Goal: Information Seeking & Learning: Learn about a topic

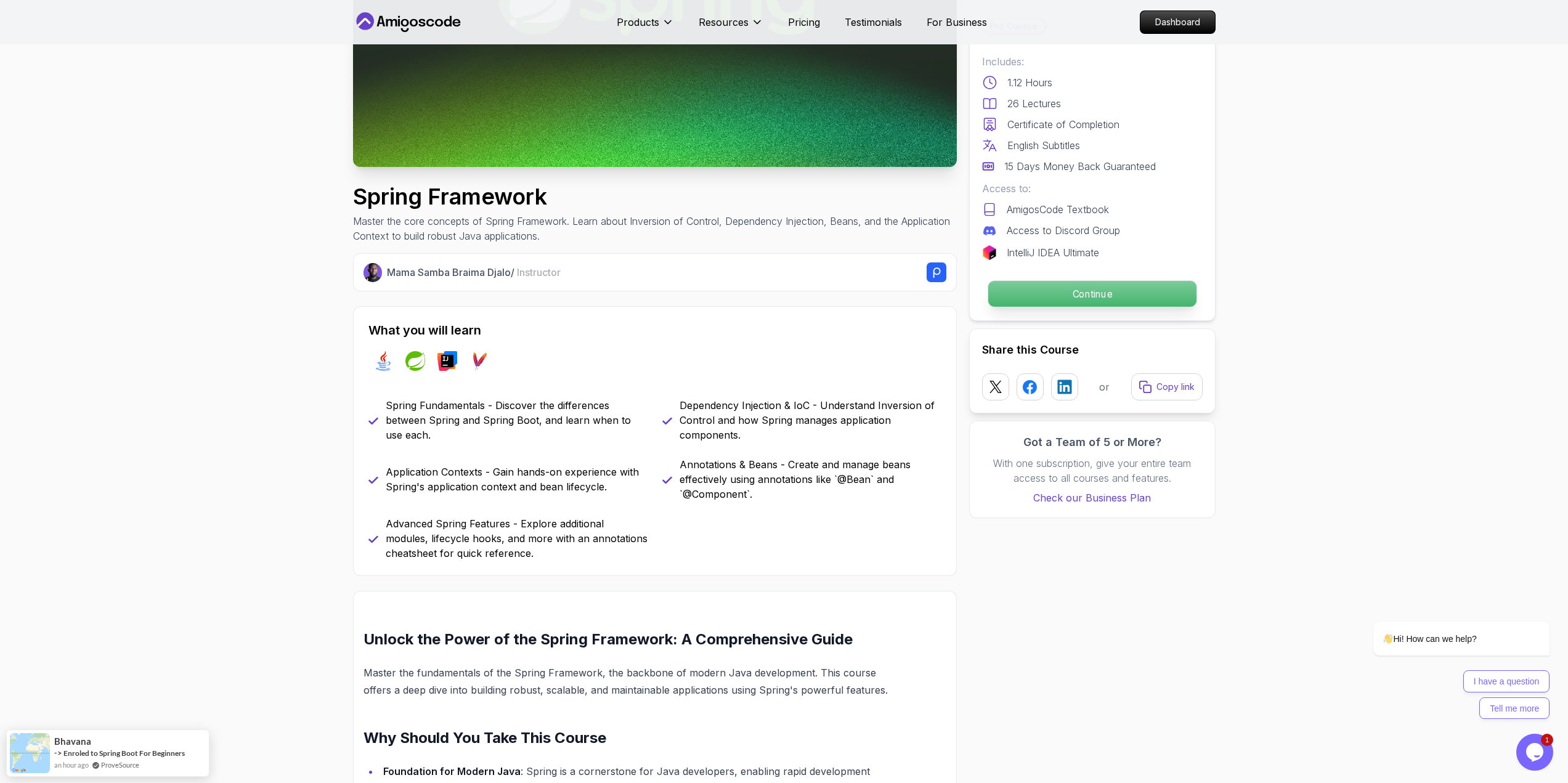
click at [1045, 282] on p "Continue" at bounding box center [1091, 293] width 208 height 26
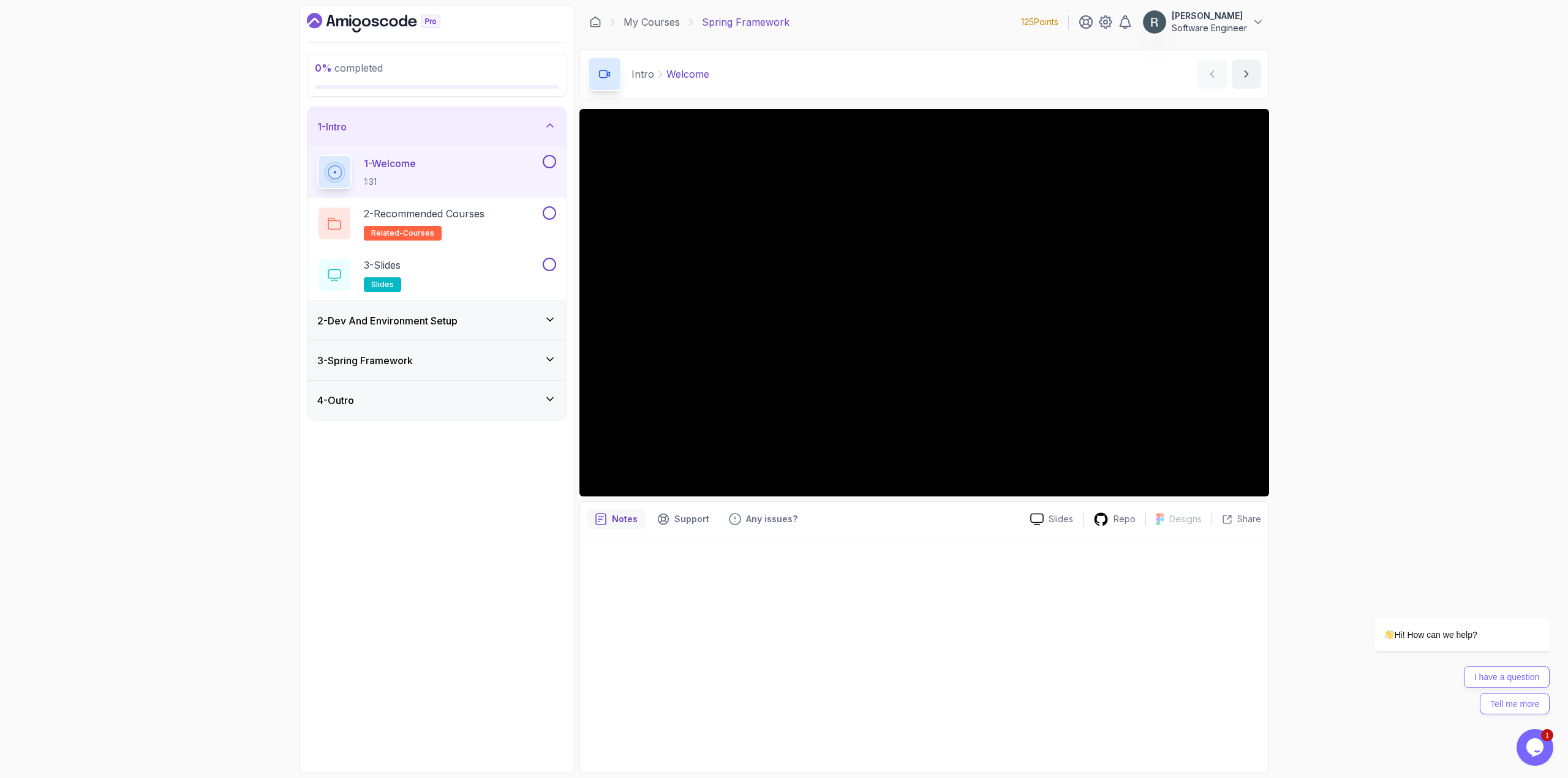
click at [547, 317] on icon at bounding box center [550, 319] width 12 height 12
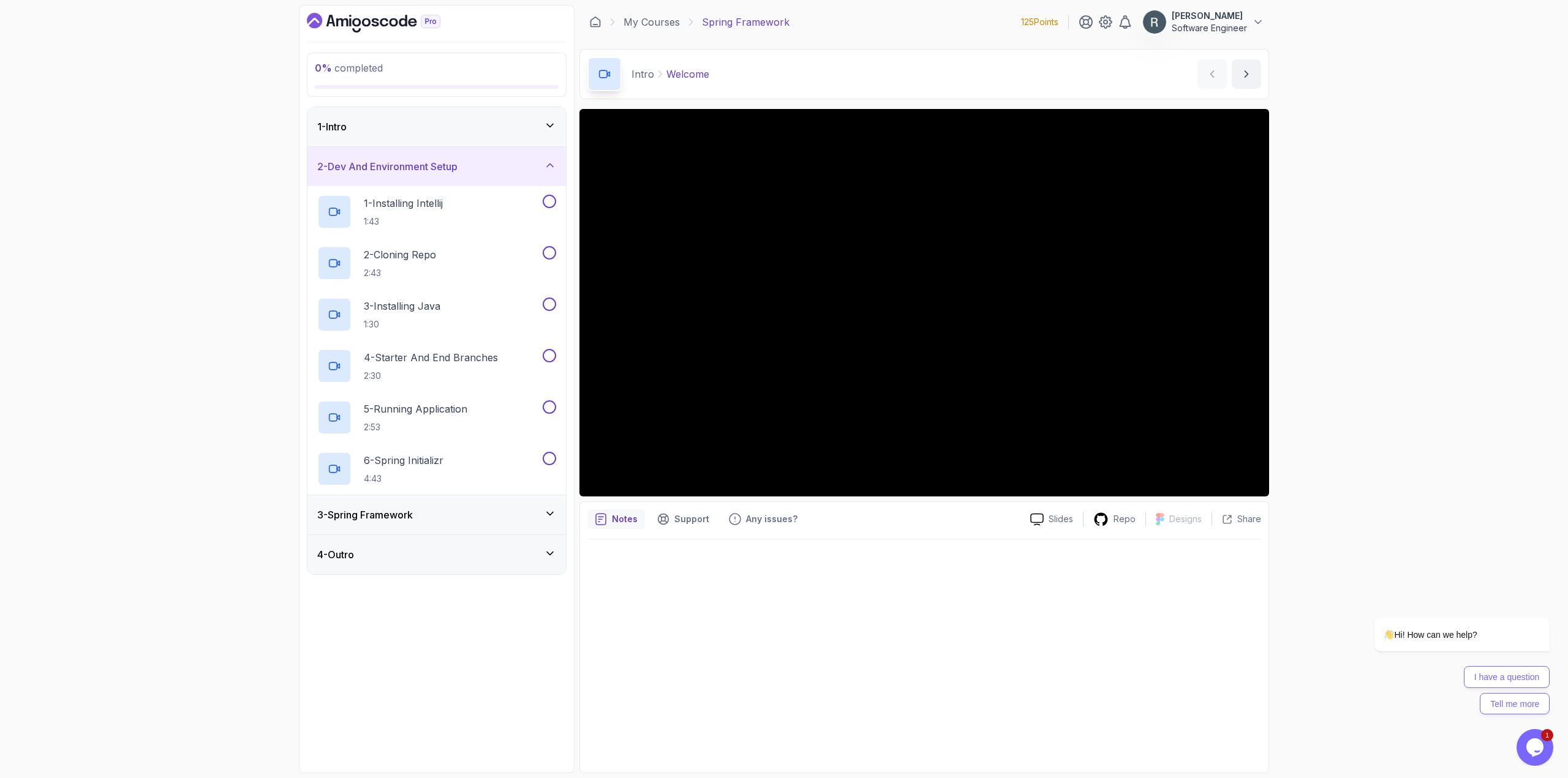
click at [473, 510] on div "3 - Spring Framework" at bounding box center [437, 515] width 239 height 15
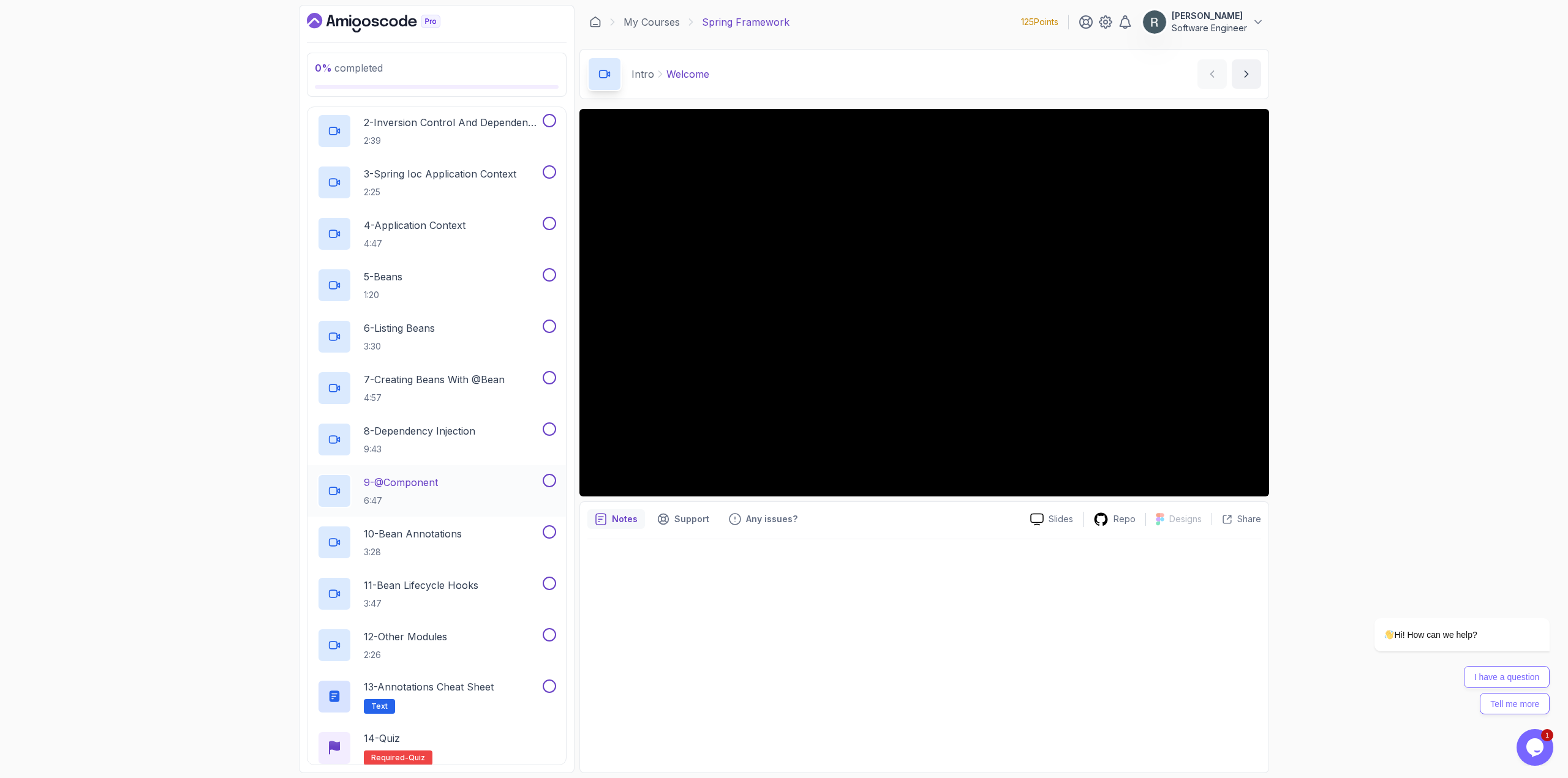
scroll to position [221, 0]
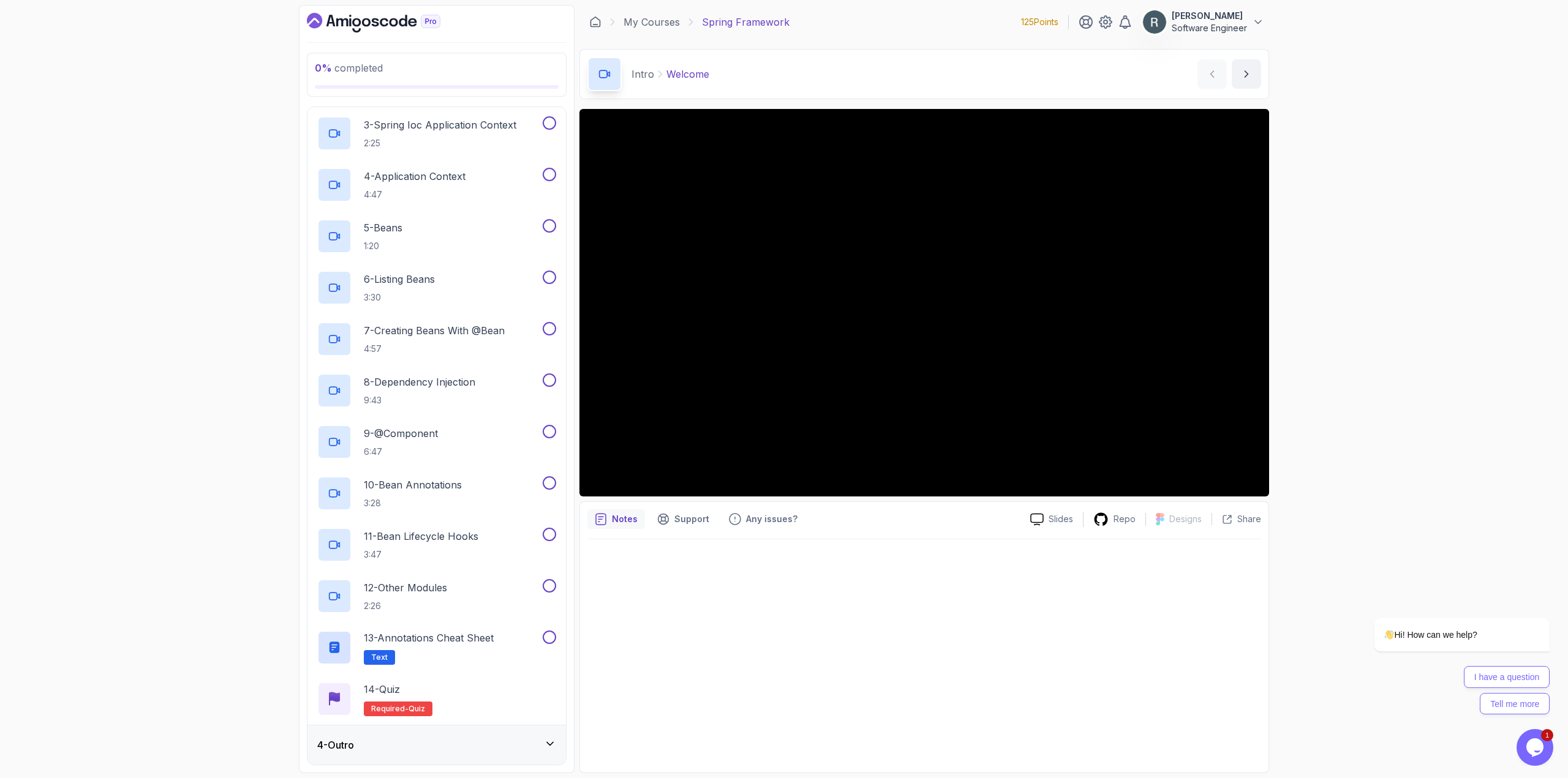
click at [482, 729] on div "4 - Outro" at bounding box center [437, 745] width 259 height 39
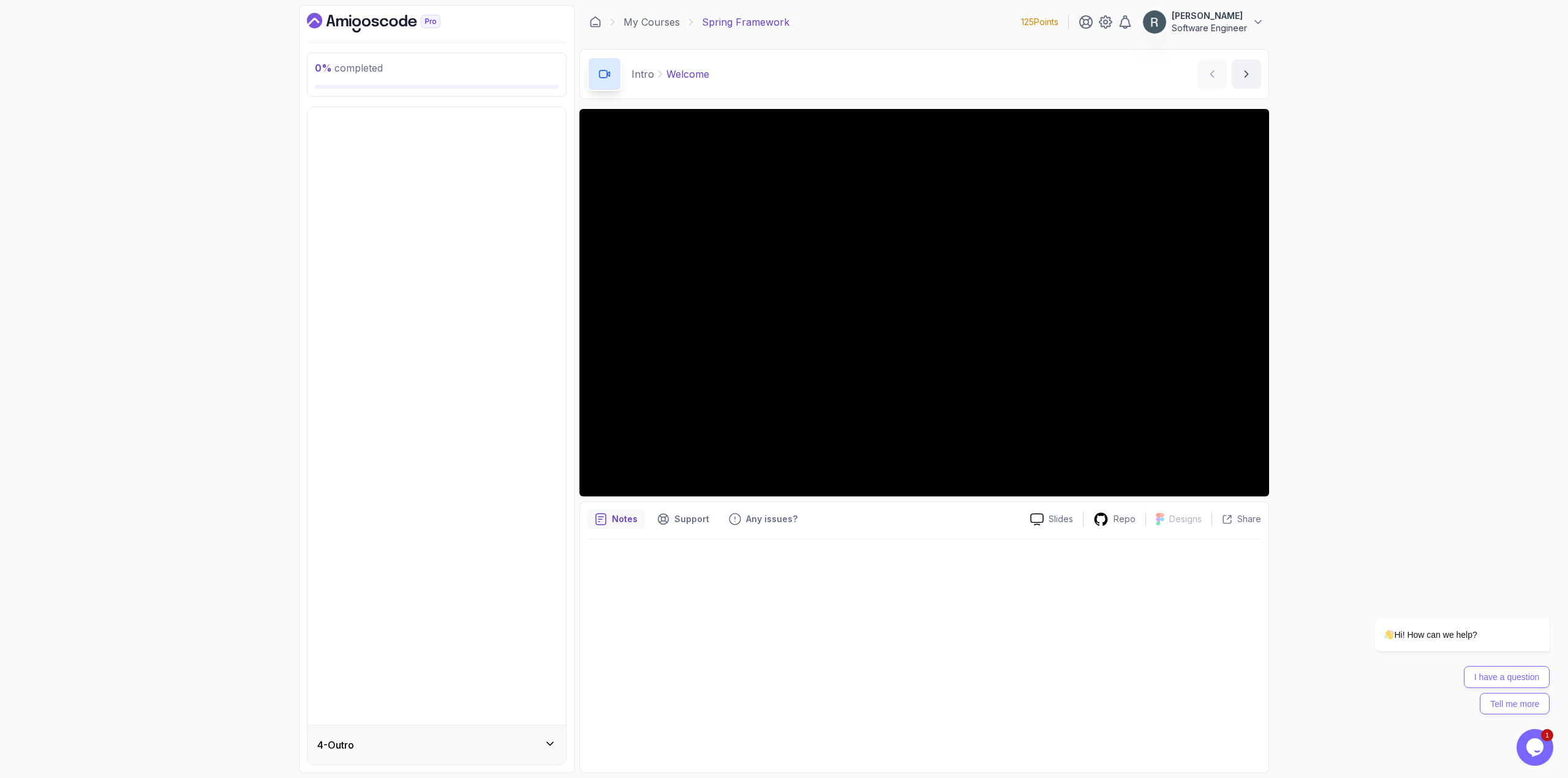
scroll to position [0, 0]
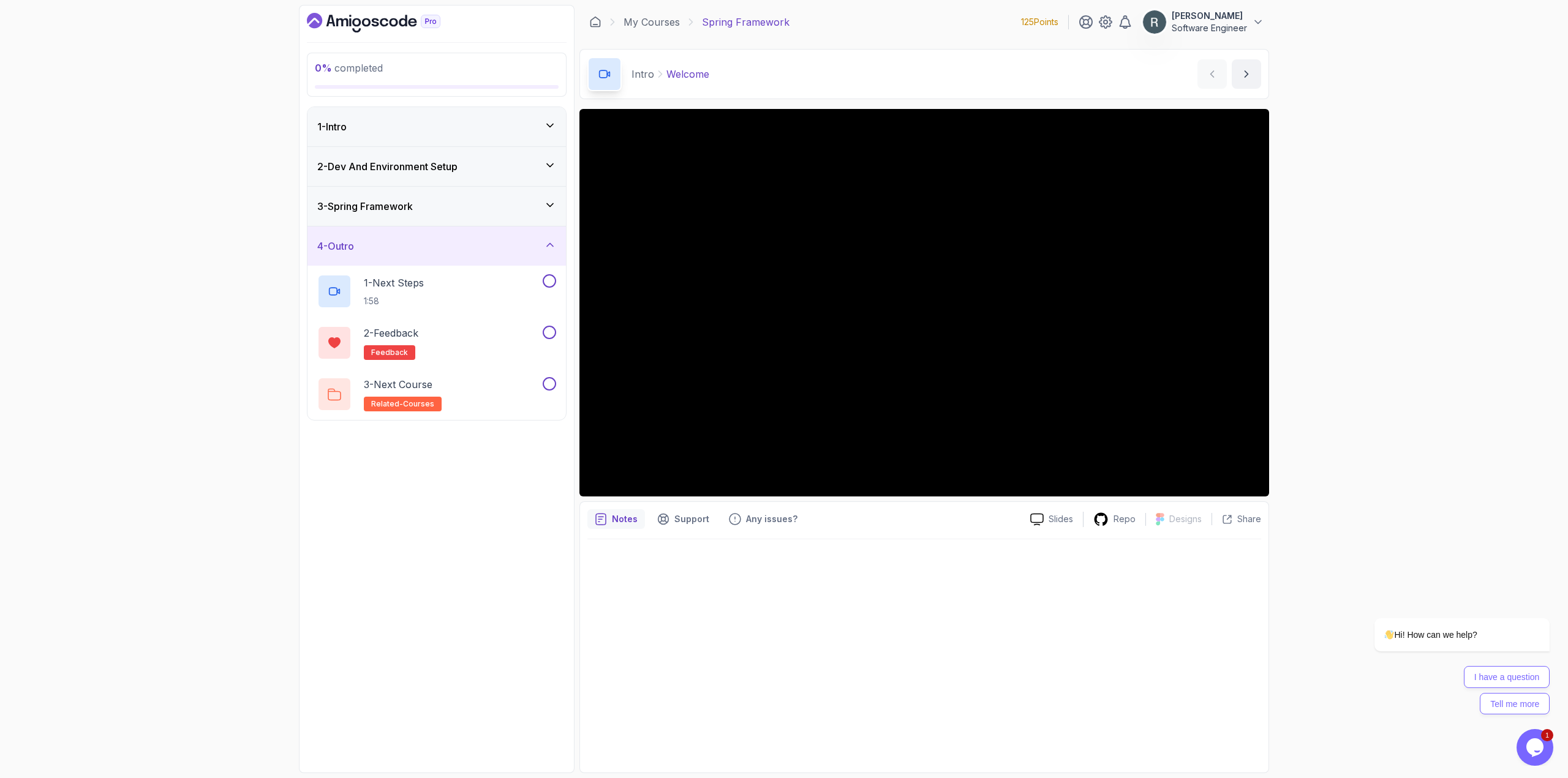
click at [442, 223] on div "3 - Spring Framework" at bounding box center [437, 206] width 259 height 39
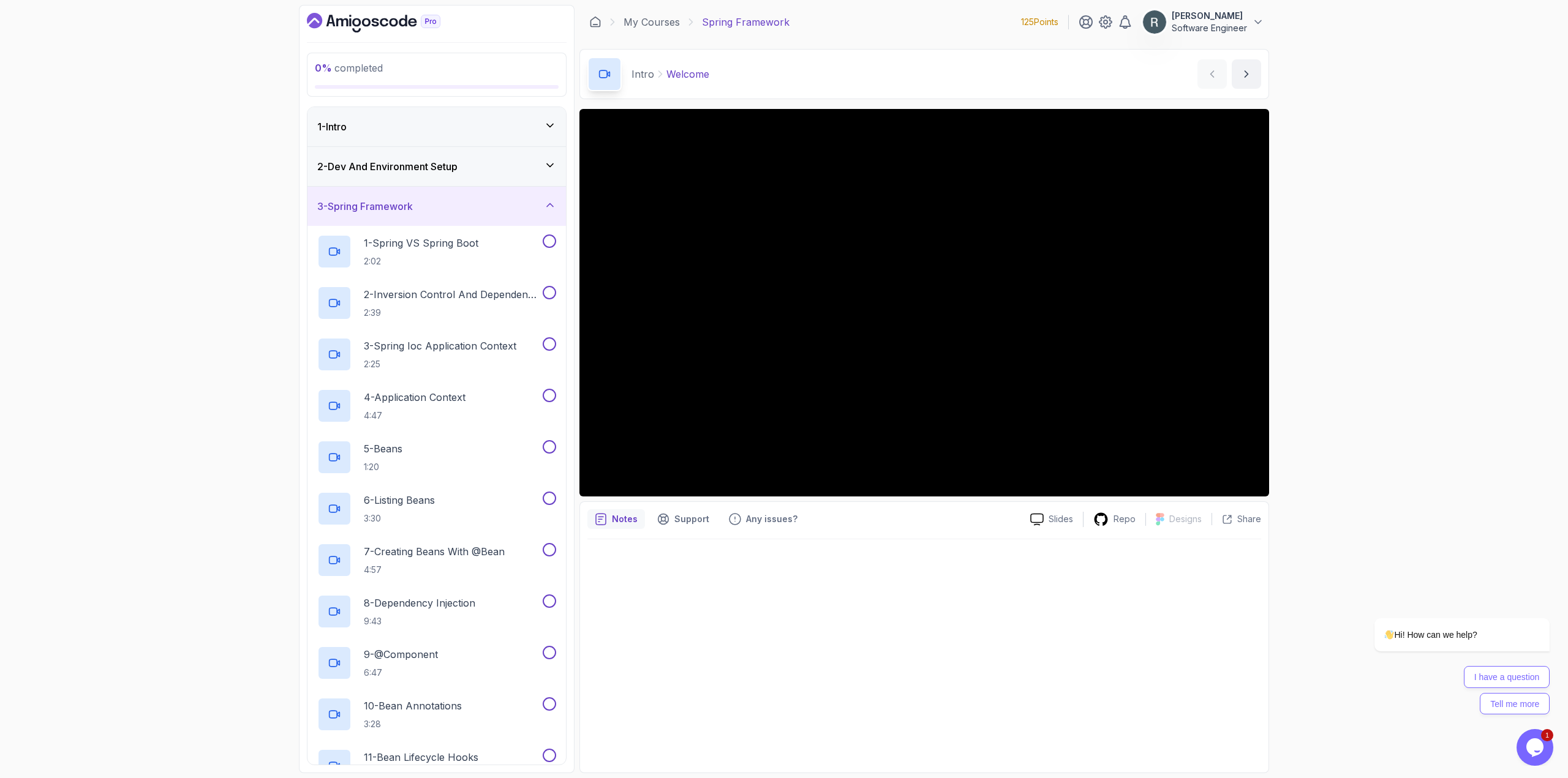
click at [395, 161] on h3 "2 - Dev And Environment Setup" at bounding box center [387, 167] width 140 height 15
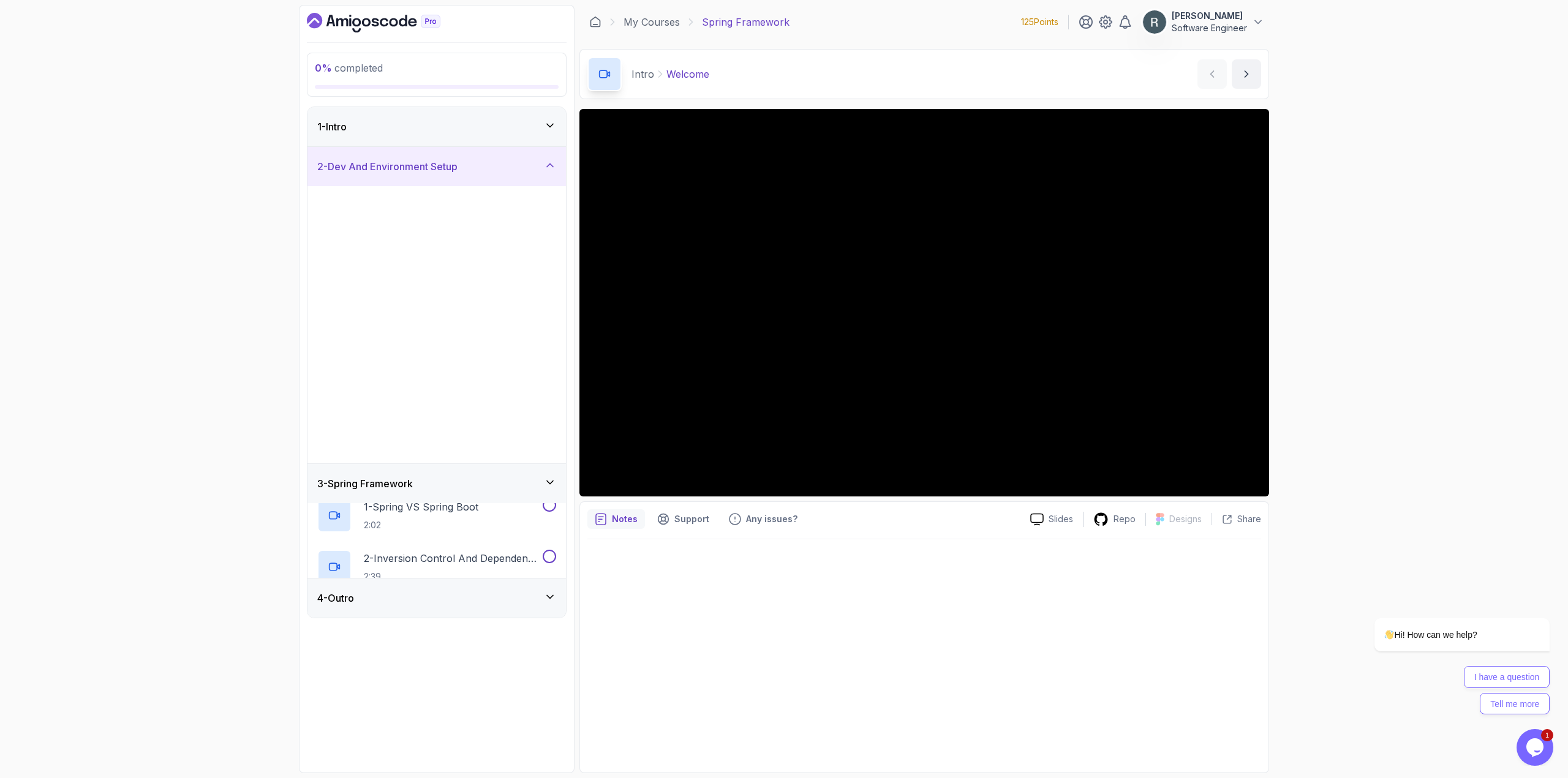
click at [389, 133] on div "1 - Intro" at bounding box center [437, 127] width 239 height 15
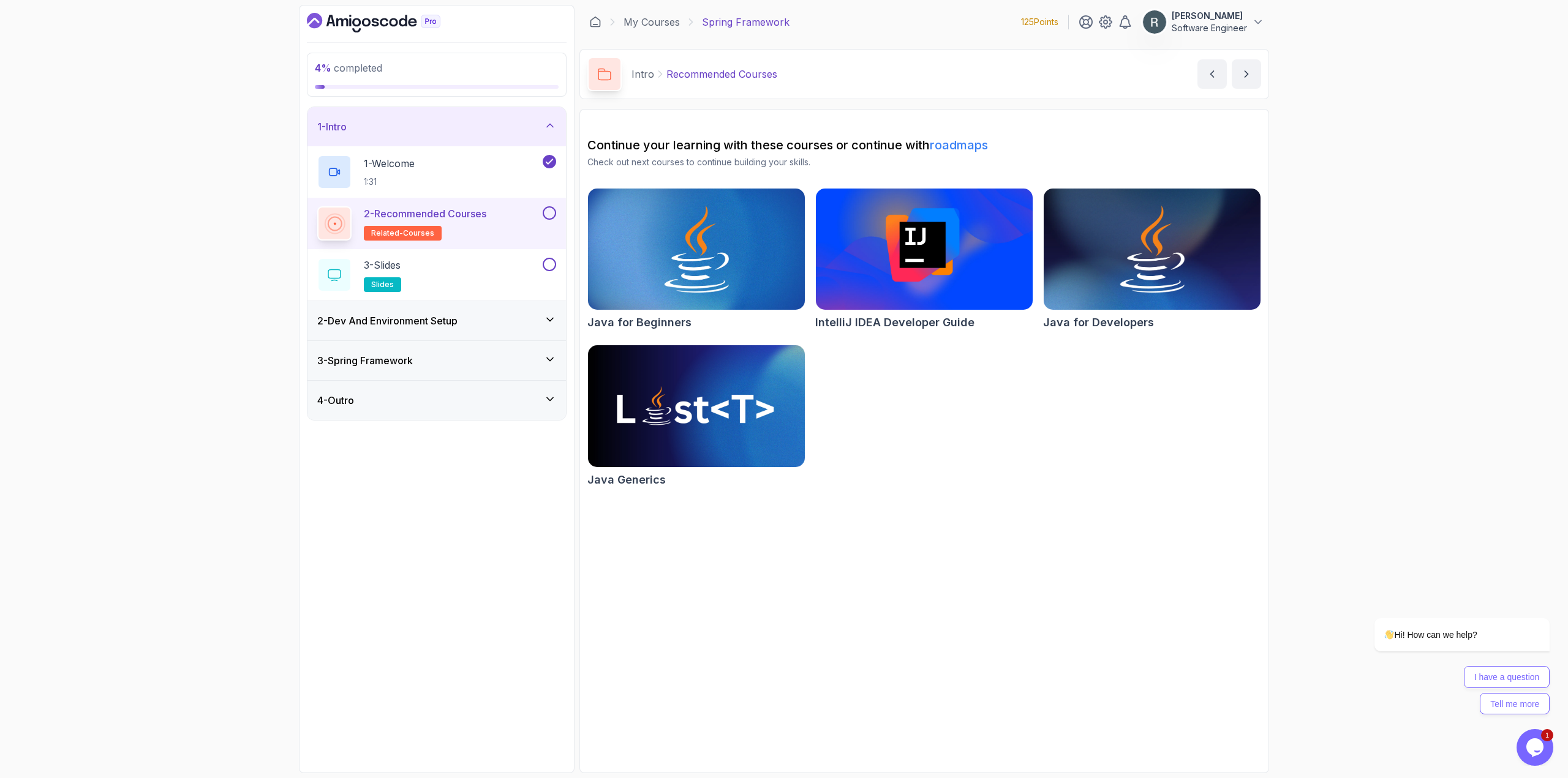
click at [542, 209] on div at bounding box center [547, 213] width 16 height 13
click at [546, 211] on button at bounding box center [549, 213] width 13 height 13
click at [512, 268] on div "3 - Slides slides" at bounding box center [429, 275] width 223 height 34
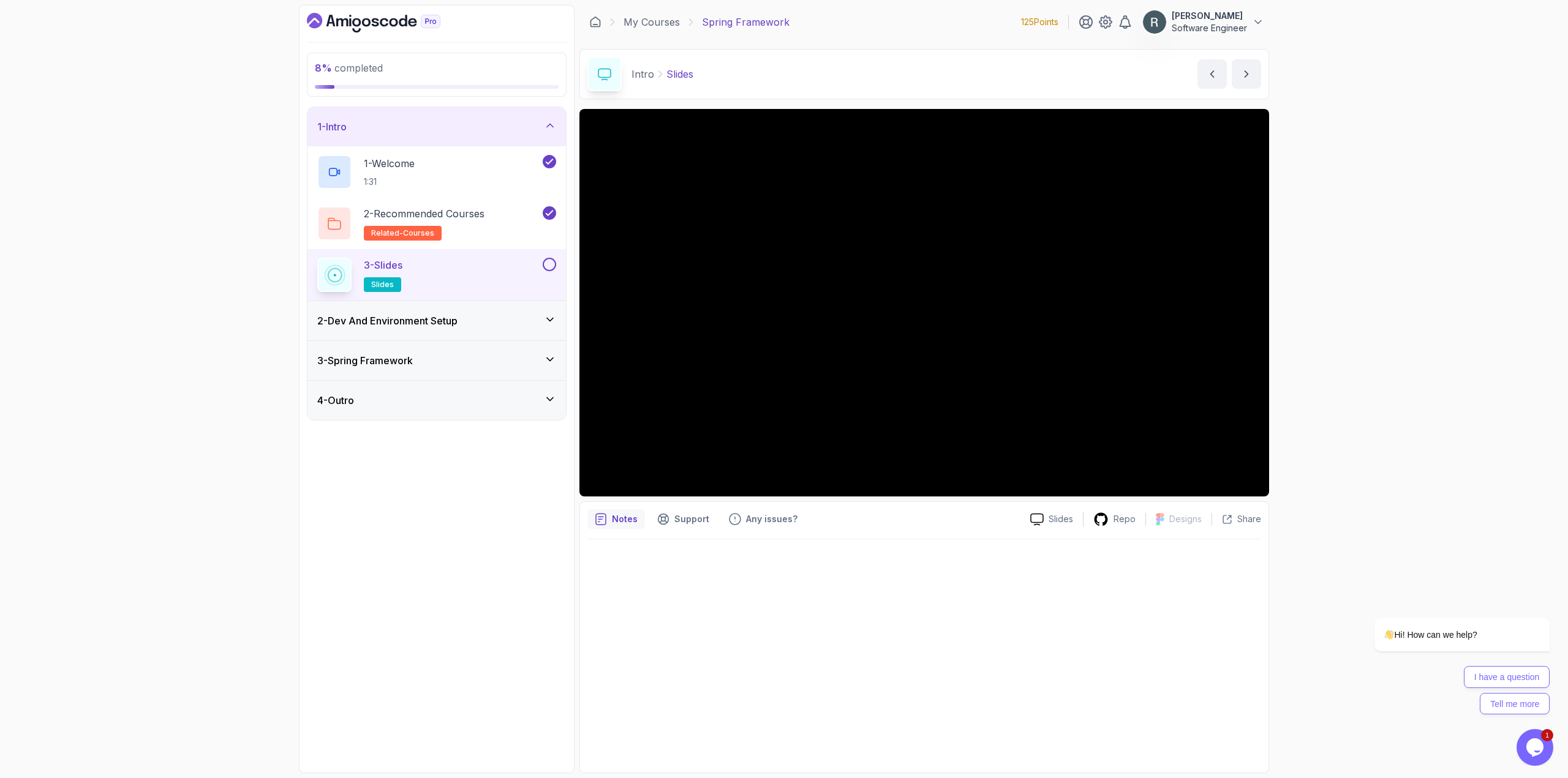
click at [547, 263] on button at bounding box center [549, 264] width 13 height 13
click at [514, 310] on div "2 - Dev And Environment Setup" at bounding box center [437, 321] width 259 height 39
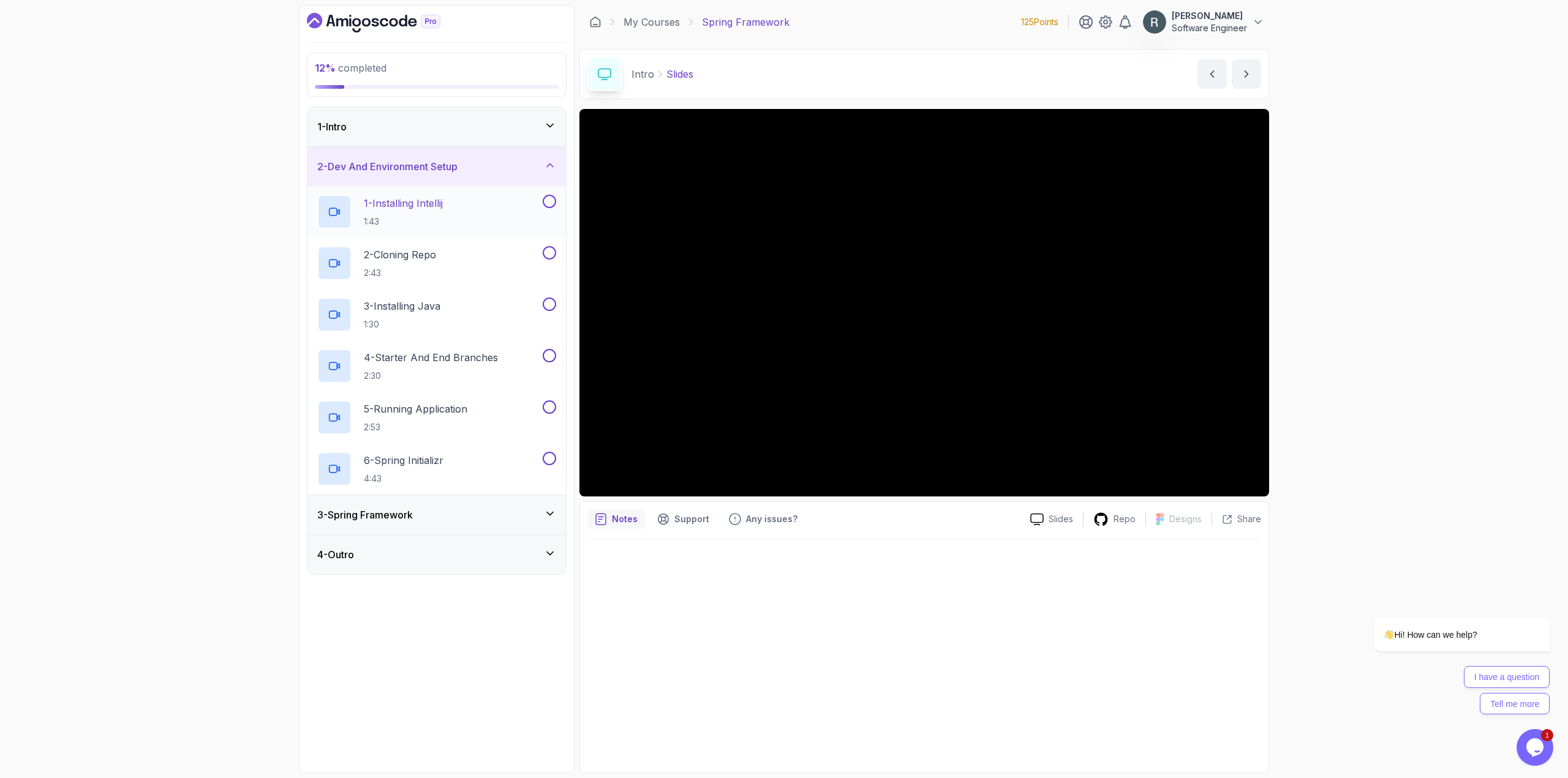
click at [509, 218] on div "1 - Installing Intellij 1:43" at bounding box center [429, 212] width 223 height 34
click at [552, 204] on button at bounding box center [549, 201] width 13 height 13
click at [493, 253] on div "2 - Cloning Repo 2:43" at bounding box center [429, 263] width 223 height 34
click at [882, 641] on div at bounding box center [924, 652] width 674 height 226
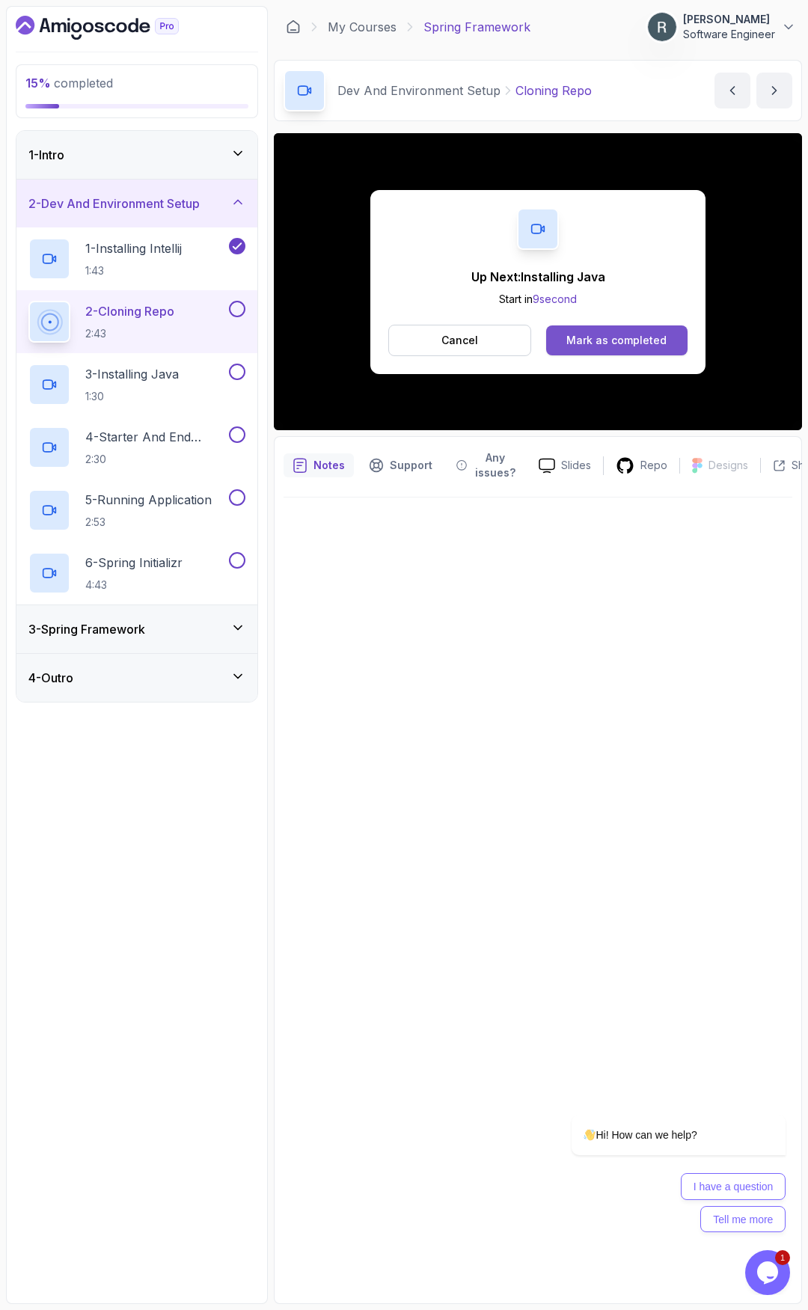
click at [628, 339] on div "Mark as completed" at bounding box center [617, 340] width 100 height 15
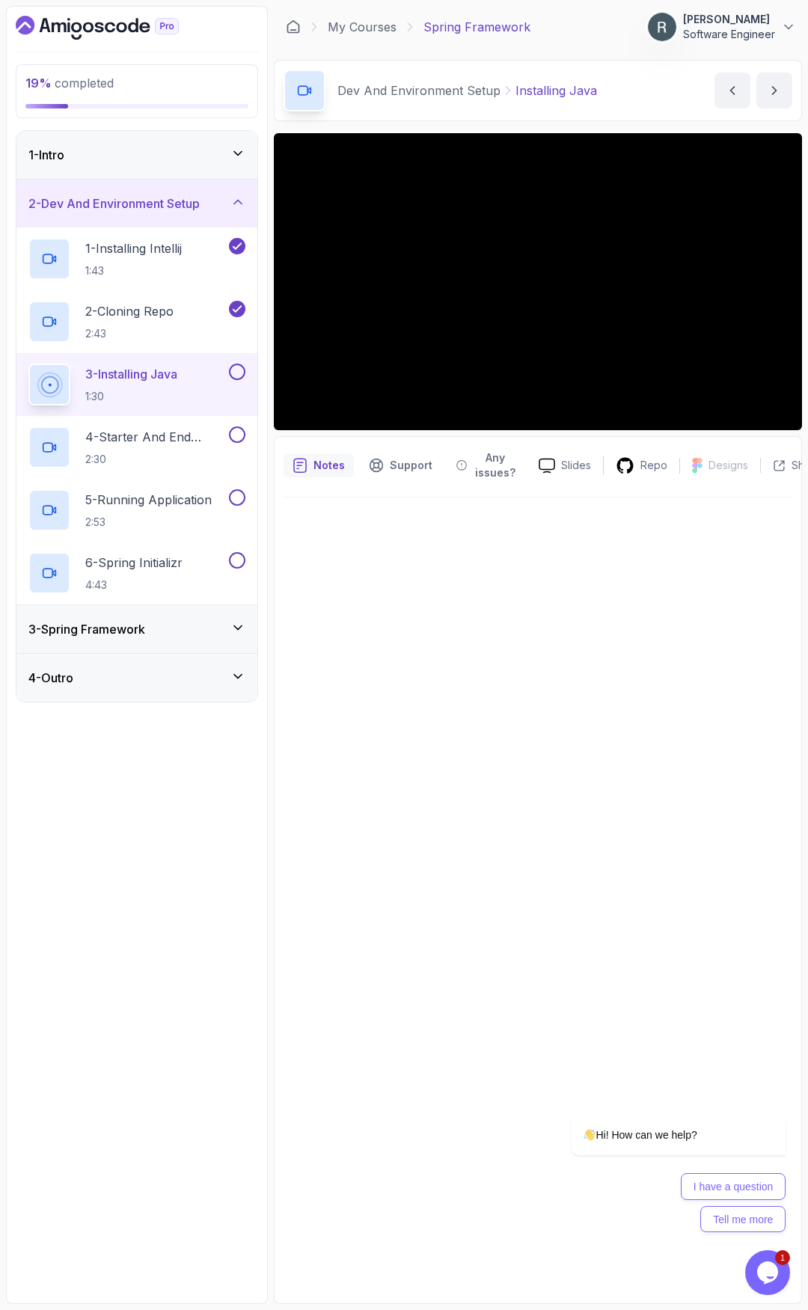
click at [241, 374] on button at bounding box center [237, 372] width 16 height 16
click at [236, 436] on button at bounding box center [237, 435] width 16 height 16
click at [176, 435] on p "4 - Starter And End Branches" at bounding box center [155, 437] width 141 height 18
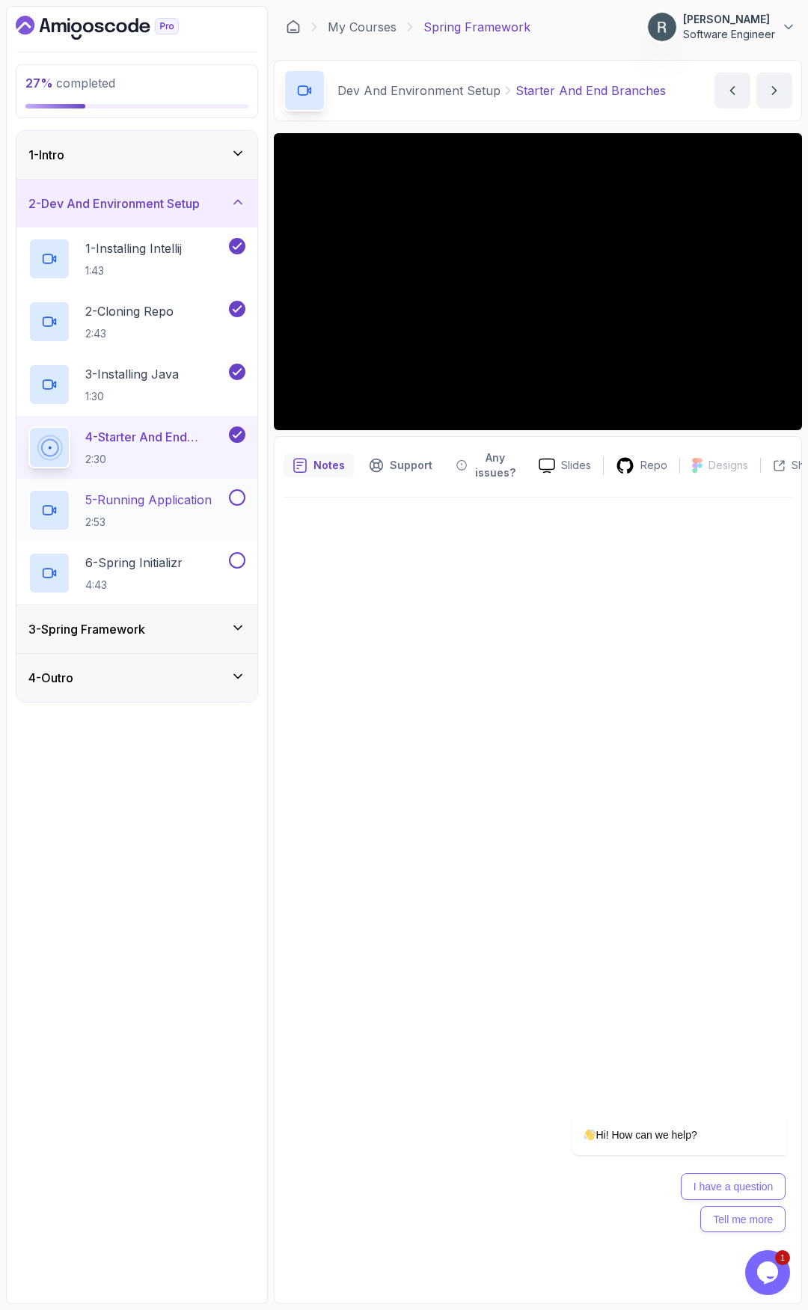
click at [194, 499] on p "5 - Running Application" at bounding box center [148, 500] width 126 height 18
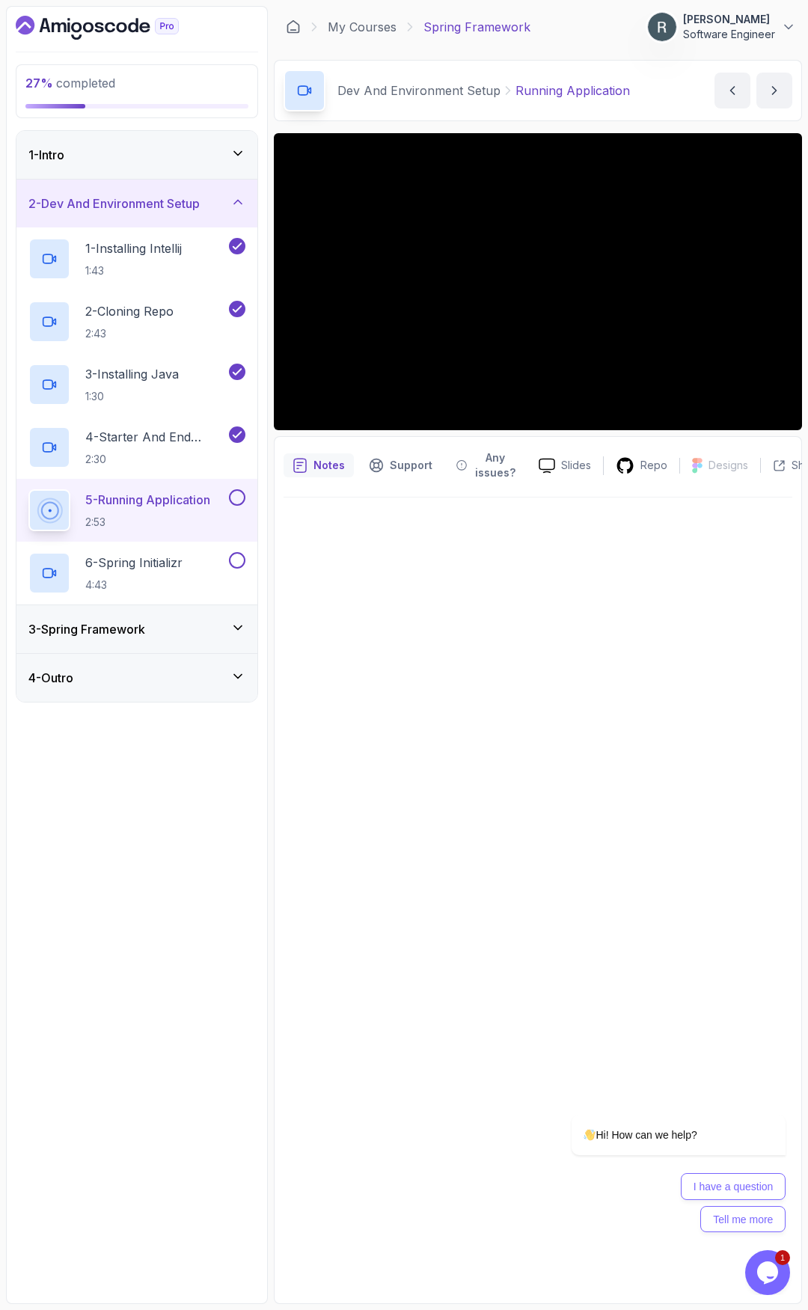
click at [237, 495] on button at bounding box center [237, 497] width 16 height 16
click at [191, 567] on div "6 - Spring Initializr 4:43" at bounding box center [127, 573] width 198 height 42
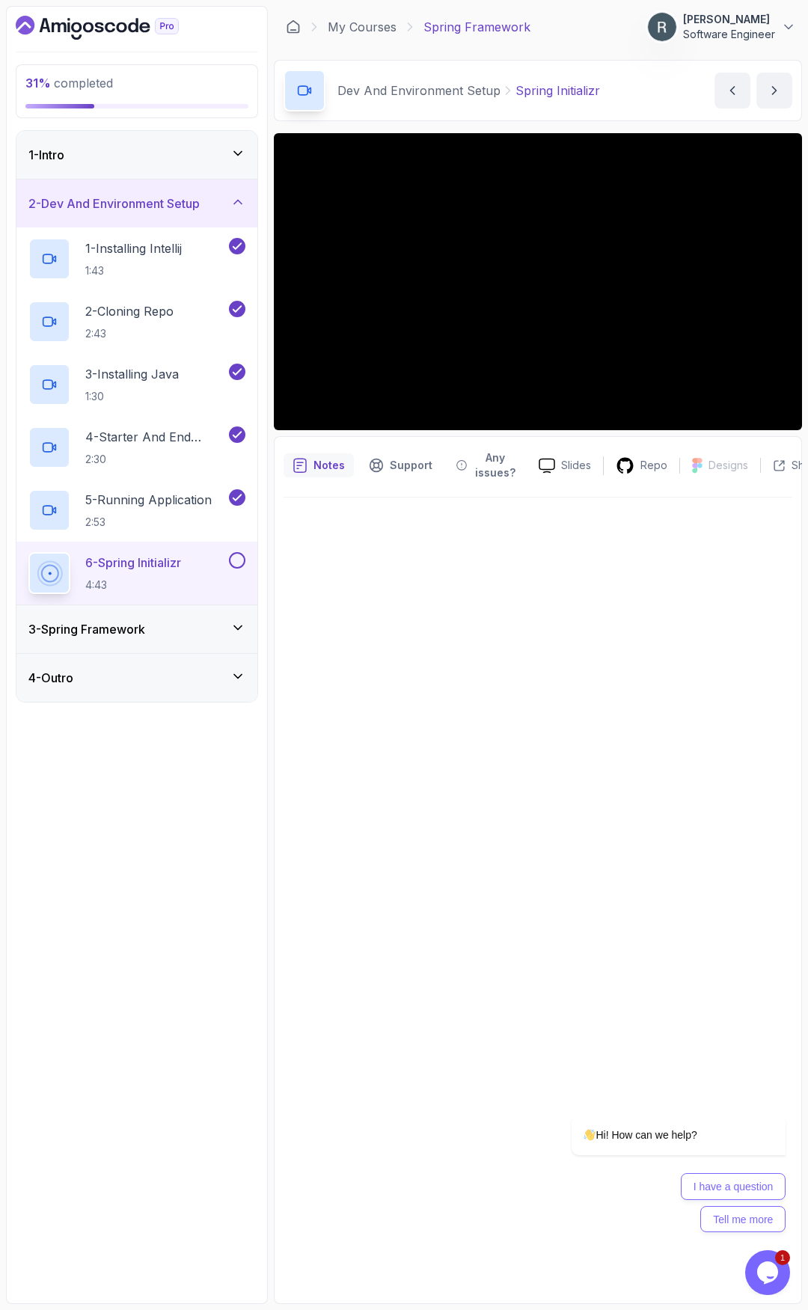
click at [239, 555] on button at bounding box center [237, 560] width 16 height 16
click at [198, 624] on div "3 - Spring Framework" at bounding box center [136, 629] width 217 height 18
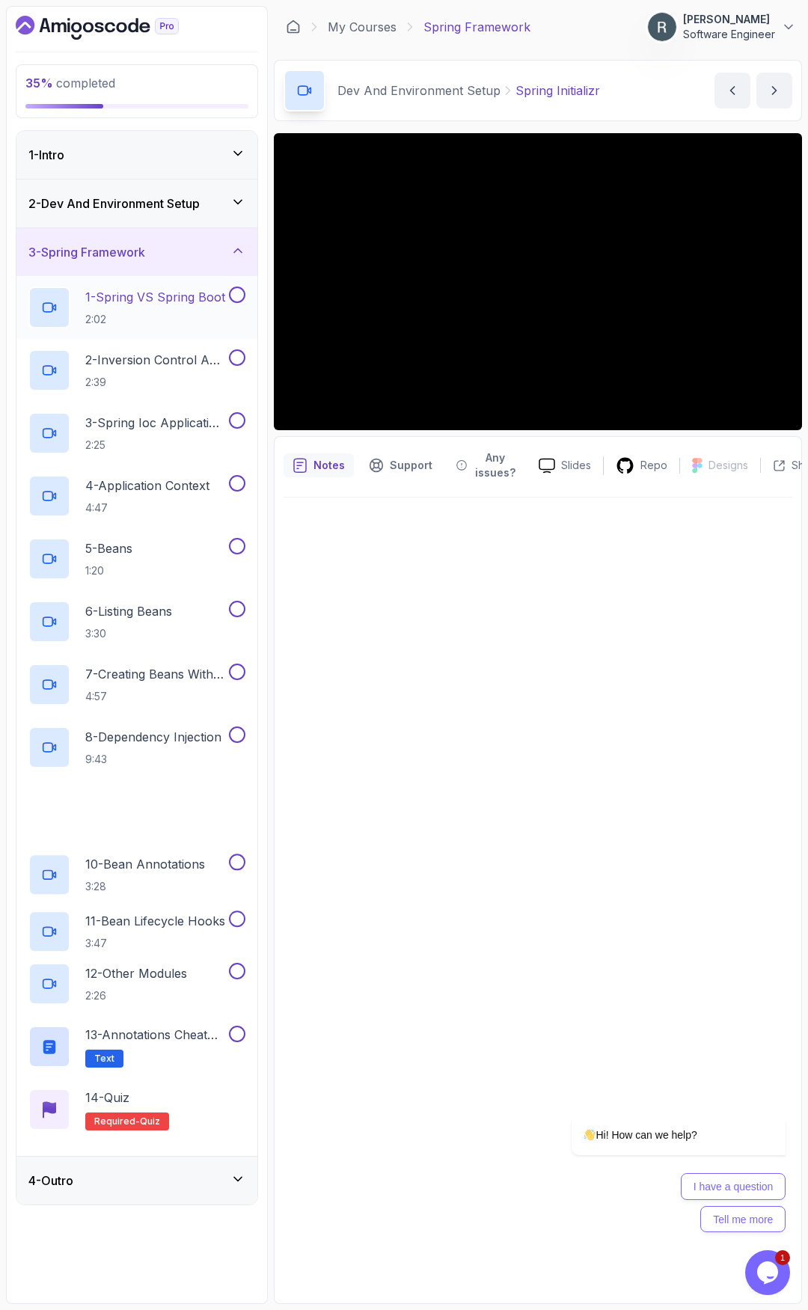
click at [179, 316] on p "2:02" at bounding box center [155, 319] width 140 height 15
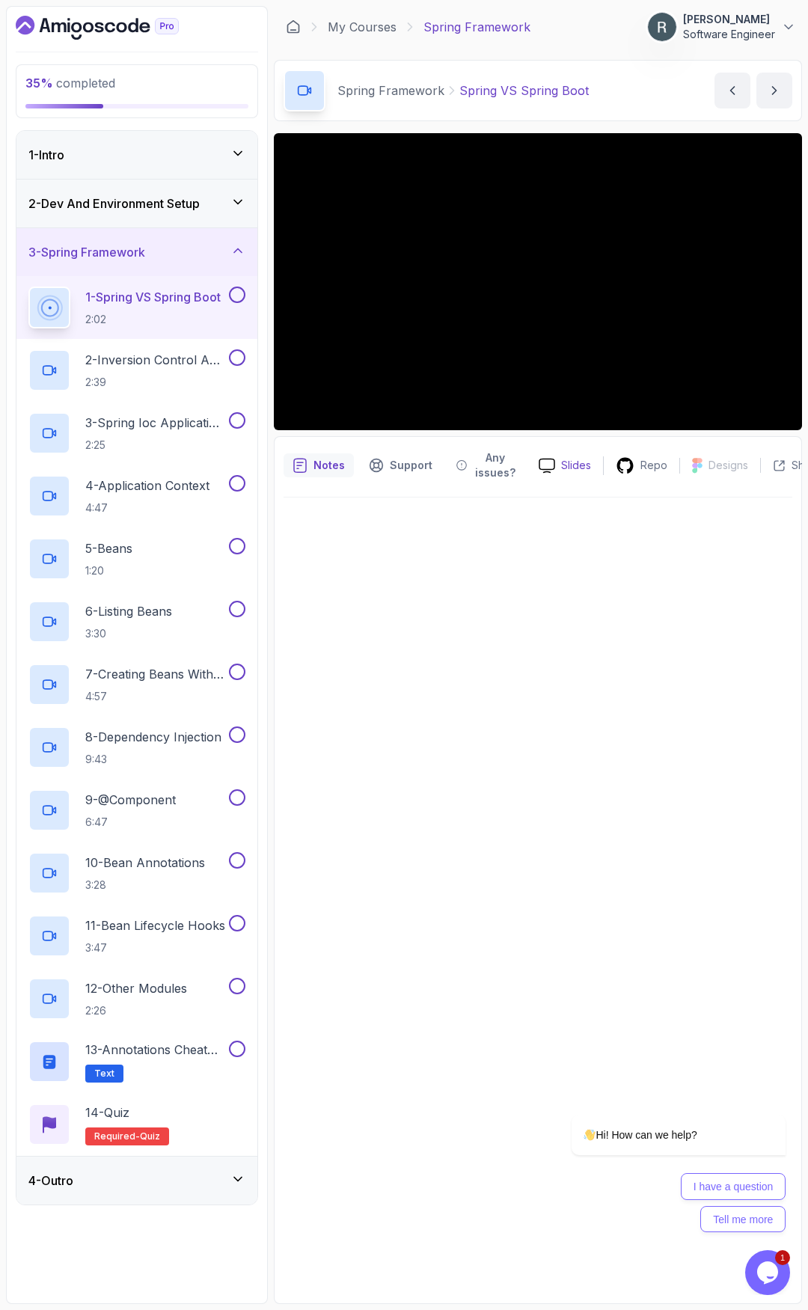
click at [566, 467] on p "Slides" at bounding box center [576, 465] width 30 height 15
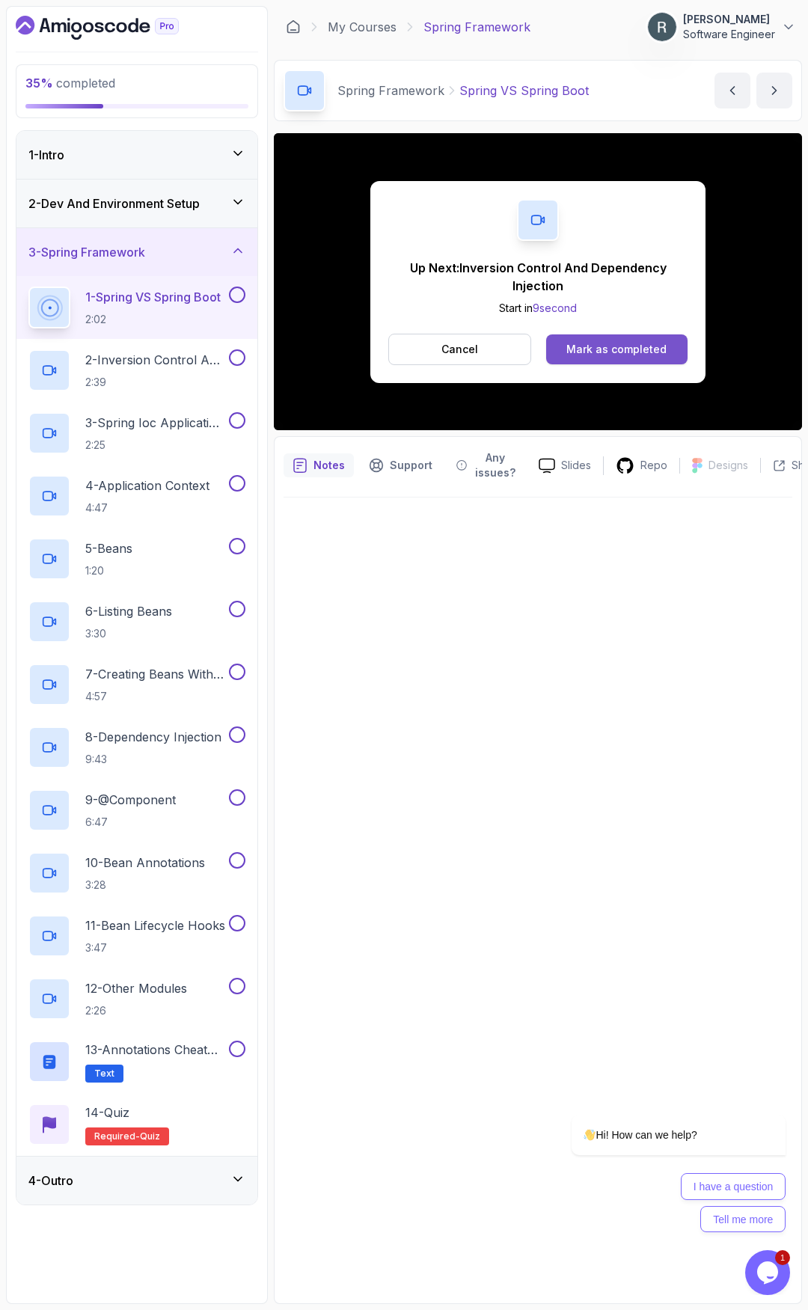
click at [621, 350] on div "Mark as completed" at bounding box center [617, 349] width 100 height 15
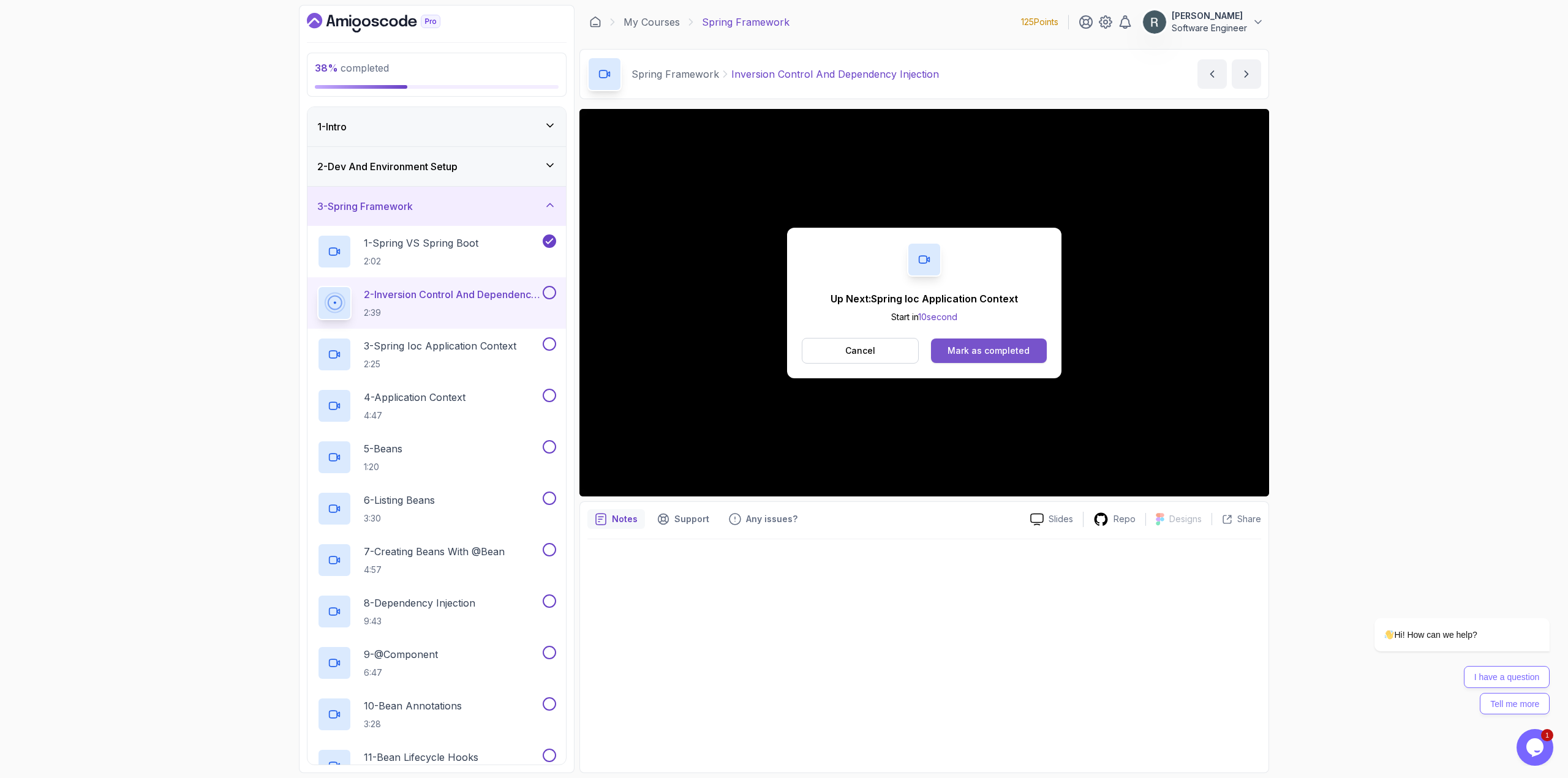
click at [1003, 349] on div "Mark as completed" at bounding box center [989, 350] width 82 height 12
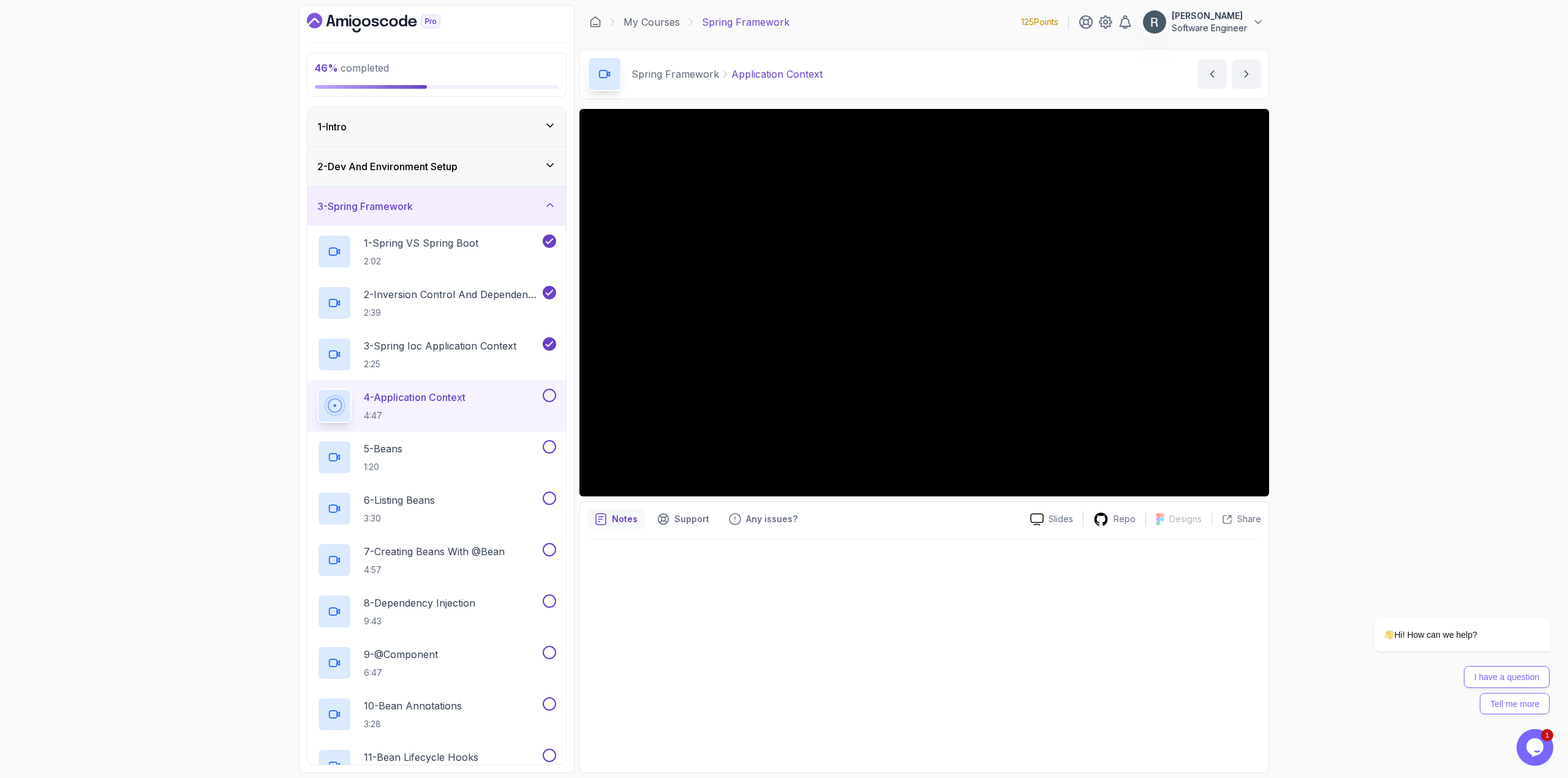
click at [1526, 744] on icon "Opens Chat This icon Opens the chat window." at bounding box center [1535, 748] width 20 height 20
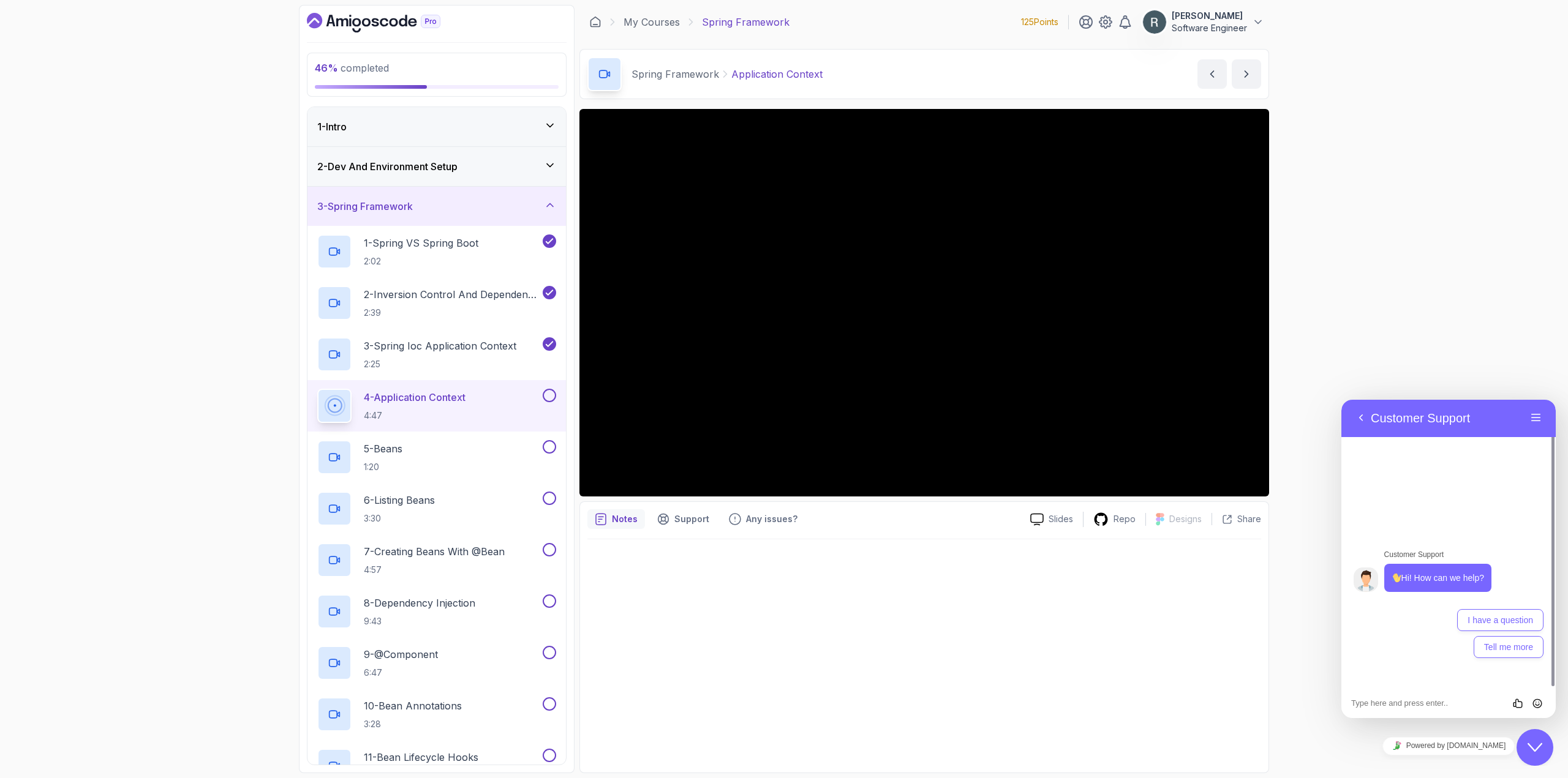
click at [1526, 744] on div "Close Chat This icon closes the chat window." at bounding box center [1534, 748] width 37 height 15
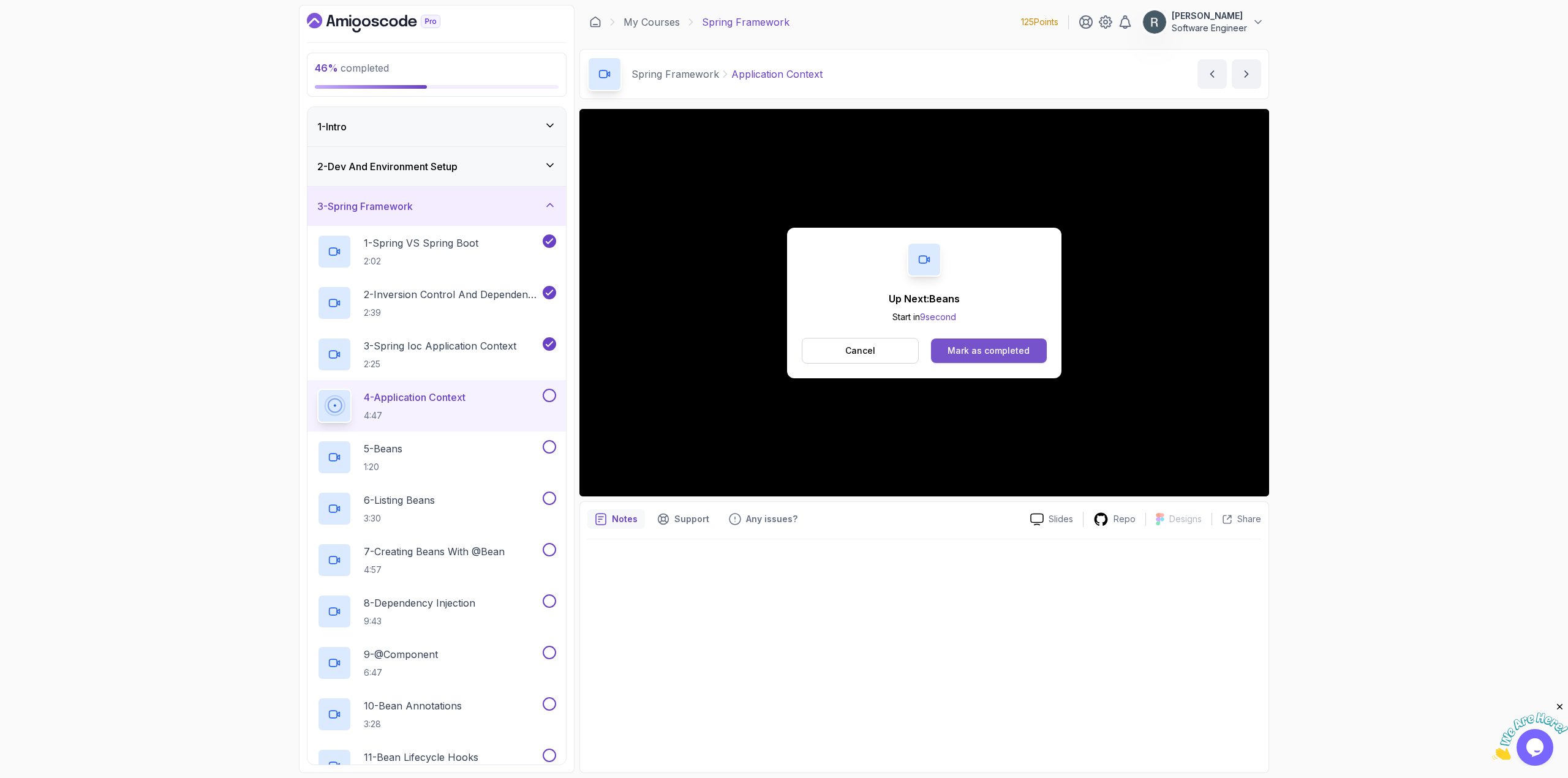
click at [988, 349] on div "Mark as completed" at bounding box center [989, 350] width 82 height 12
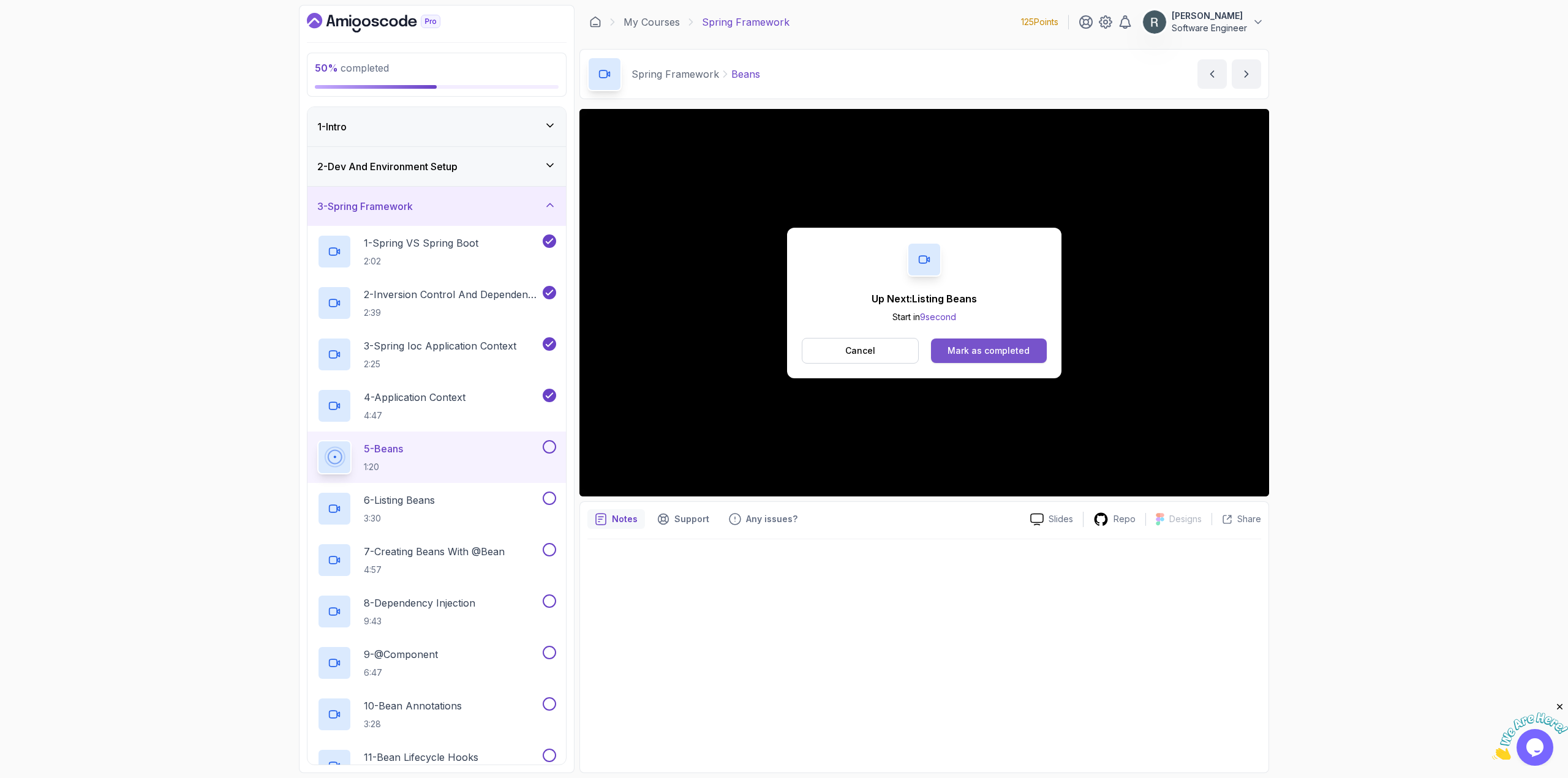
click at [999, 353] on div "Mark as completed" at bounding box center [989, 350] width 82 height 12
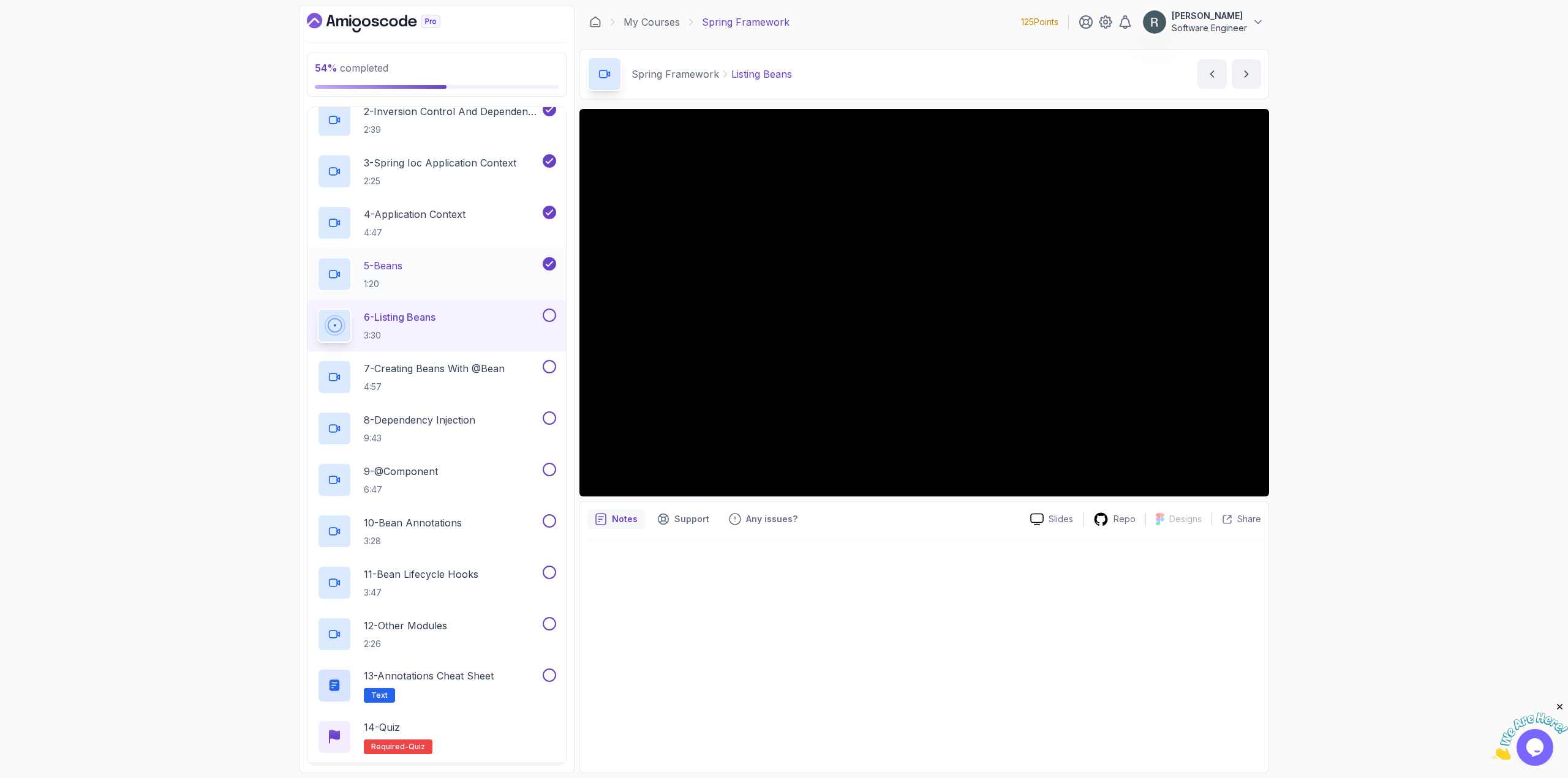
scroll to position [184, 0]
click at [552, 317] on button at bounding box center [549, 314] width 13 height 13
click at [511, 371] on div "7 - Creating Beans With @Bean 4:57" at bounding box center [429, 376] width 223 height 34
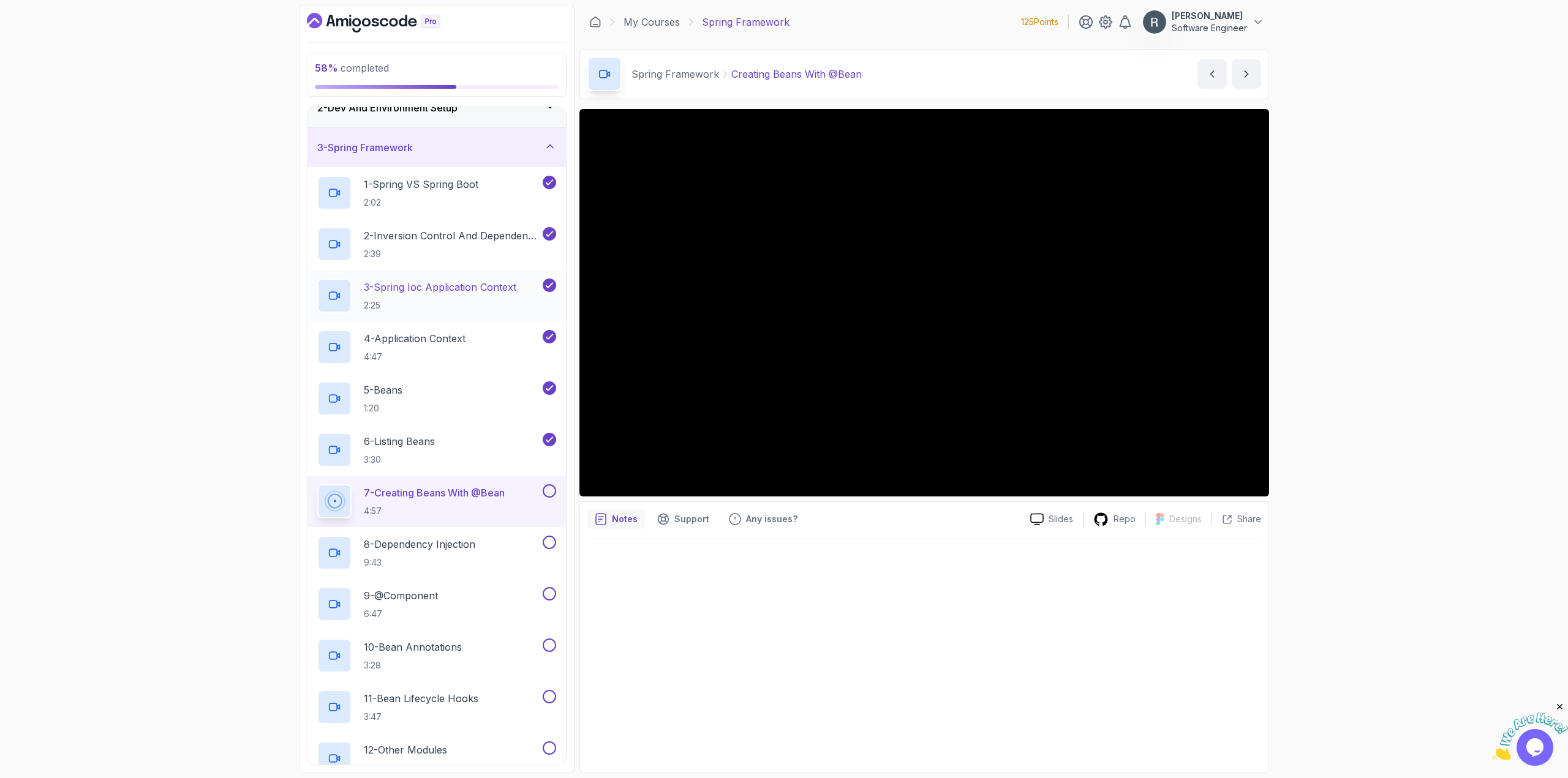
scroll to position [61, 0]
click at [928, 538] on div "Notes Support Any issues? Slides Repo Designs Design not available Share" at bounding box center [924, 637] width 690 height 272
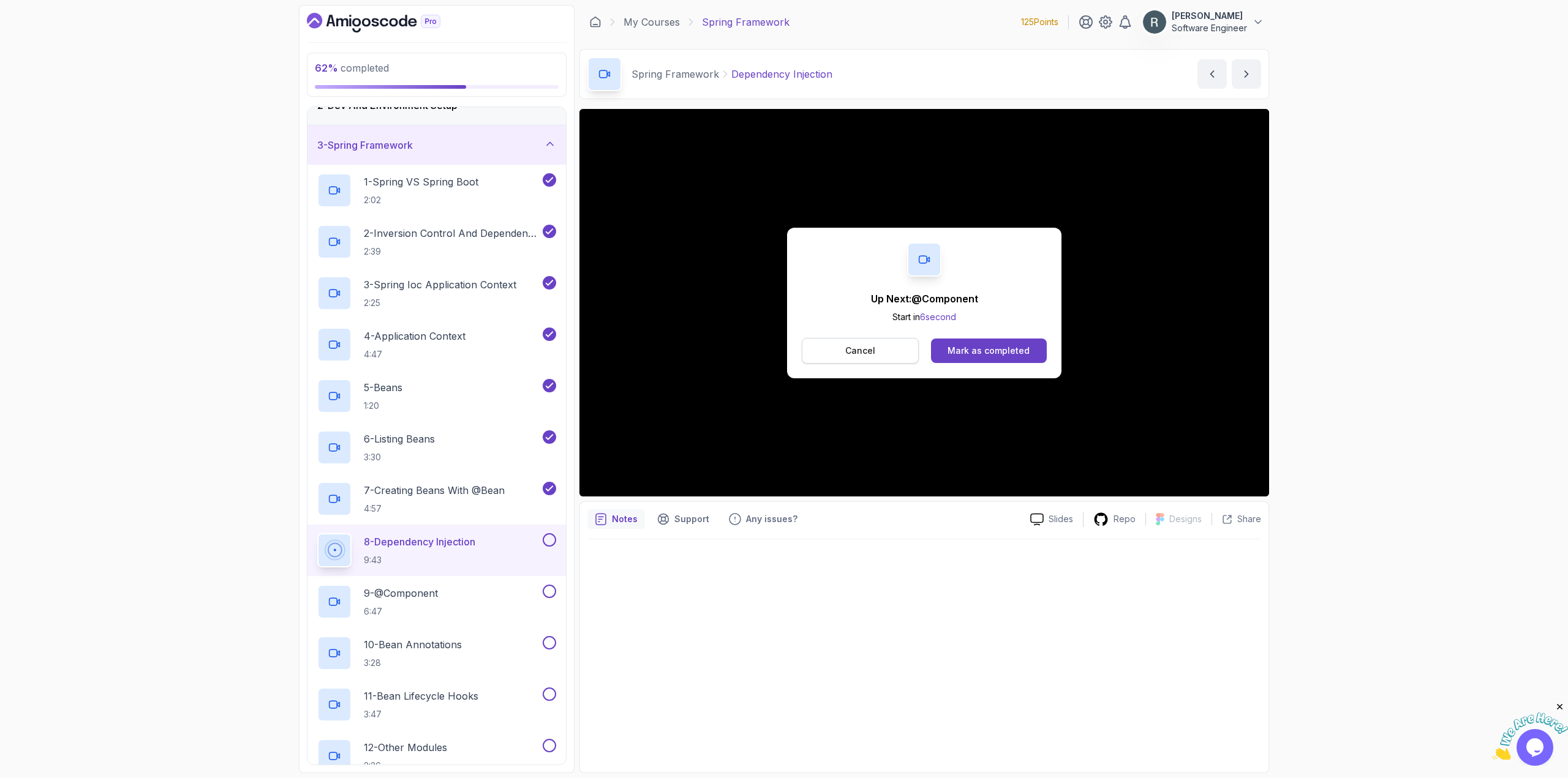
click at [887, 347] on button "Cancel" at bounding box center [860, 350] width 117 height 25
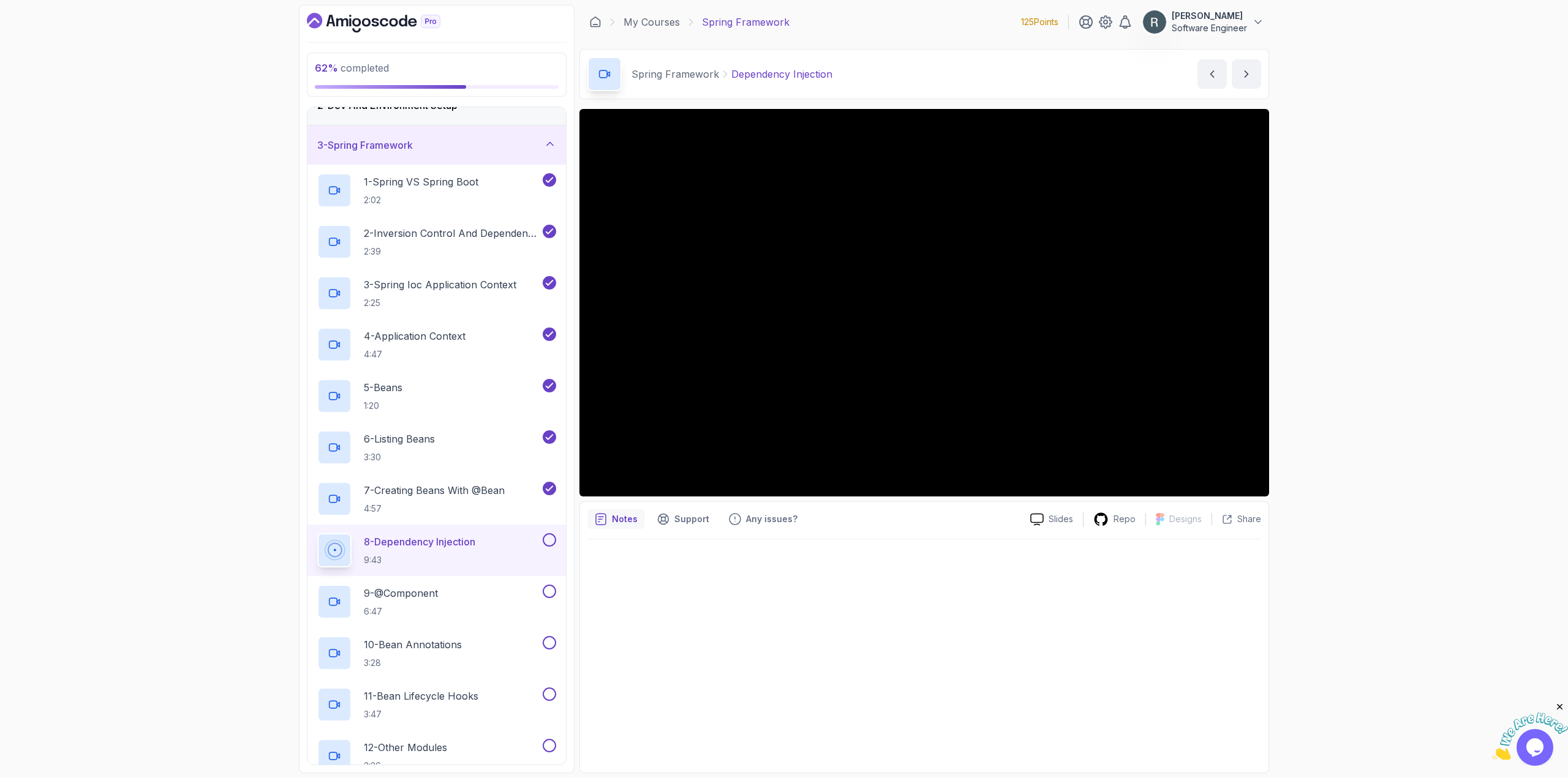
click at [553, 541] on button at bounding box center [549, 540] width 13 height 13
click at [504, 588] on div "9 - @Component 6:47" at bounding box center [429, 602] width 223 height 34
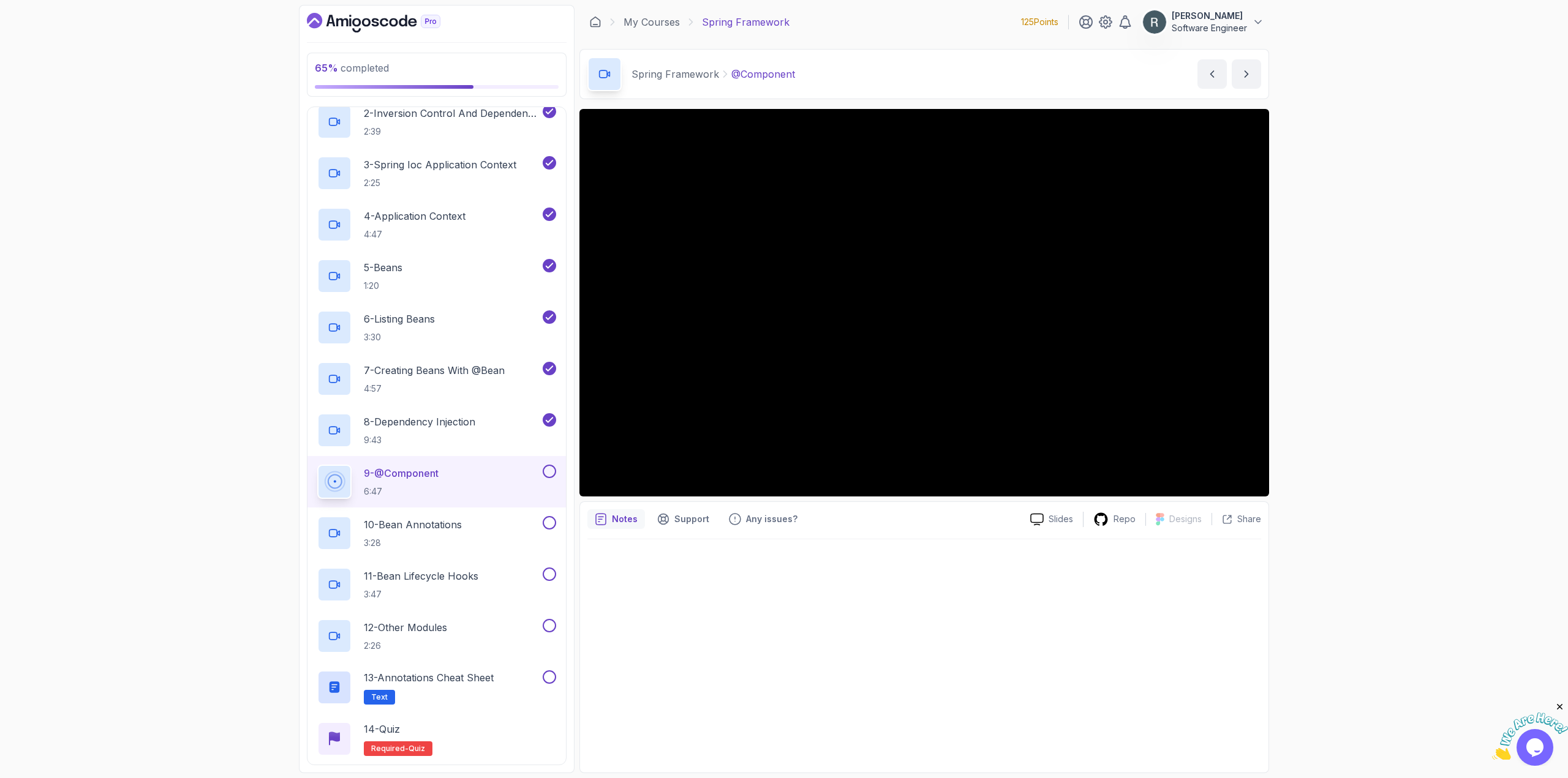
scroll to position [221, 0]
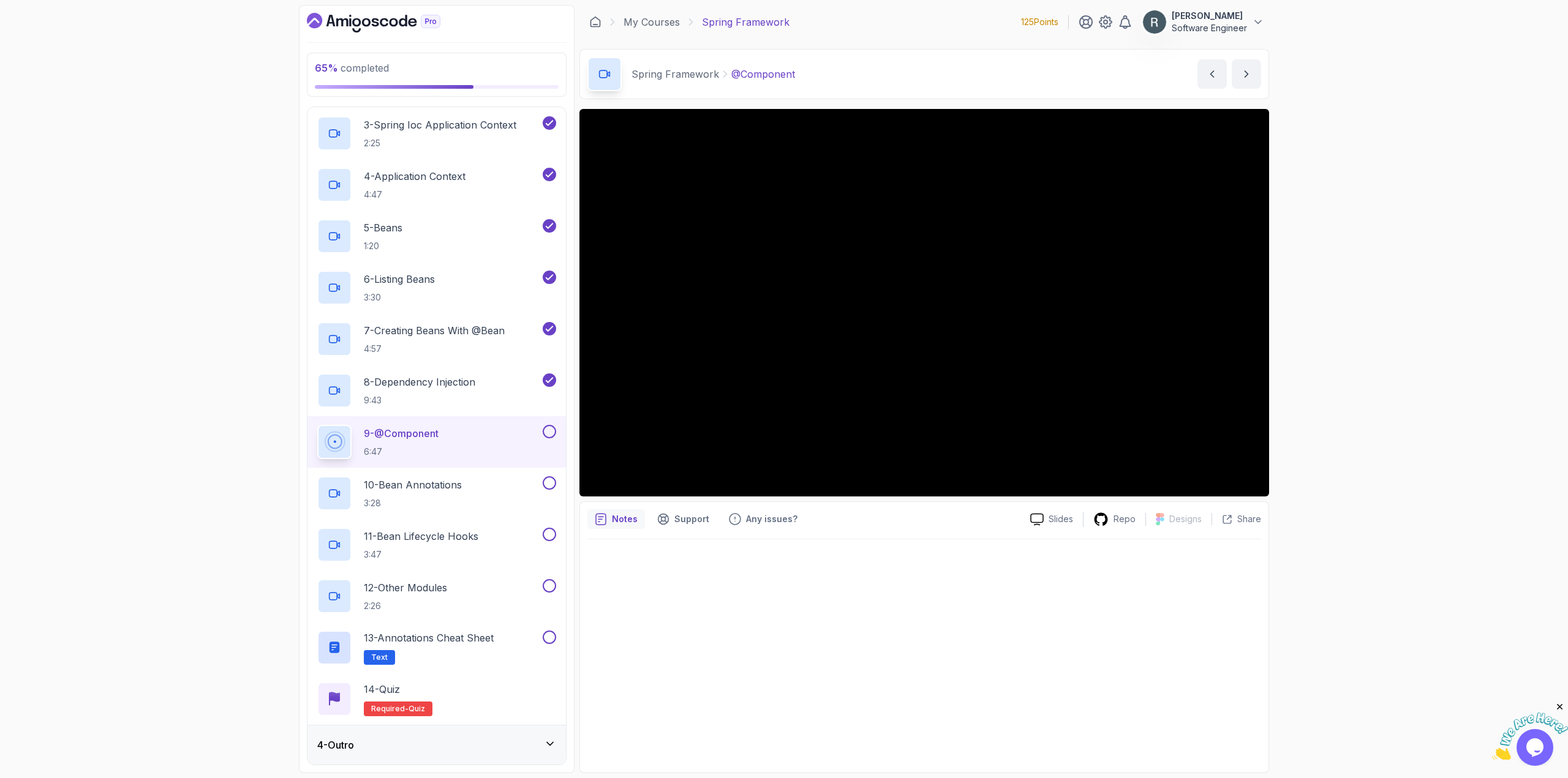
click at [549, 432] on button at bounding box center [549, 431] width 13 height 13
click at [489, 490] on div "10 - Bean Annotations 3:28" at bounding box center [429, 493] width 223 height 34
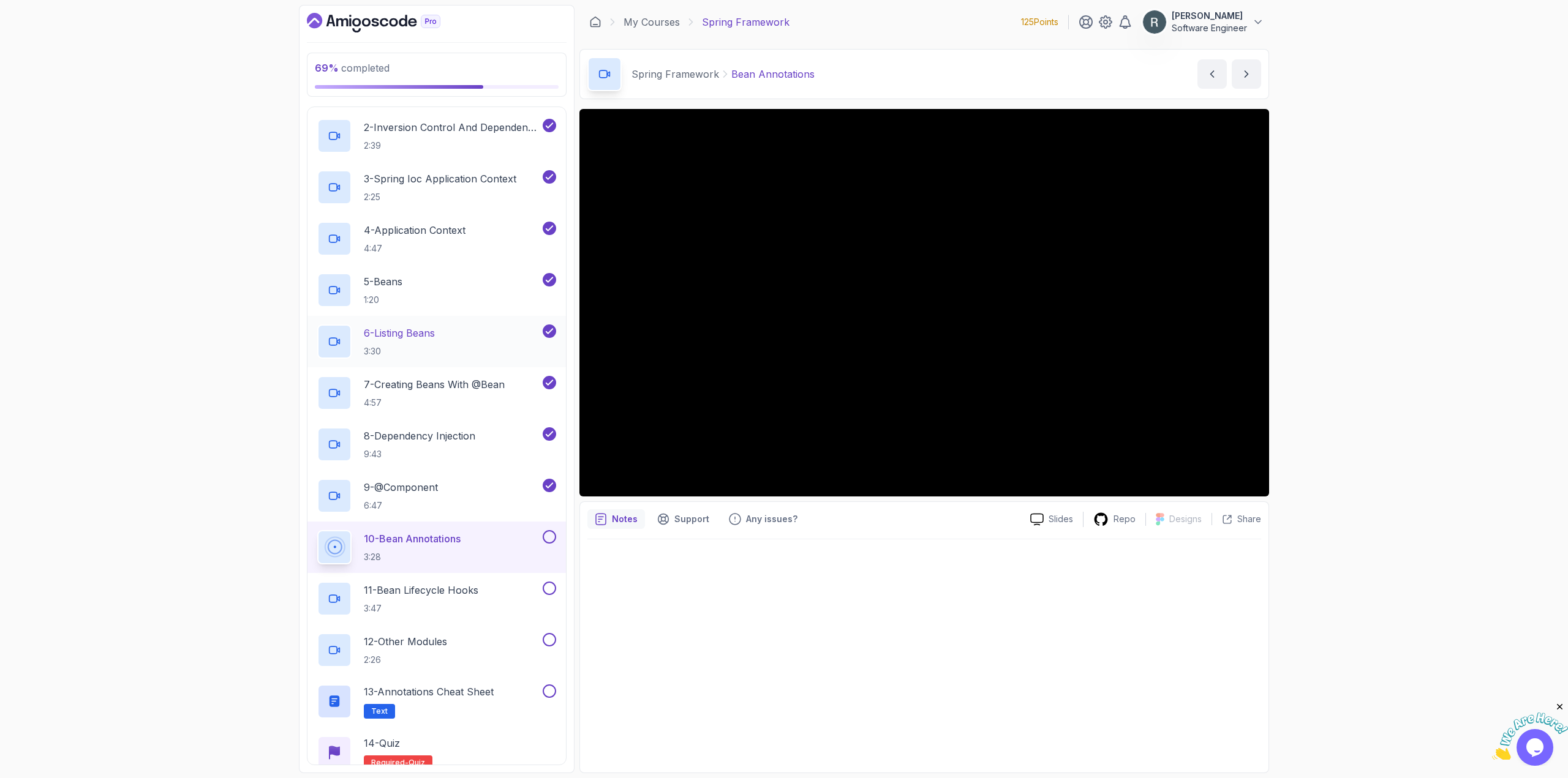
scroll to position [221, 0]
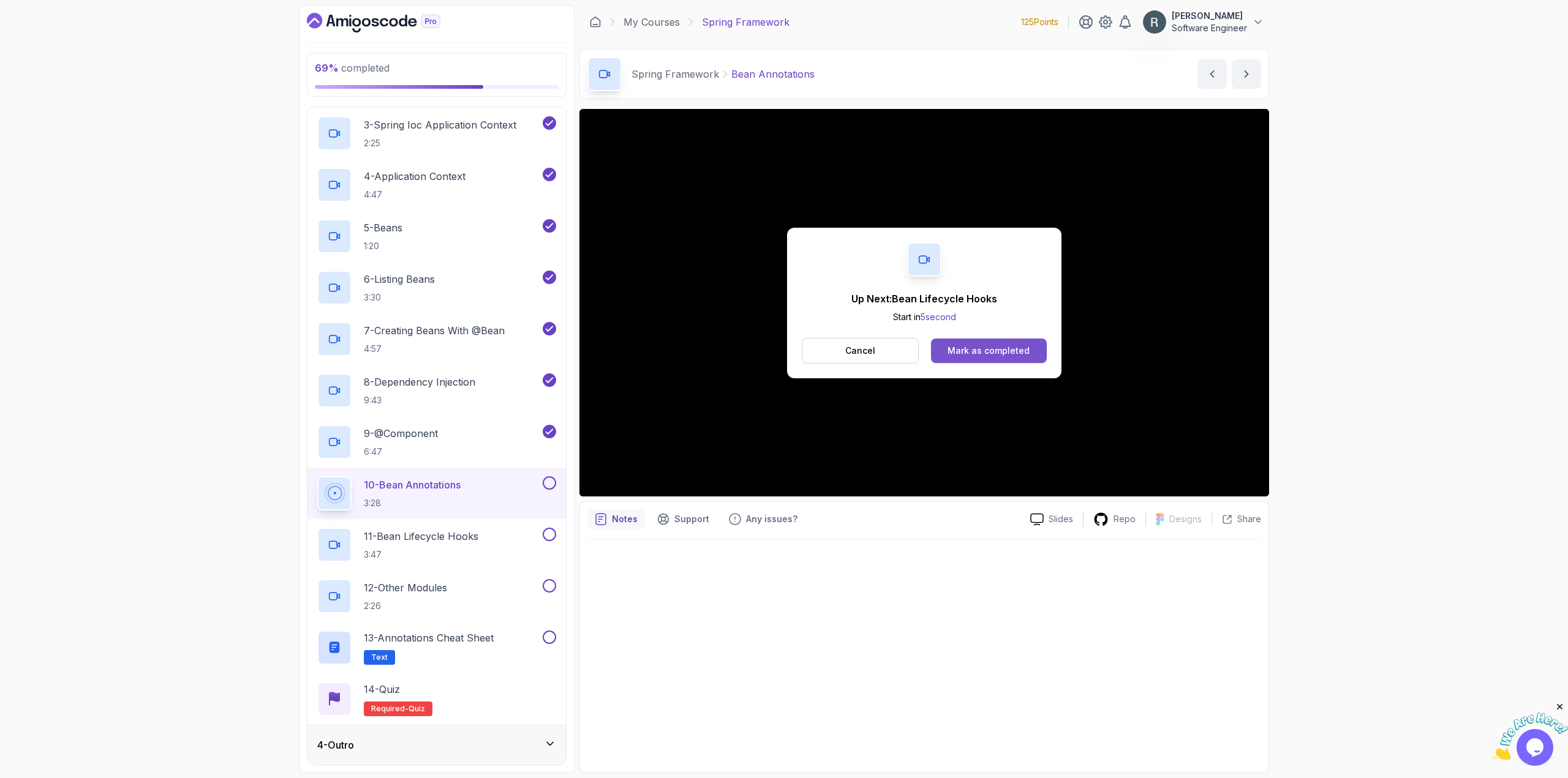
click at [970, 348] on div "Mark as completed" at bounding box center [989, 350] width 82 height 12
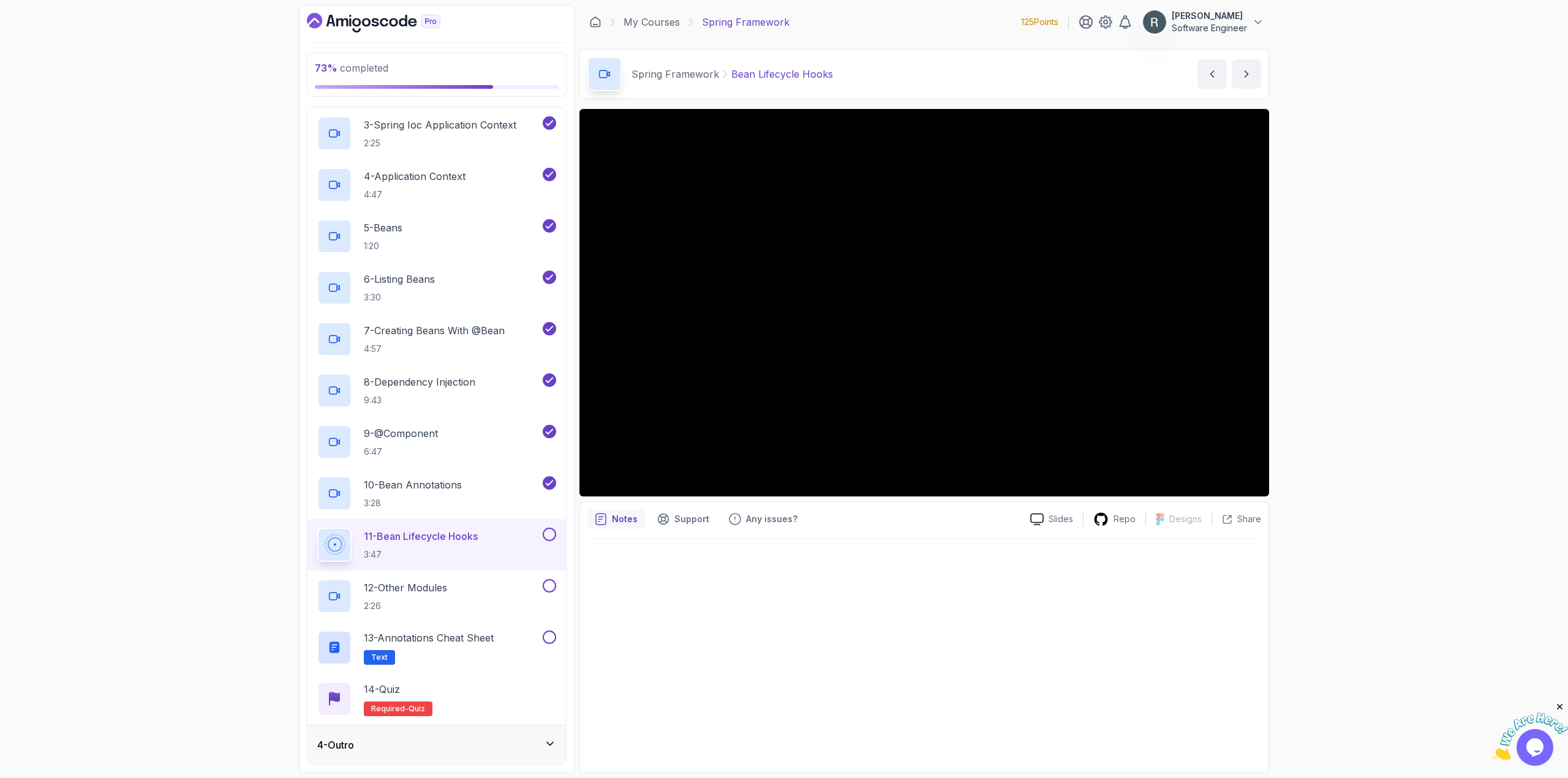
click at [548, 534] on button at bounding box center [549, 534] width 13 height 13
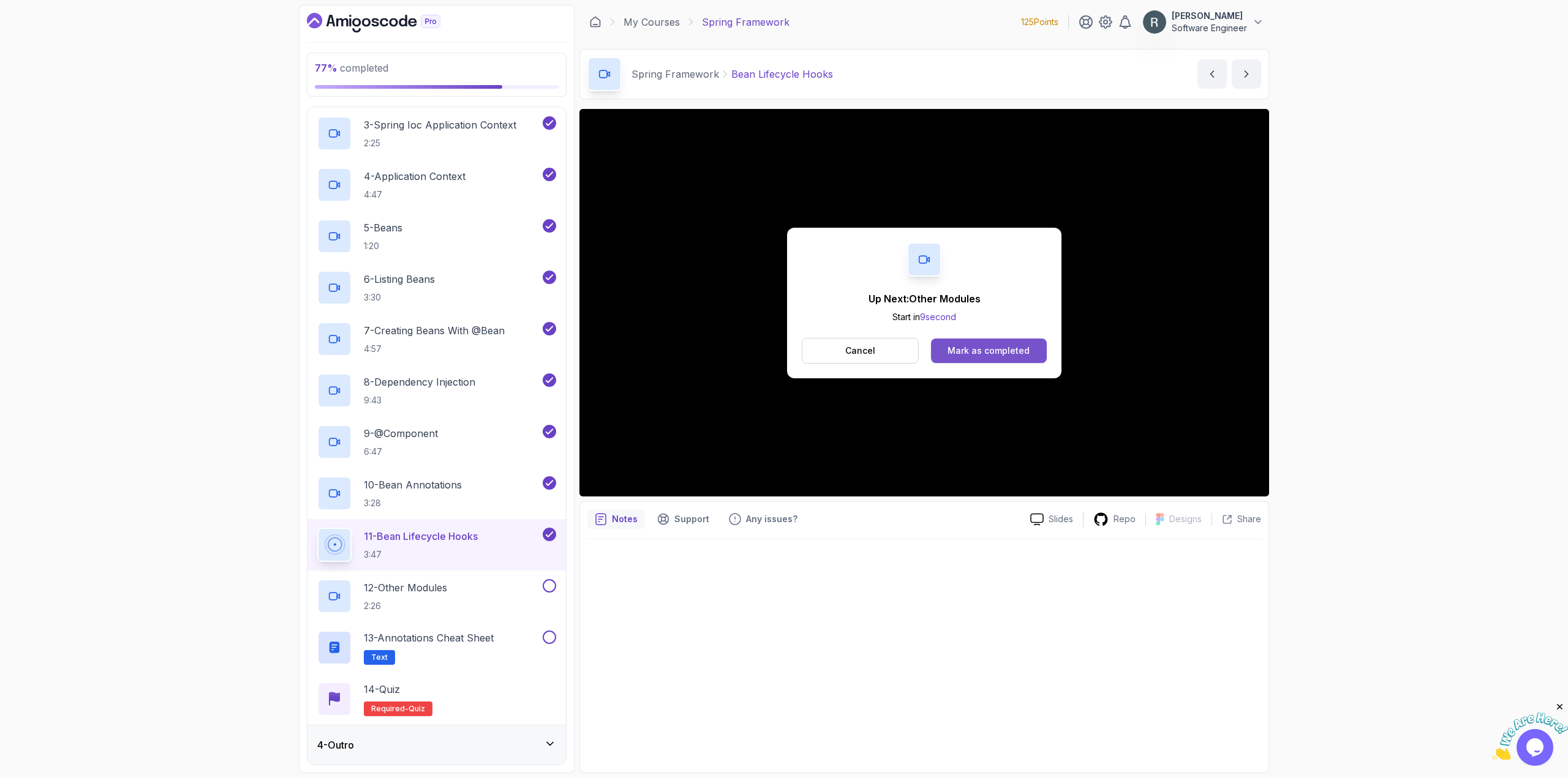
click at [1009, 347] on div "Mark as completed" at bounding box center [989, 350] width 82 height 12
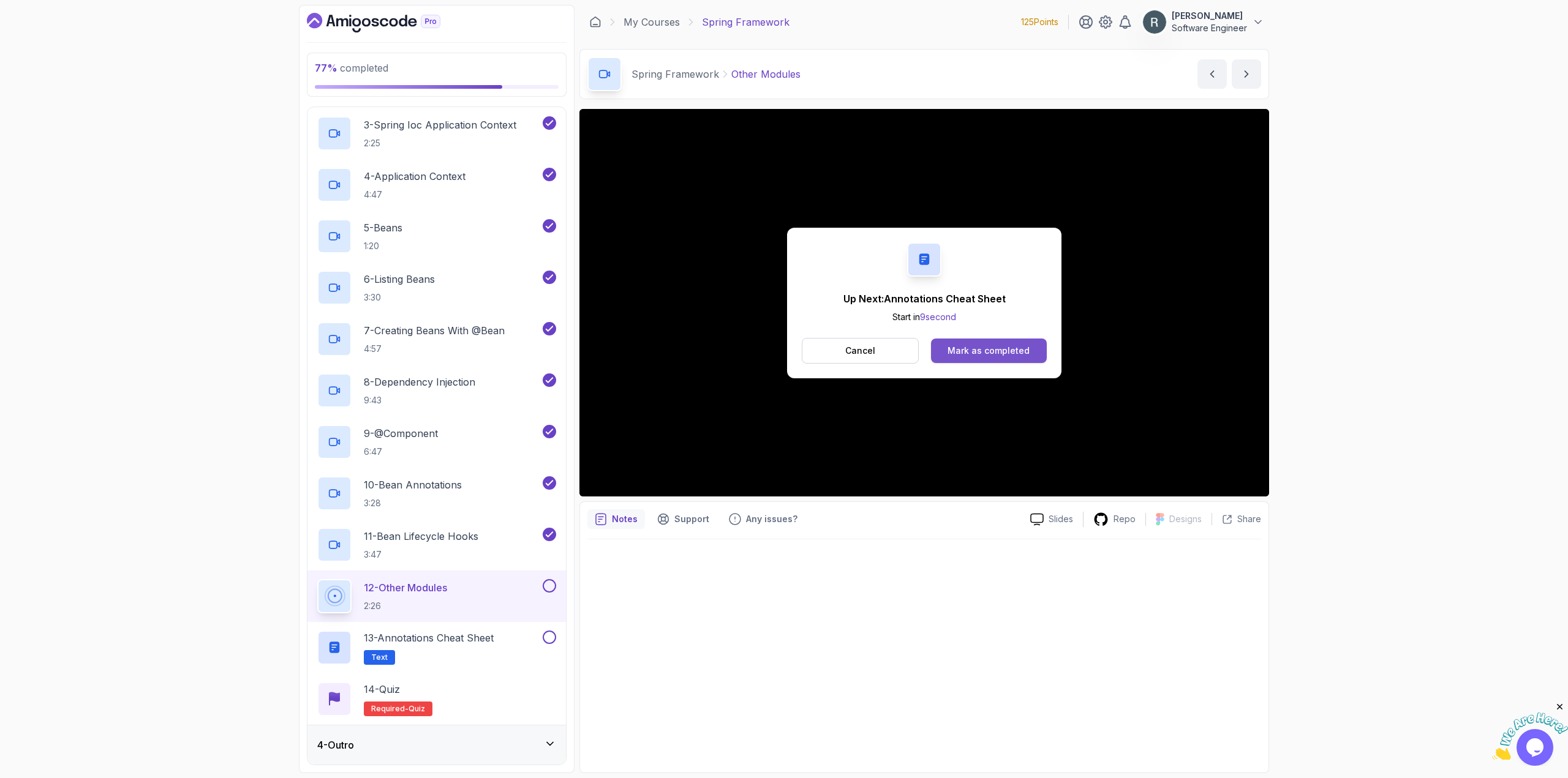
click at [971, 351] on div "Mark as completed" at bounding box center [989, 350] width 82 height 12
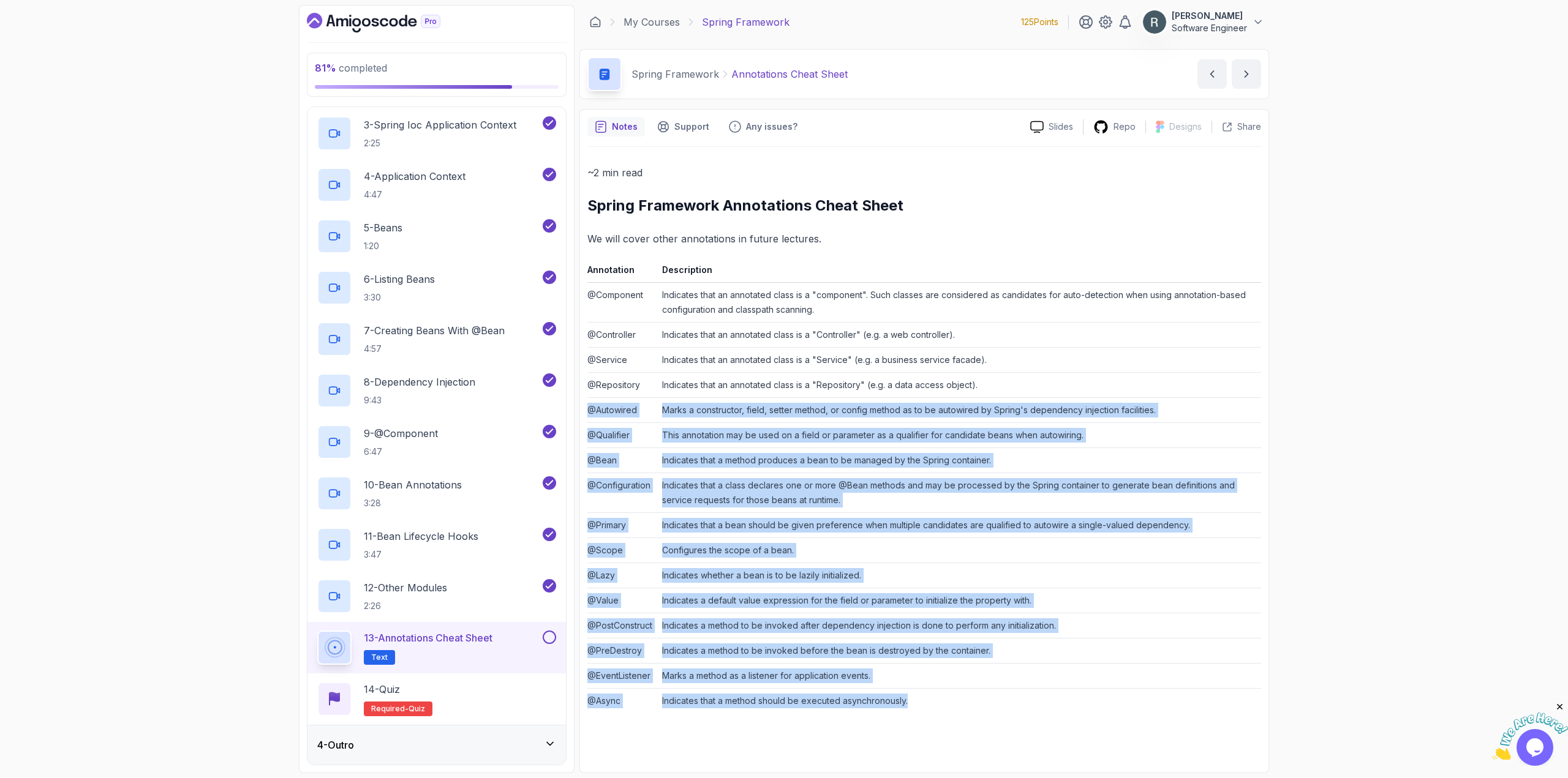
drag, startPoint x: 590, startPoint y: 410, endPoint x: 905, endPoint y: 704, distance: 430.9
click at [912, 707] on tbody "@Component Indicates that an annotated class is a "component". Such classes are…" at bounding box center [924, 498] width 674 height 431
copy tbody "@Autowired Marks a constructor, field, setter method, or config method as to be…"
click at [551, 636] on button at bounding box center [549, 637] width 13 height 13
click at [483, 695] on div "14 - Quiz Required- quiz" at bounding box center [437, 699] width 239 height 34
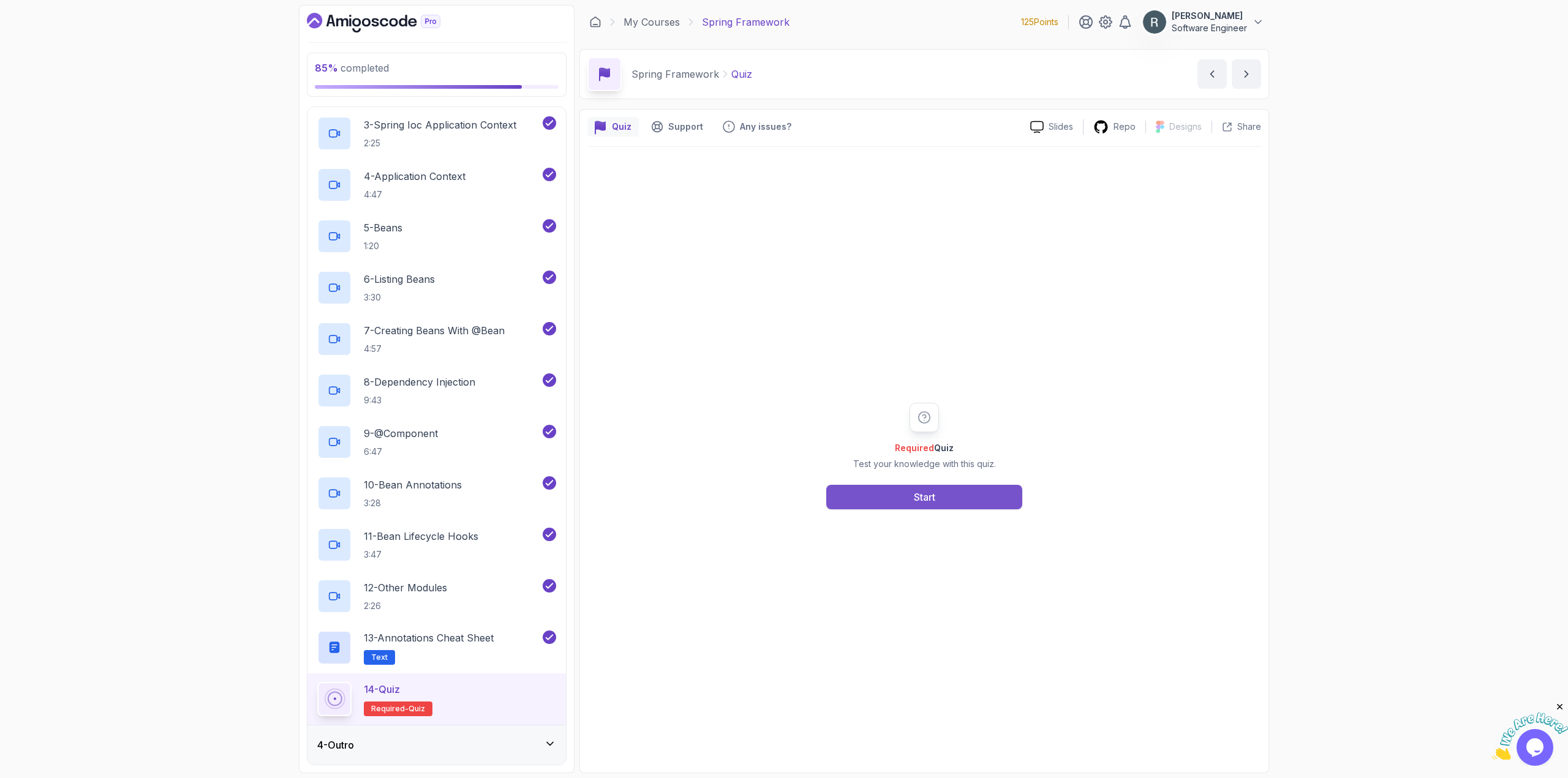
click at [986, 492] on button "Start" at bounding box center [924, 497] width 196 height 25
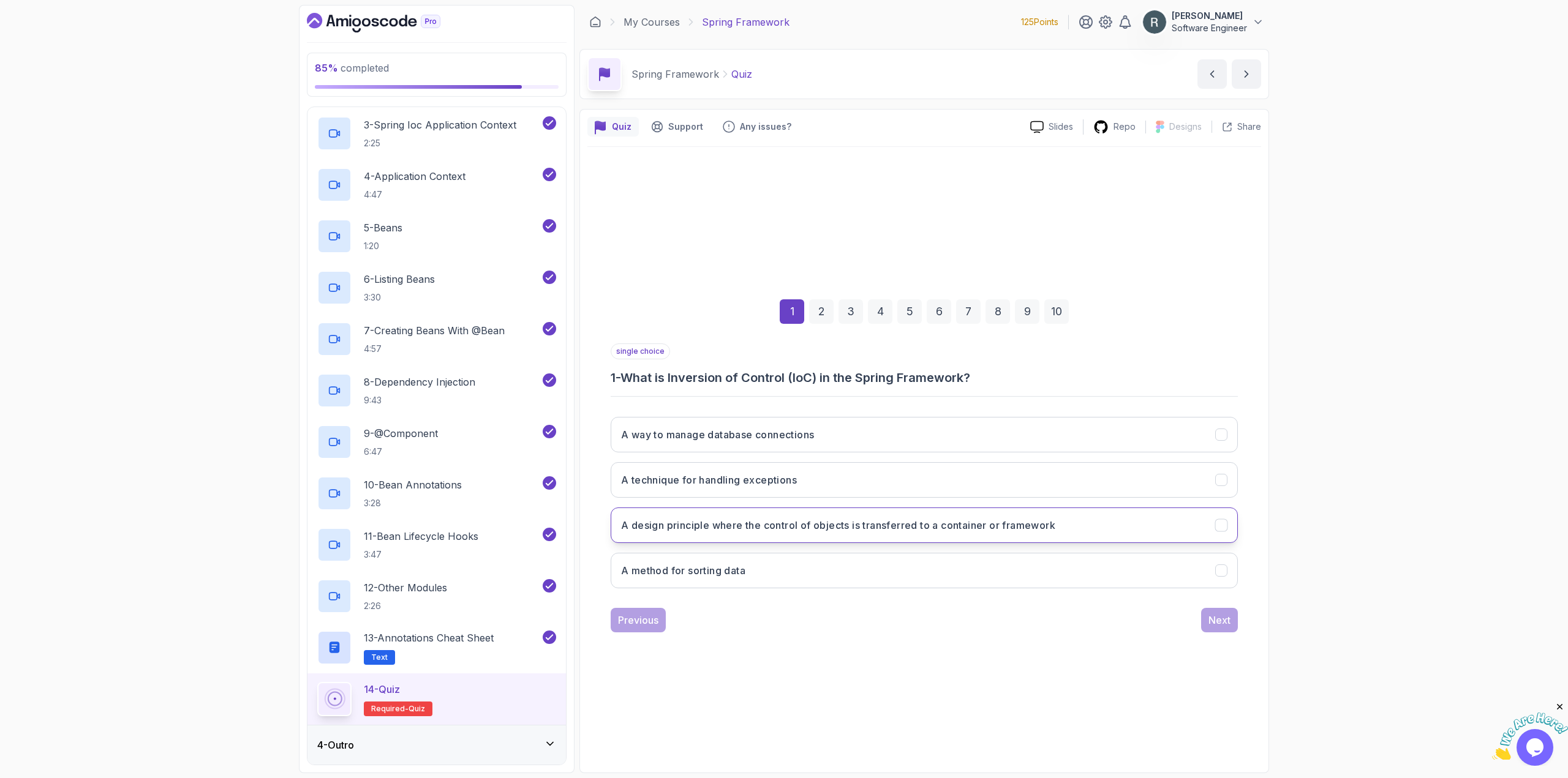
click at [785, 525] on h3 "A design principle where the control of objects is transferred to a container o…" at bounding box center [838, 525] width 435 height 15
click at [1219, 622] on div "Next" at bounding box center [1219, 620] width 22 height 15
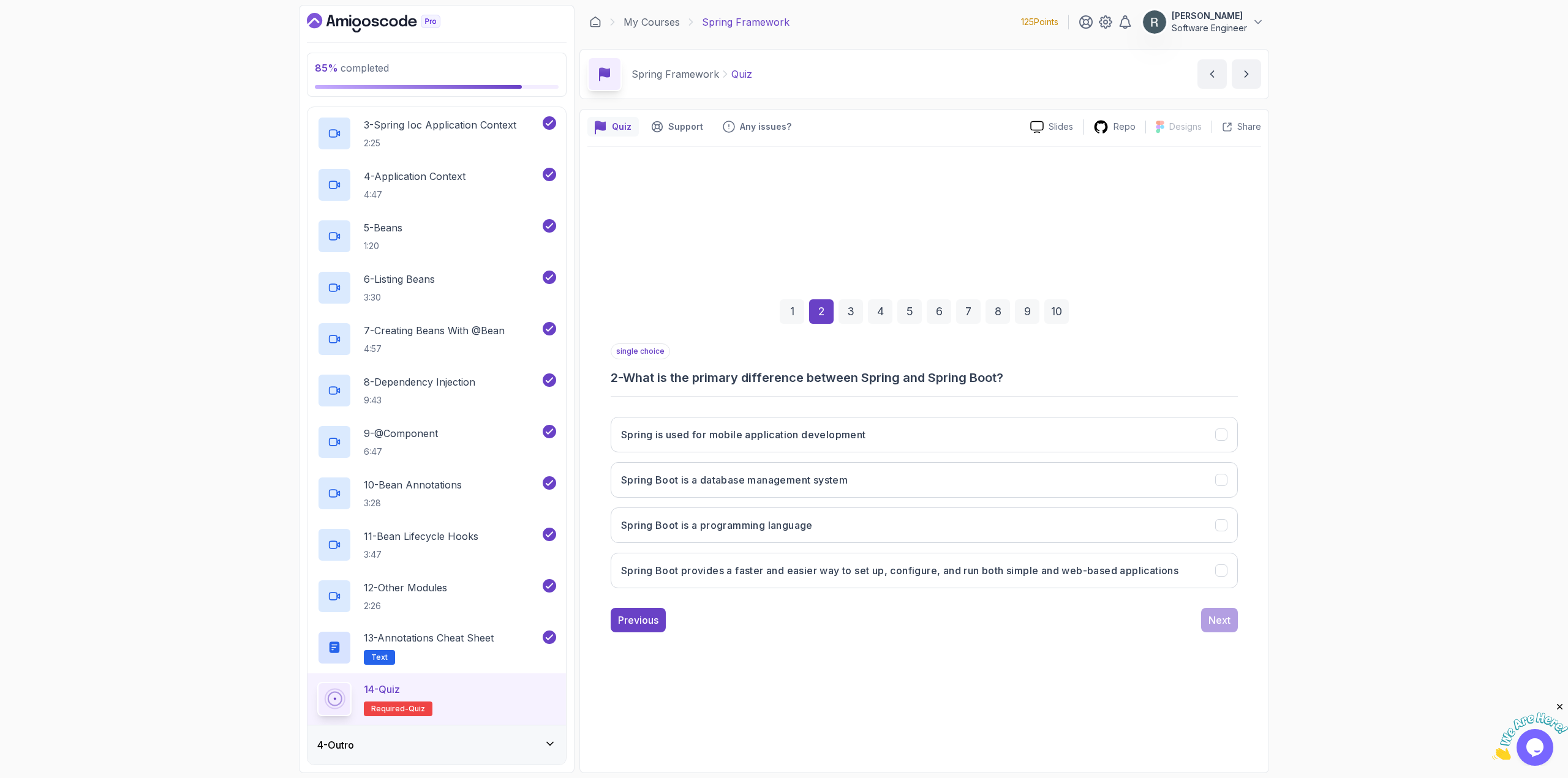
click at [759, 670] on div "1 2 3 4 5 6 7 8 9 10 single choice 2 - What is the primary difference between S…" at bounding box center [924, 456] width 674 height 618
click at [734, 581] on button "Spring Boot provides a faster and easier way to set up, configure, and run both…" at bounding box center [924, 570] width 627 height 35
click at [1223, 623] on div "Next" at bounding box center [1219, 620] width 22 height 15
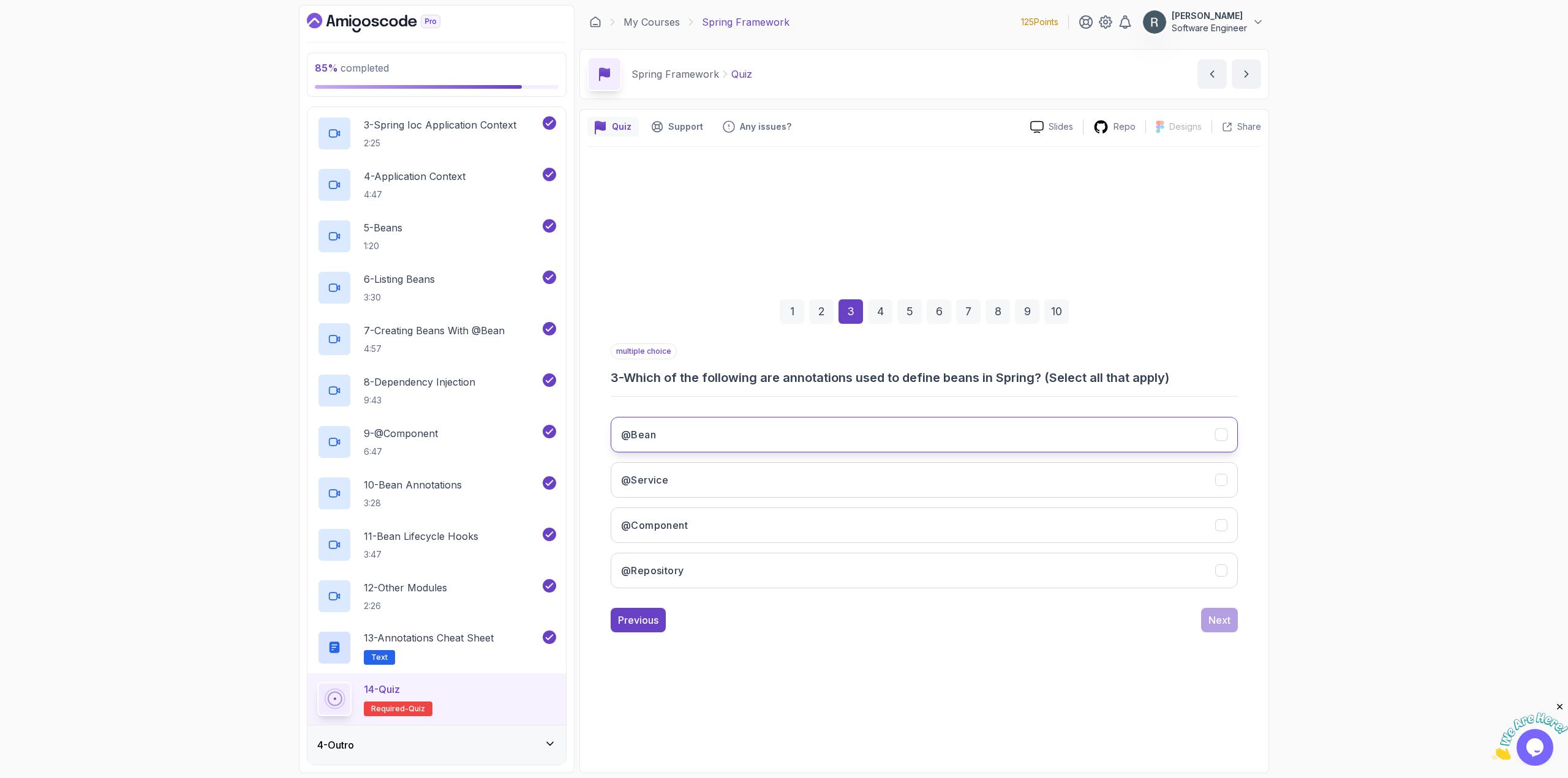
click at [978, 435] on button "@Bean" at bounding box center [924, 434] width 627 height 35
click at [973, 472] on button "@Service" at bounding box center [924, 479] width 627 height 35
click at [968, 524] on button "@Component" at bounding box center [924, 524] width 627 height 35
click at [941, 567] on button "@Repository" at bounding box center [924, 570] width 627 height 35
click at [1212, 624] on div "Next" at bounding box center [1219, 620] width 22 height 15
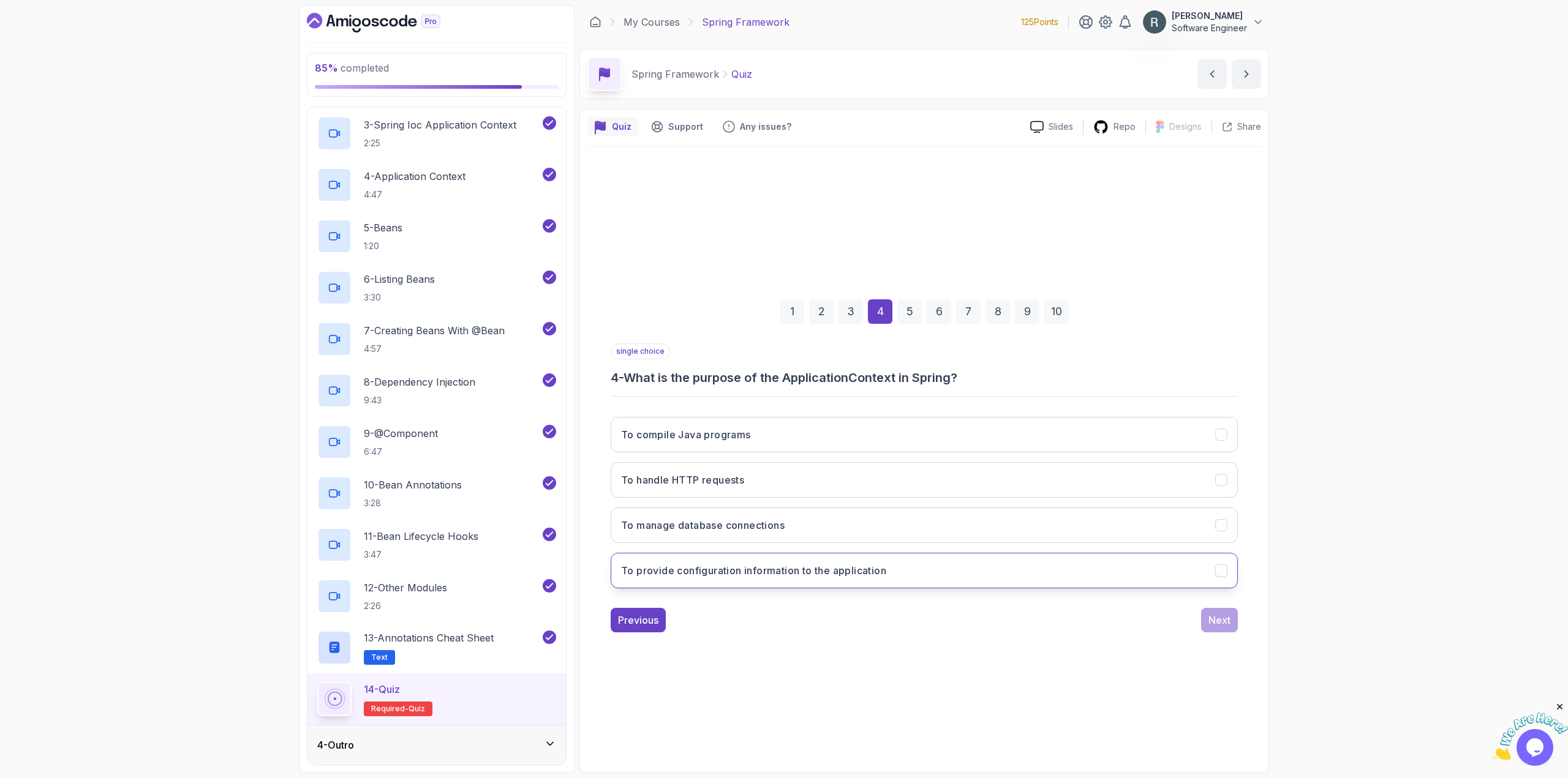
click at [825, 566] on h3 "To provide configuration information to the application" at bounding box center [754, 571] width 265 height 15
click at [1210, 624] on div "Next" at bounding box center [1219, 620] width 22 height 15
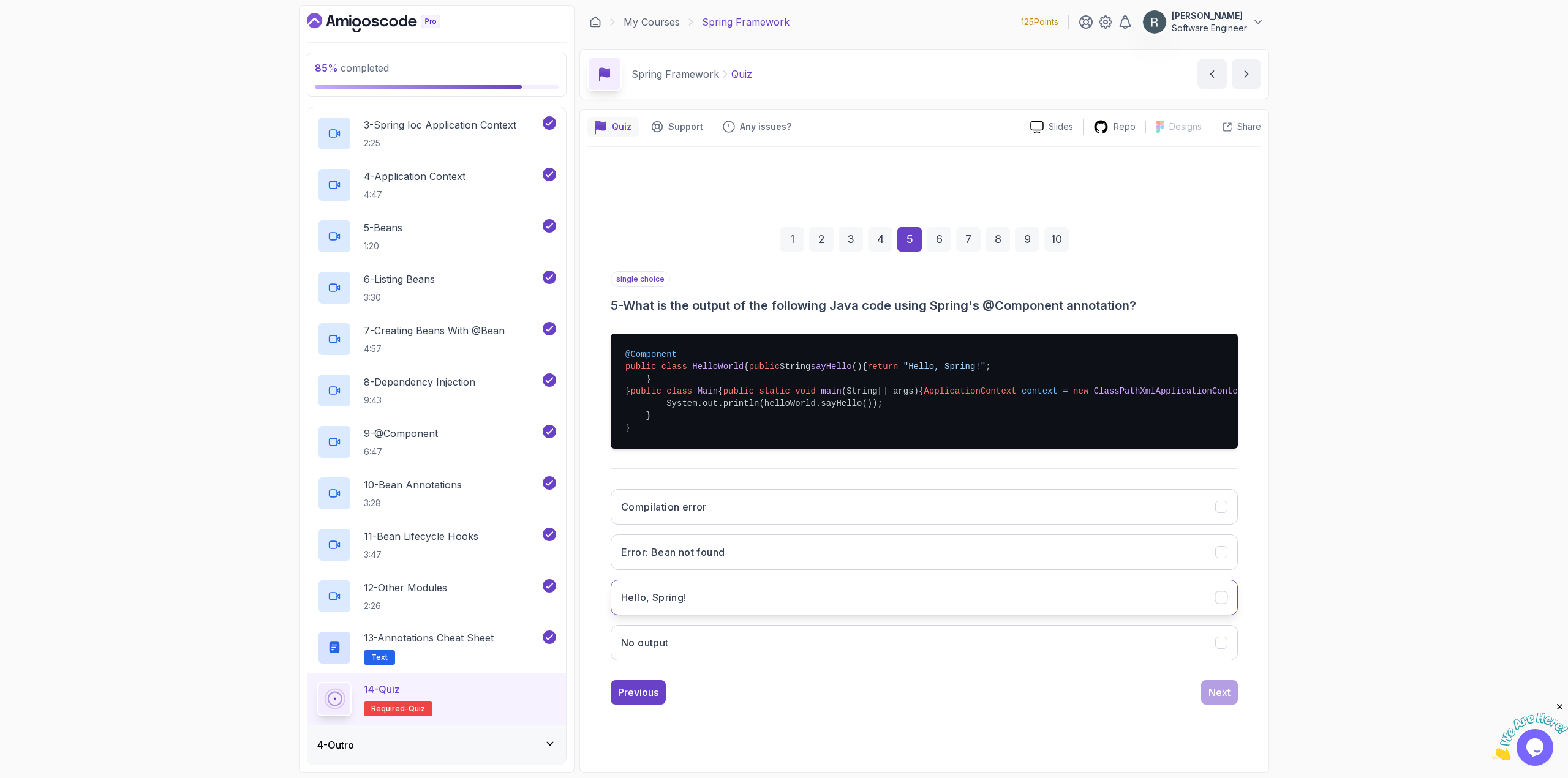
click at [891, 615] on button "Hello, Spring!" at bounding box center [924, 597] width 627 height 35
click at [1219, 699] on div "Next" at bounding box center [1219, 692] width 22 height 15
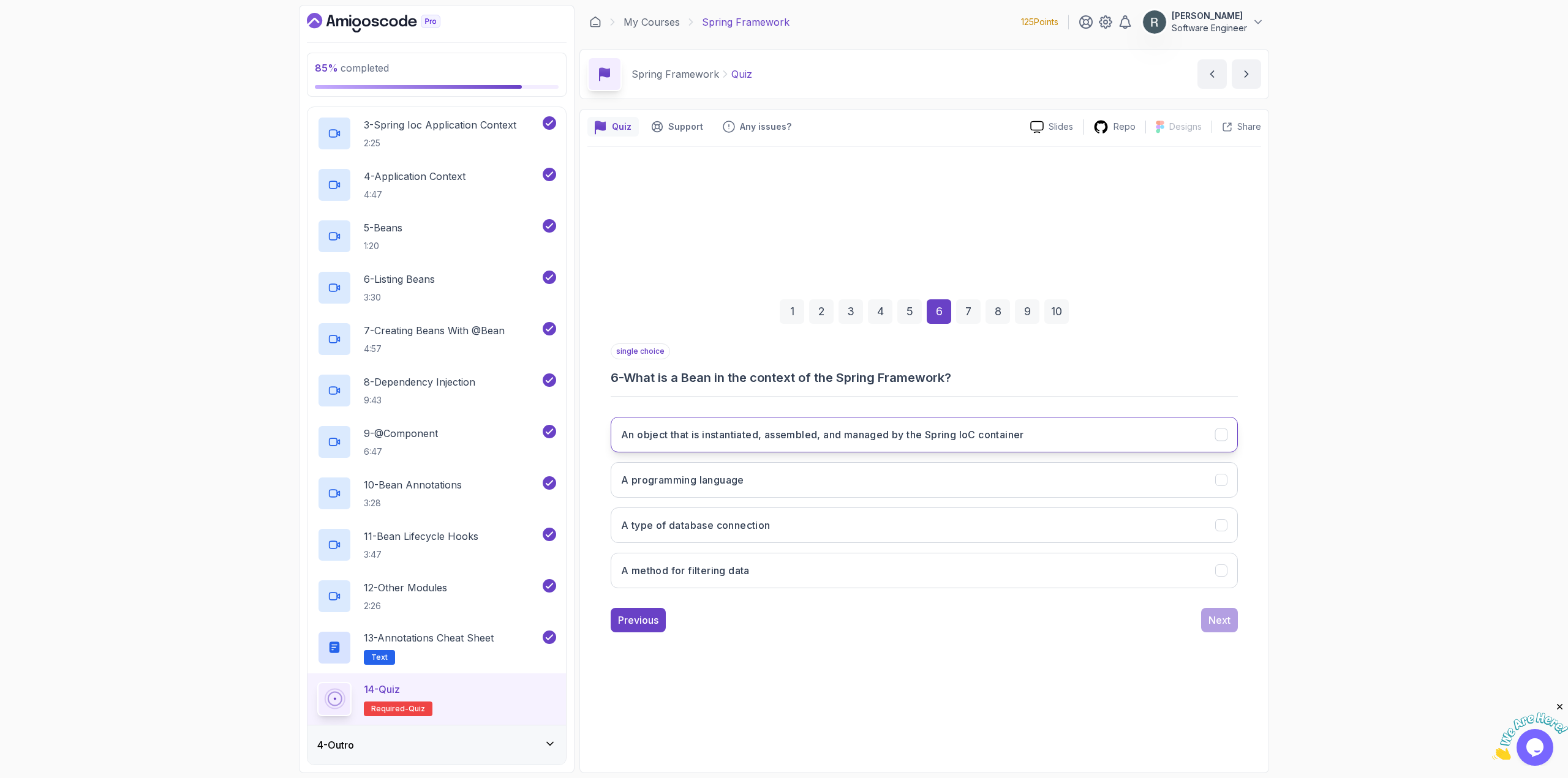
click at [1004, 439] on h3 "An object that is instantiated, assembled, and managed by the Spring IoC contai…" at bounding box center [822, 434] width 403 height 15
click at [1216, 624] on div "Next" at bounding box center [1219, 620] width 22 height 15
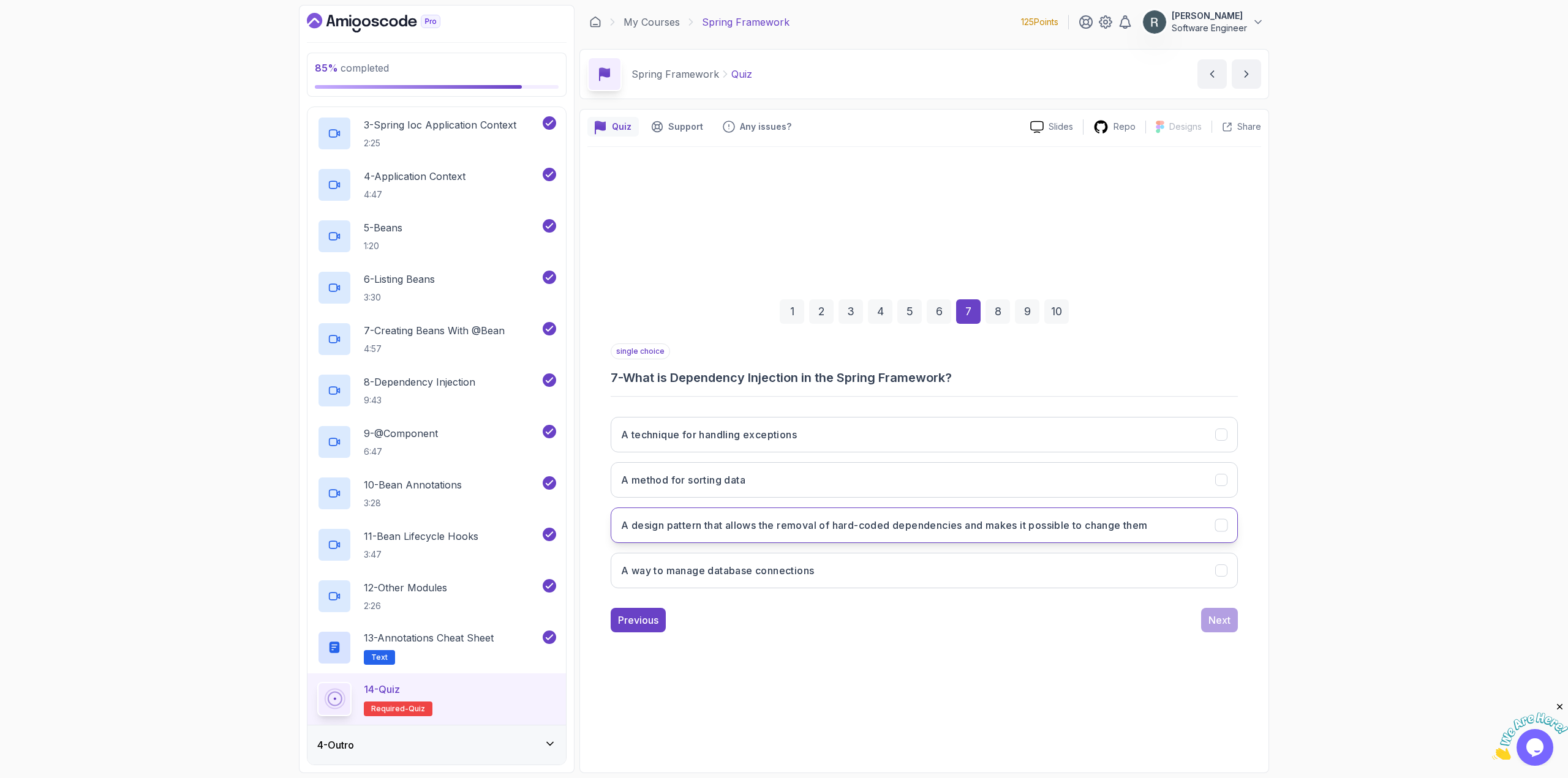
click at [956, 541] on button "A design pattern that allows the removal of hard-coded dependencies and makes i…" at bounding box center [924, 524] width 627 height 35
click at [1219, 624] on div "Next" at bounding box center [1219, 620] width 22 height 15
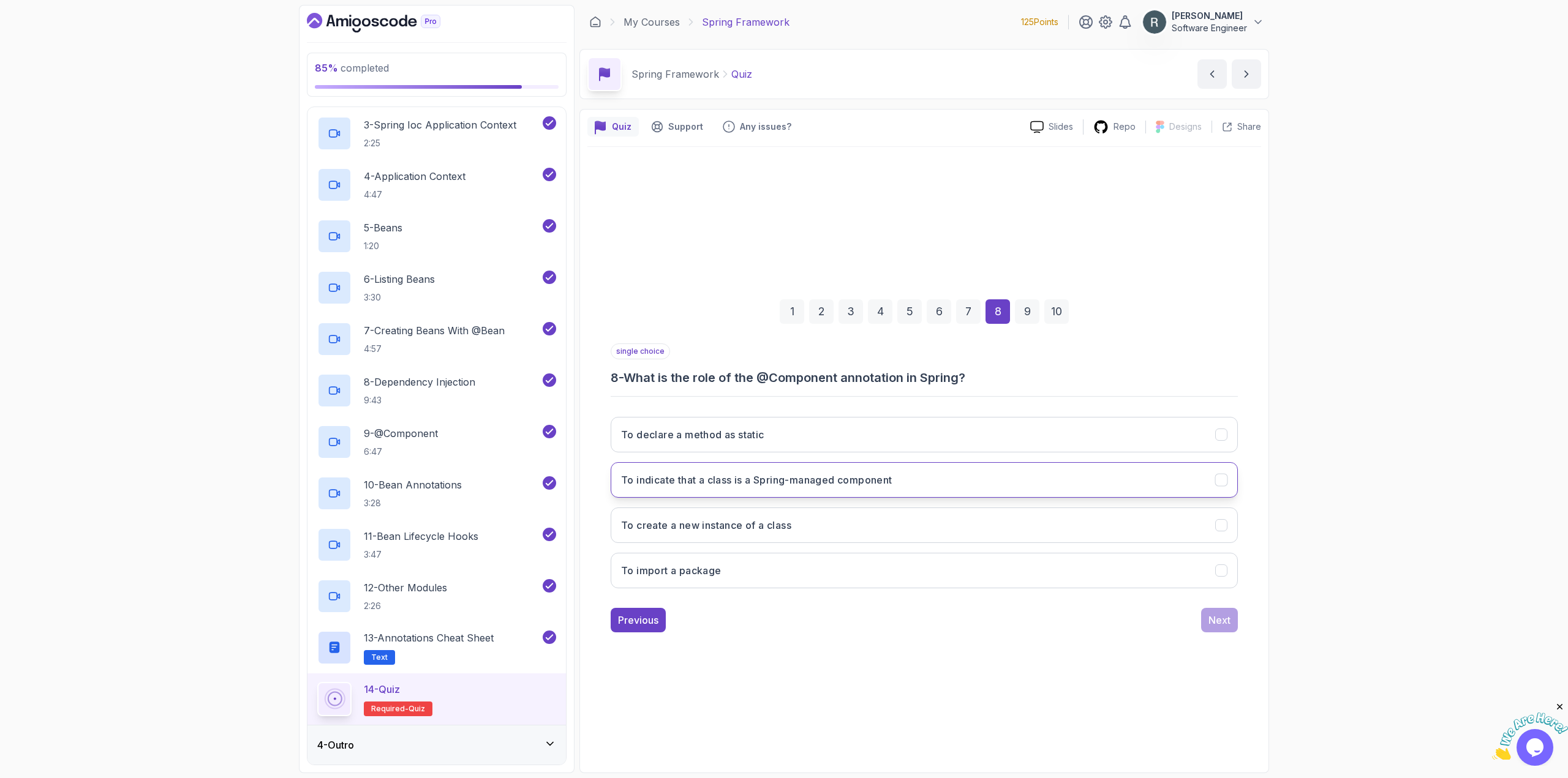
click at [944, 483] on button "To indicate that a class is a Spring-managed component" at bounding box center [924, 479] width 627 height 35
click at [1219, 624] on div "Next" at bounding box center [1219, 620] width 22 height 15
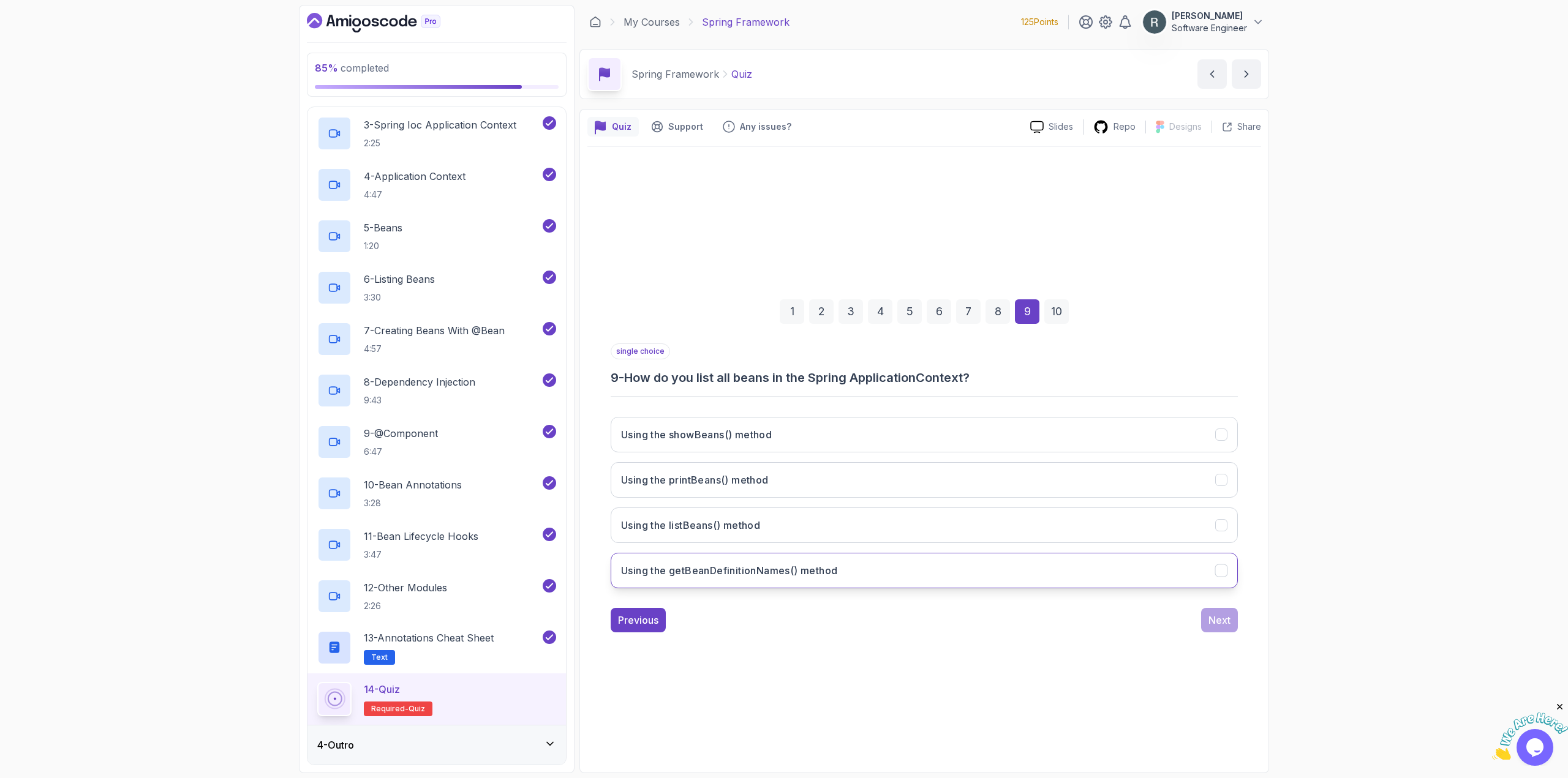
click at [1031, 584] on button "Using the getBeanDefinitionNames() method" at bounding box center [924, 570] width 627 height 35
click at [1221, 619] on div "Next" at bounding box center [1219, 620] width 22 height 15
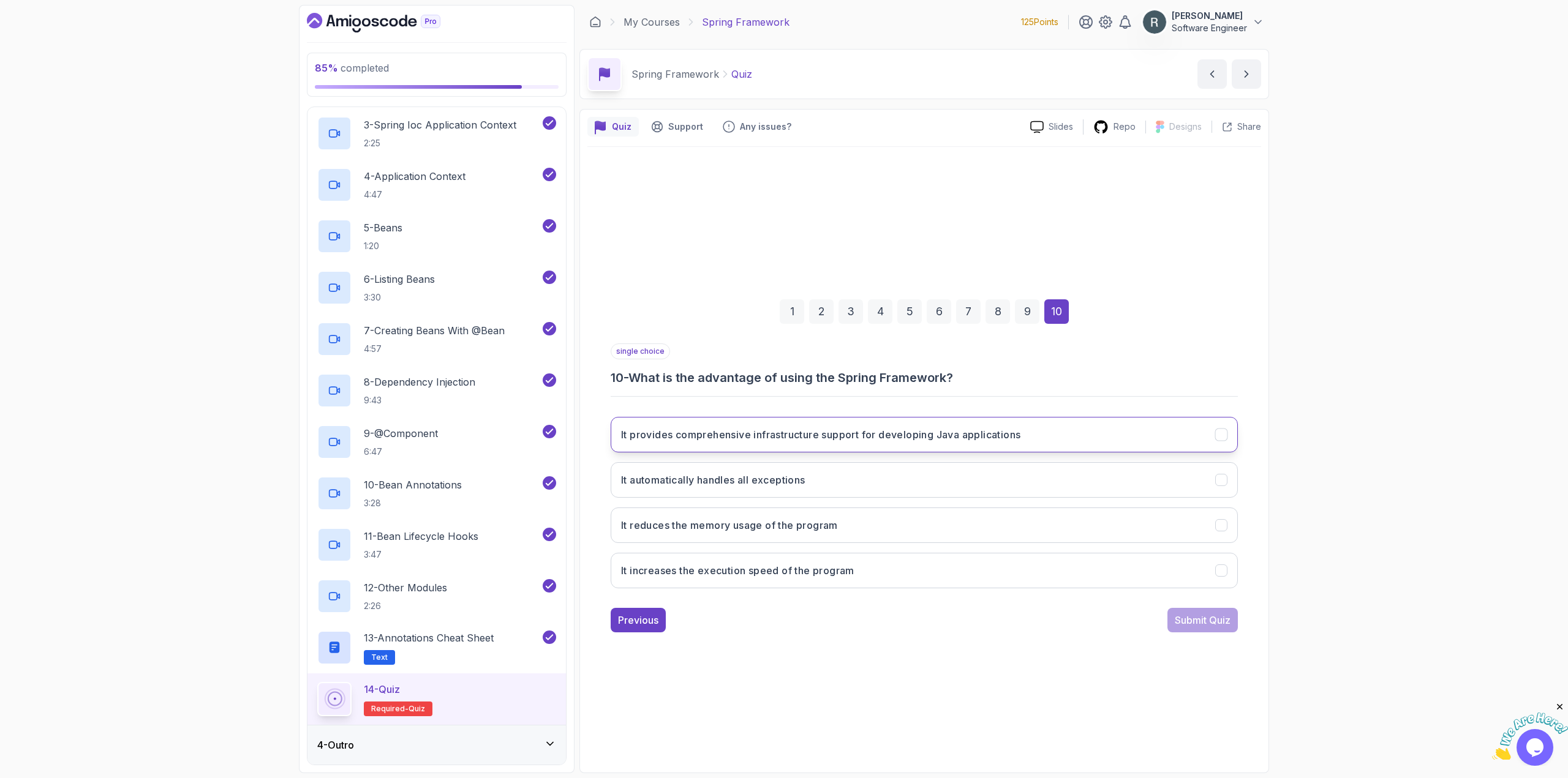
click at [931, 437] on h3 "It provides comprehensive infrastructure support for developing Java applicatio…" at bounding box center [821, 434] width 399 height 15
click at [1184, 624] on div "Submit Quiz" at bounding box center [1202, 620] width 56 height 15
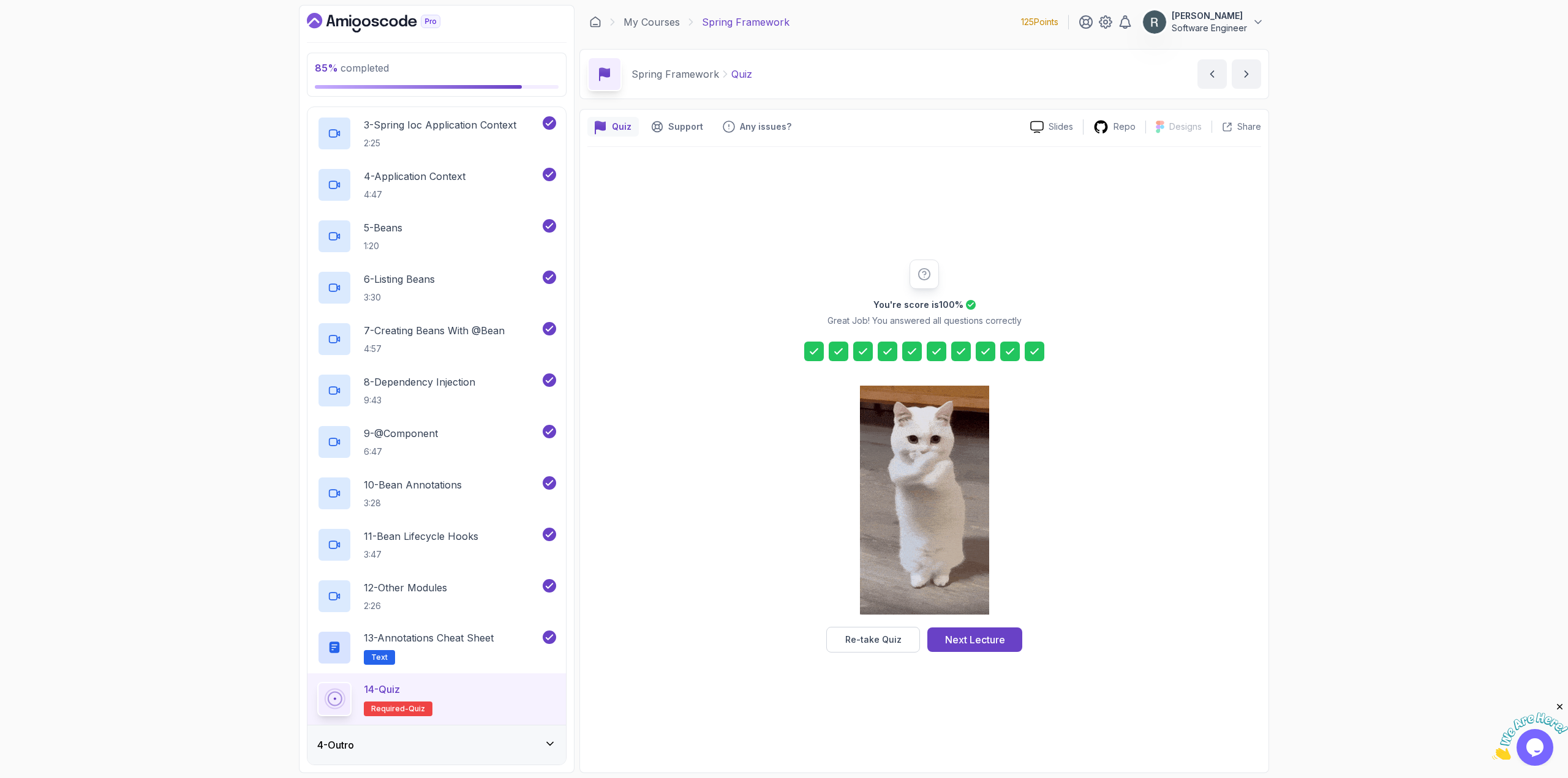
click at [724, 637] on div "You're score is 100 % Great Job! You answered all questions correctly Re-take Q…" at bounding box center [924, 456] width 674 height 393
click at [976, 643] on div "Next Lecture" at bounding box center [975, 640] width 60 height 15
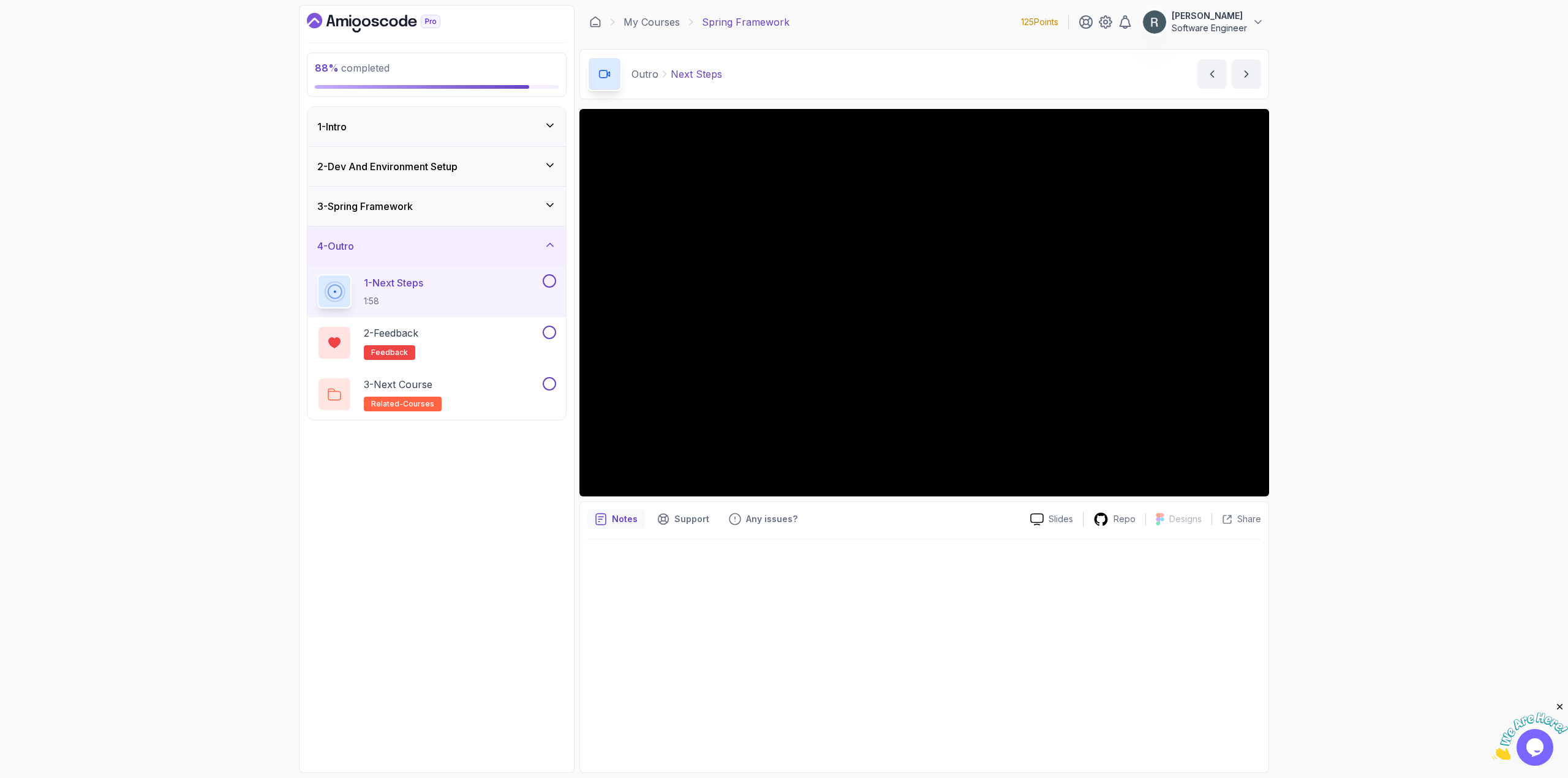
click at [547, 284] on button at bounding box center [549, 281] width 13 height 13
click at [505, 331] on div "2 - Feedback feedback" at bounding box center [429, 343] width 223 height 34
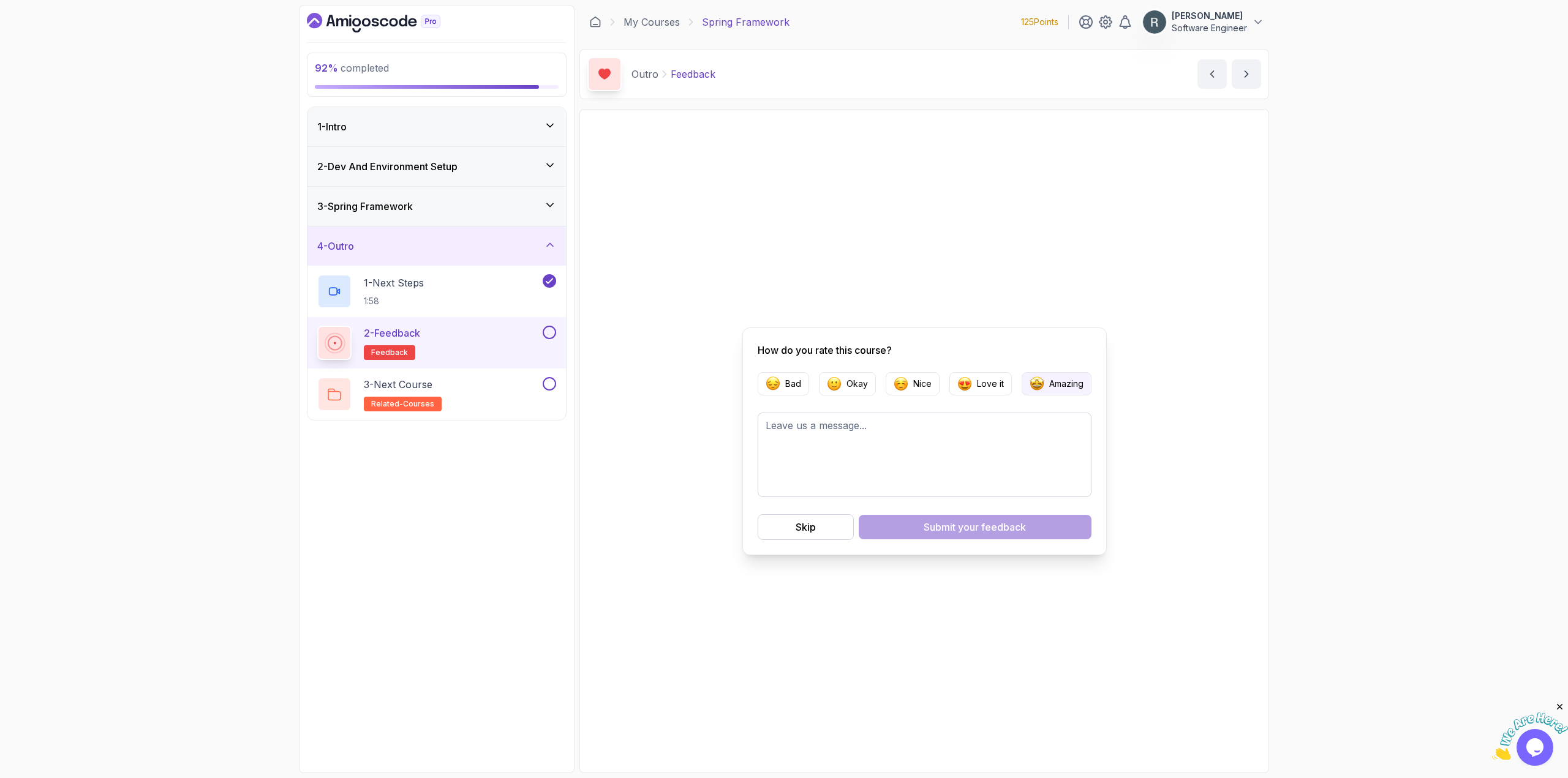
click at [1053, 385] on p "Amazing" at bounding box center [1066, 384] width 34 height 12
click at [940, 533] on div "Submit your feedback" at bounding box center [975, 527] width 102 height 15
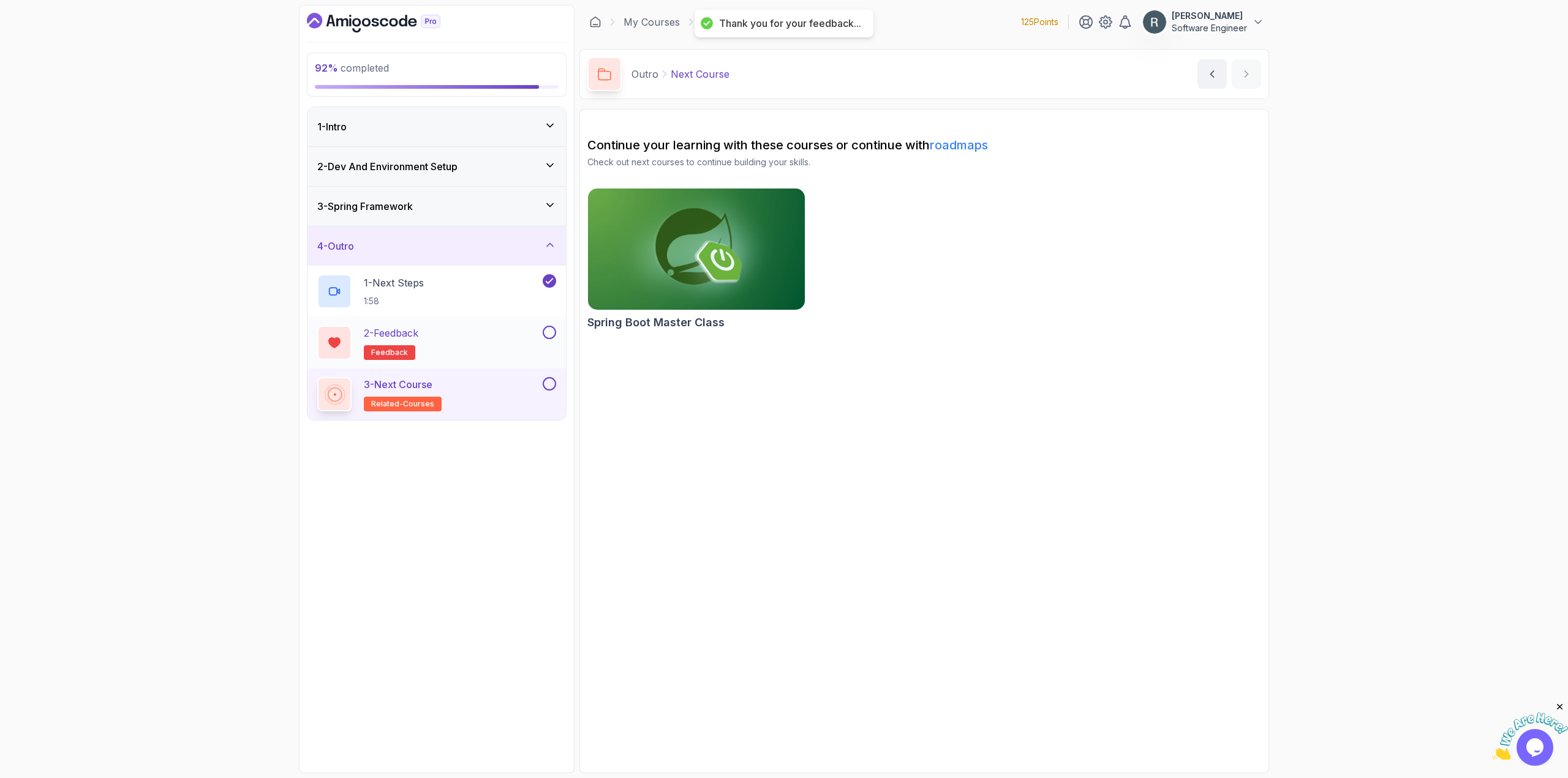
click at [552, 336] on button at bounding box center [549, 332] width 13 height 13
click at [550, 386] on button at bounding box center [549, 384] width 13 height 13
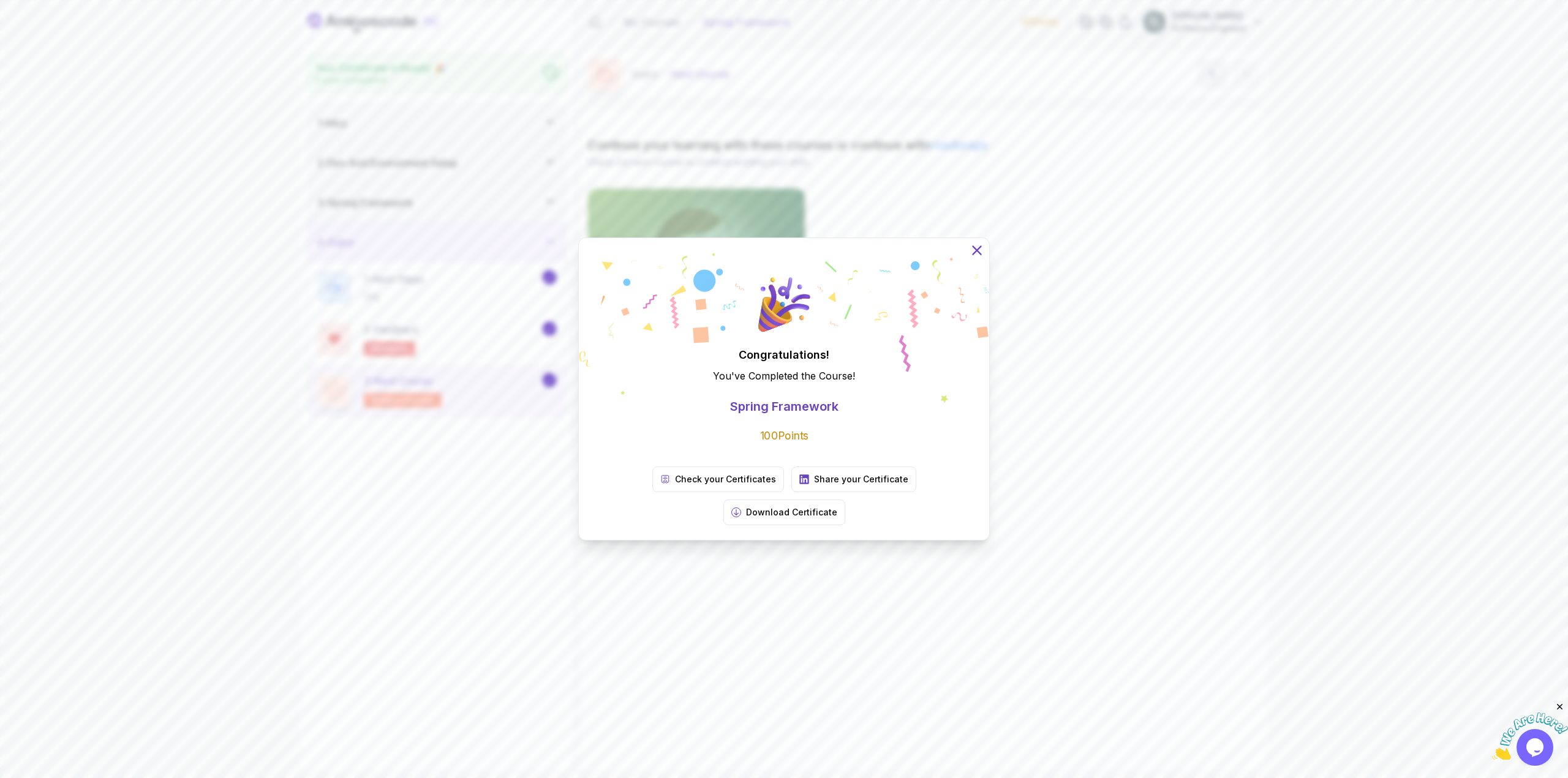
click at [975, 259] on icon at bounding box center [976, 250] width 16 height 16
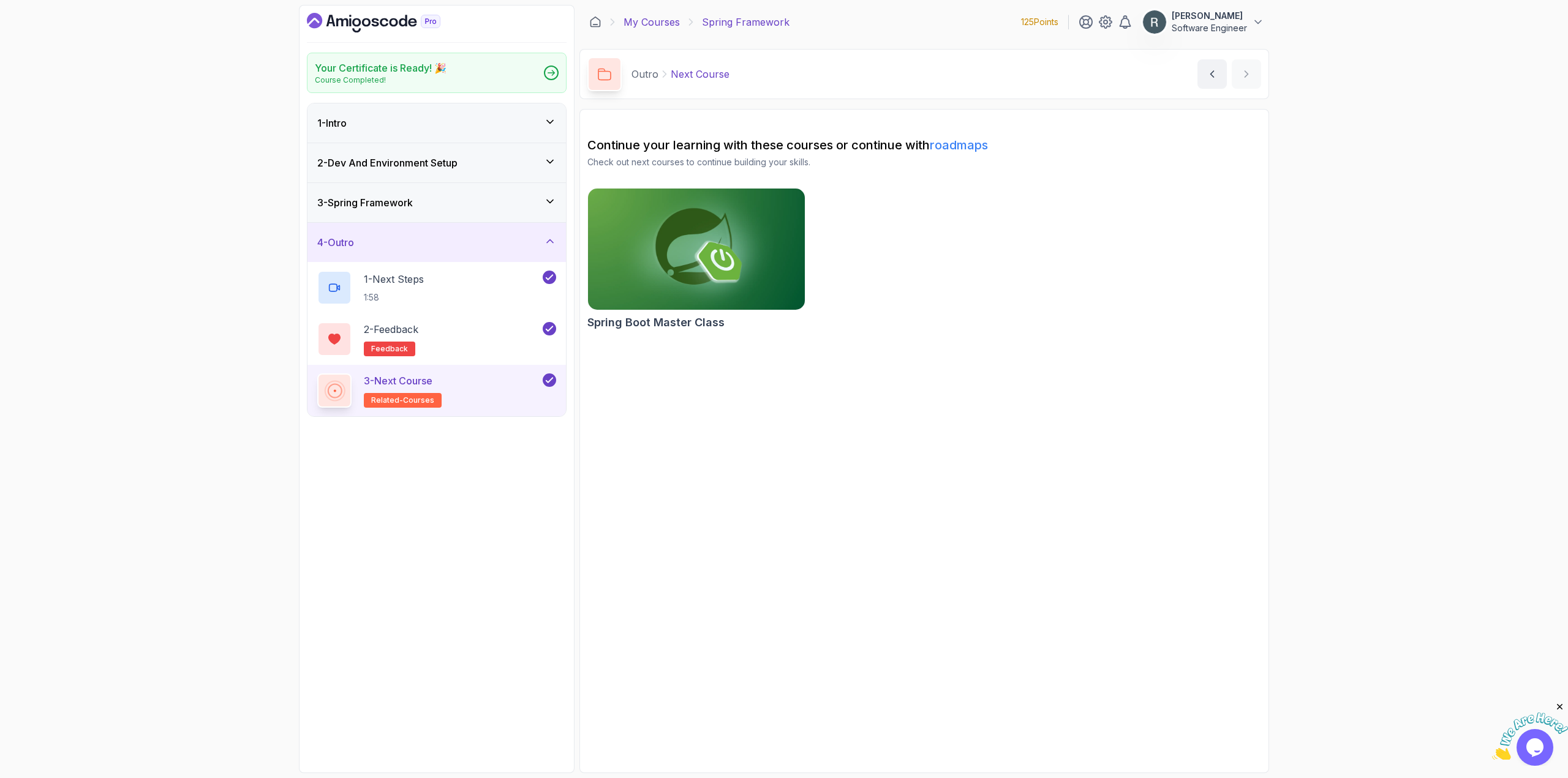
click at [642, 24] on link "My Courses" at bounding box center [651, 22] width 56 height 15
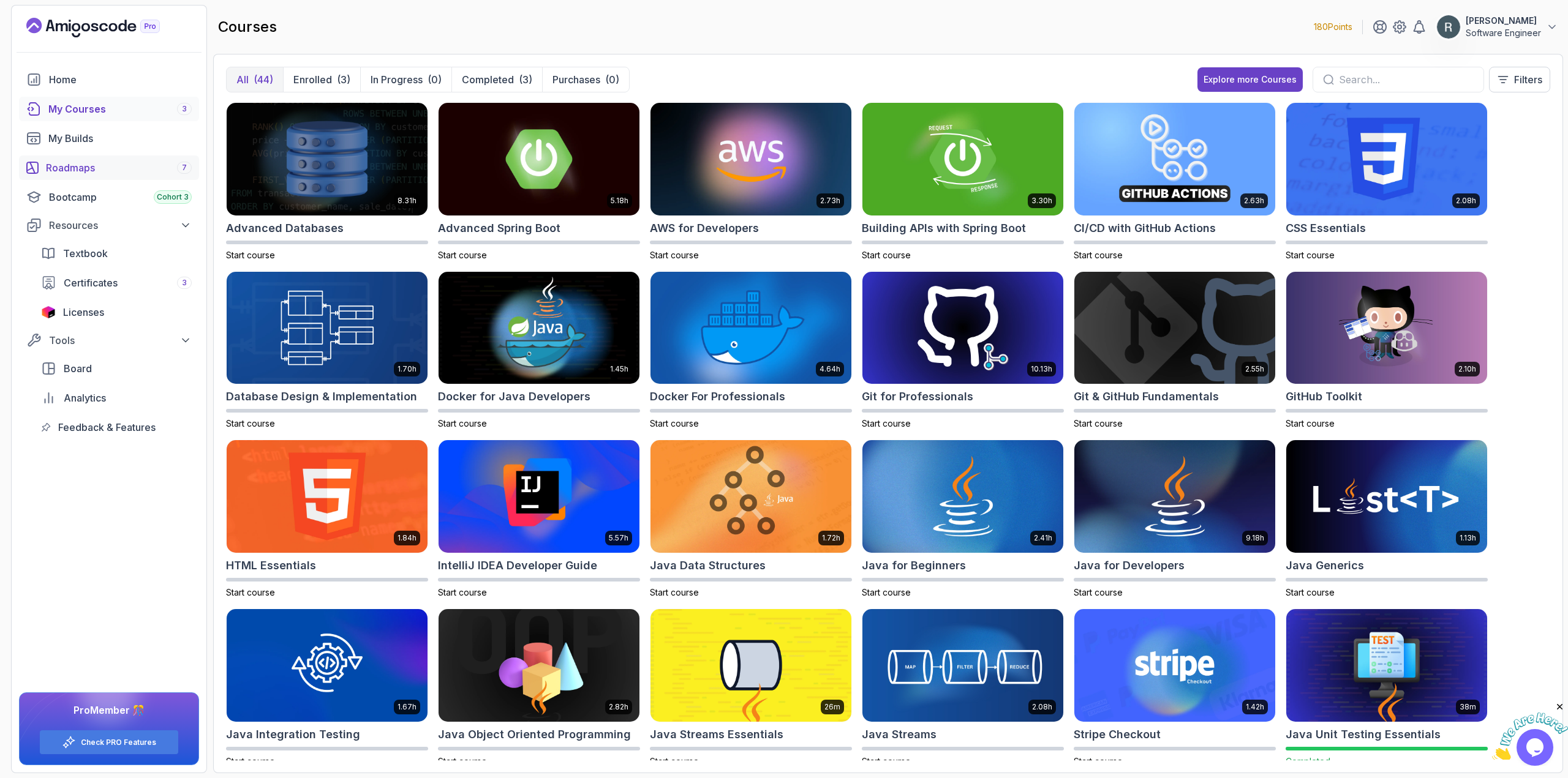
click at [82, 164] on div "Roadmaps 7" at bounding box center [119, 168] width 146 height 15
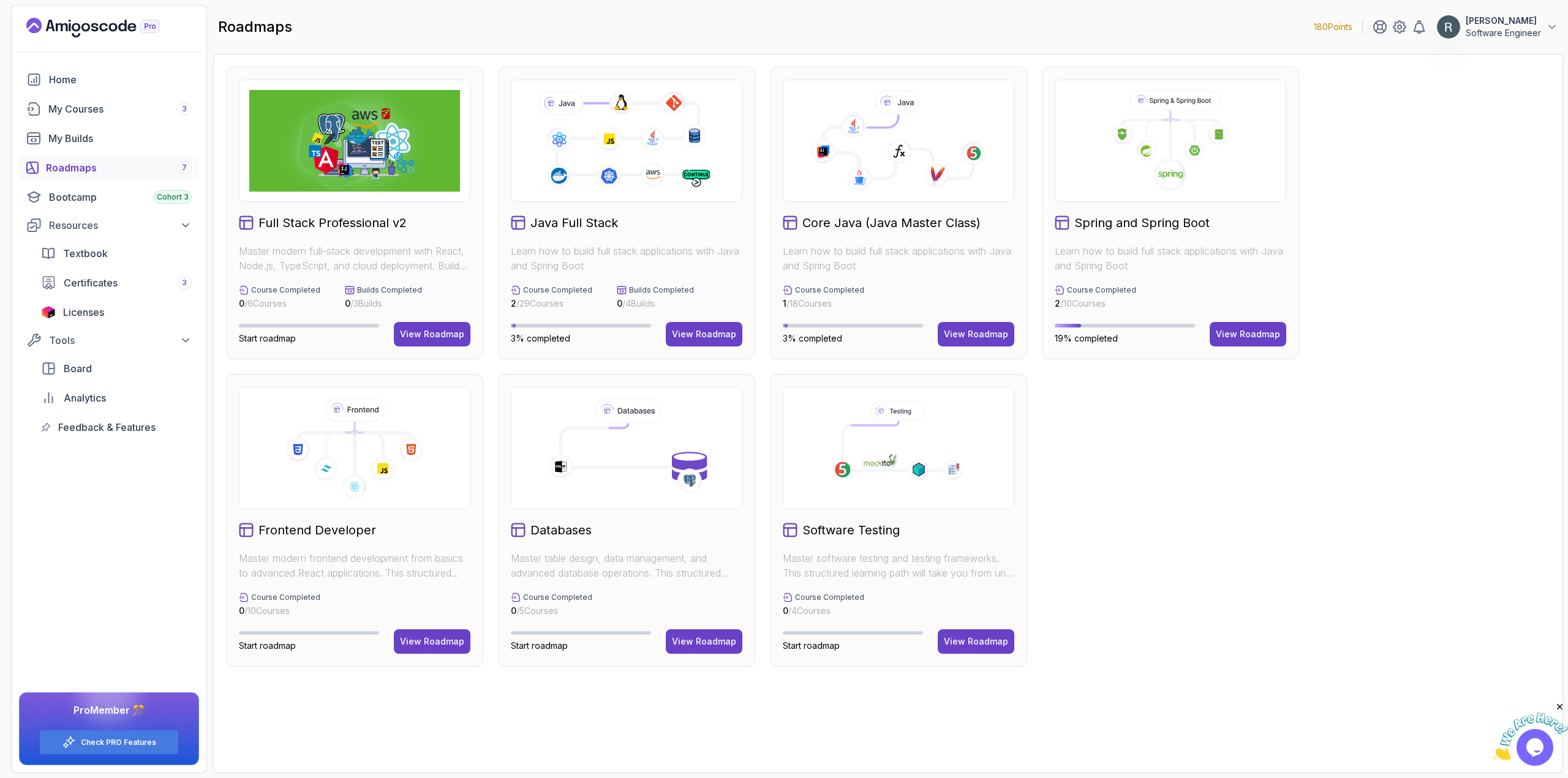
drag, startPoint x: 1296, startPoint y: 749, endPoint x: 714, endPoint y: 723, distance: 582.6
click at [1312, 749] on div "Full Stack Professional v2 Master modern full-stack development with React, Nod…" at bounding box center [888, 413] width 1350 height 719
click at [1246, 178] on icon at bounding box center [1170, 141] width 210 height 101
click at [1241, 322] on button "View Roadmap" at bounding box center [1248, 335] width 77 height 25
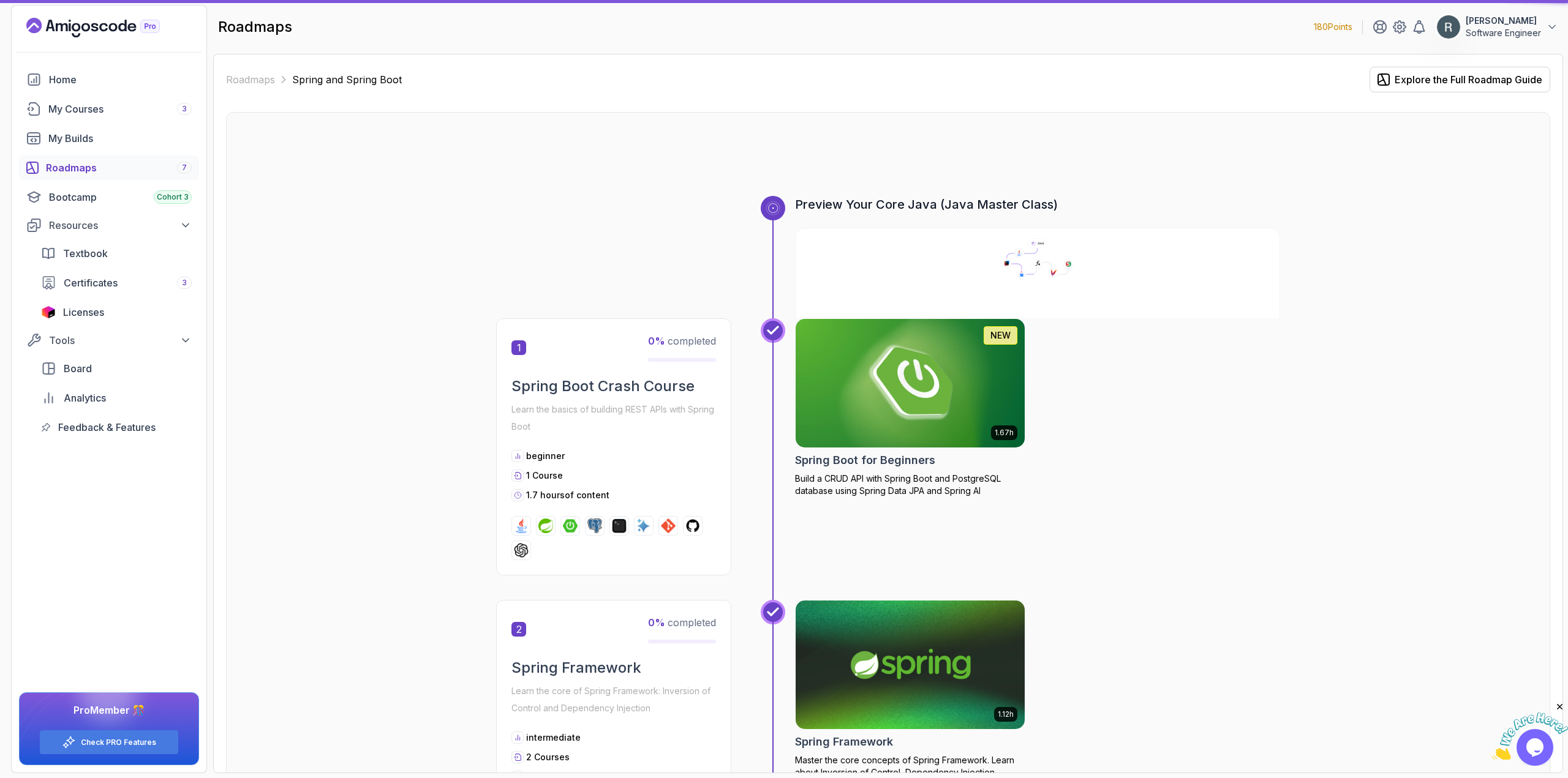
scroll to position [735, 0]
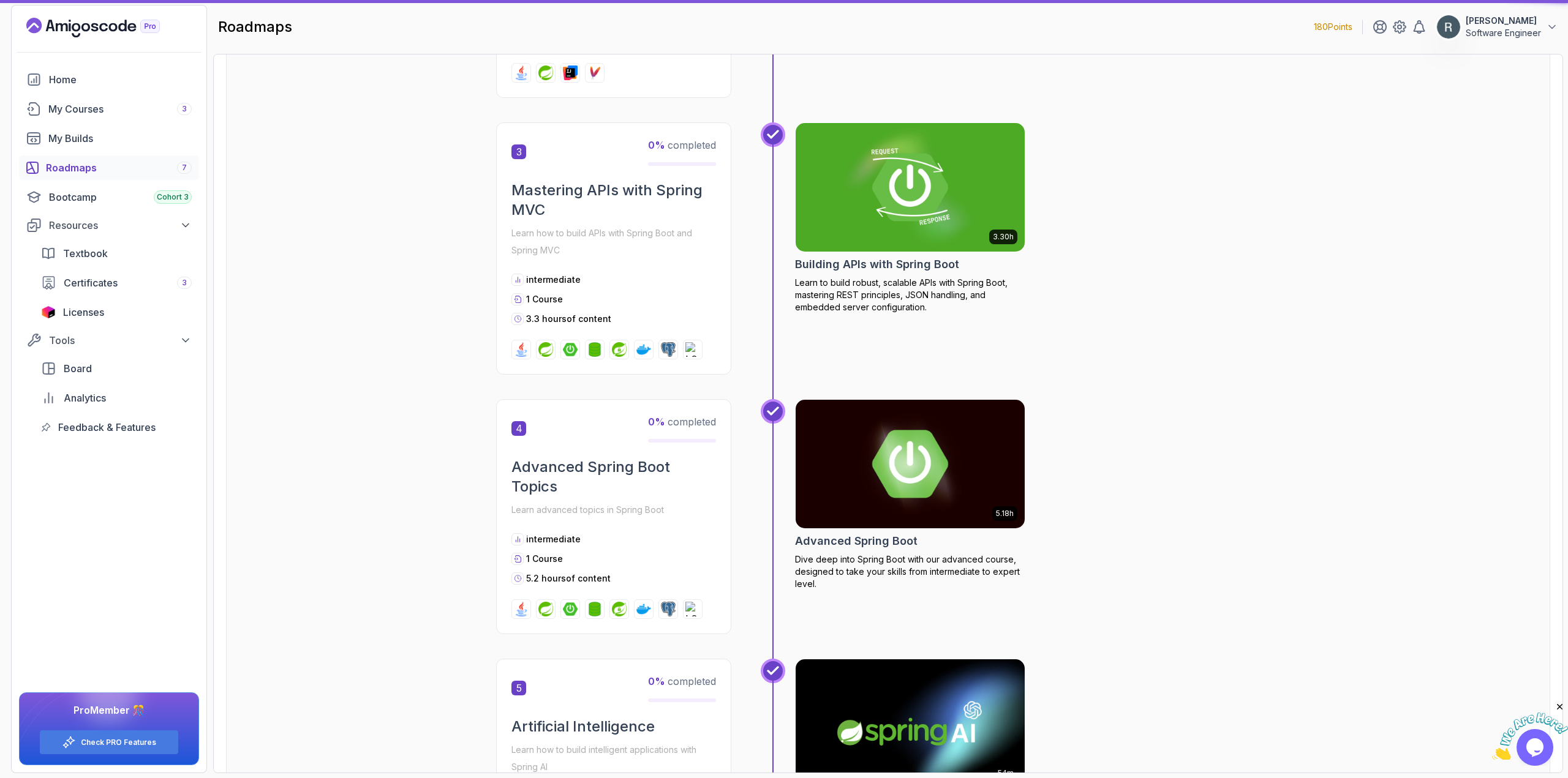
click at [1120, 555] on div "5.18h Advanced Spring Boot Dive deep into Spring Boot with our advanced course,…" at bounding box center [1037, 516] width 485 height 235
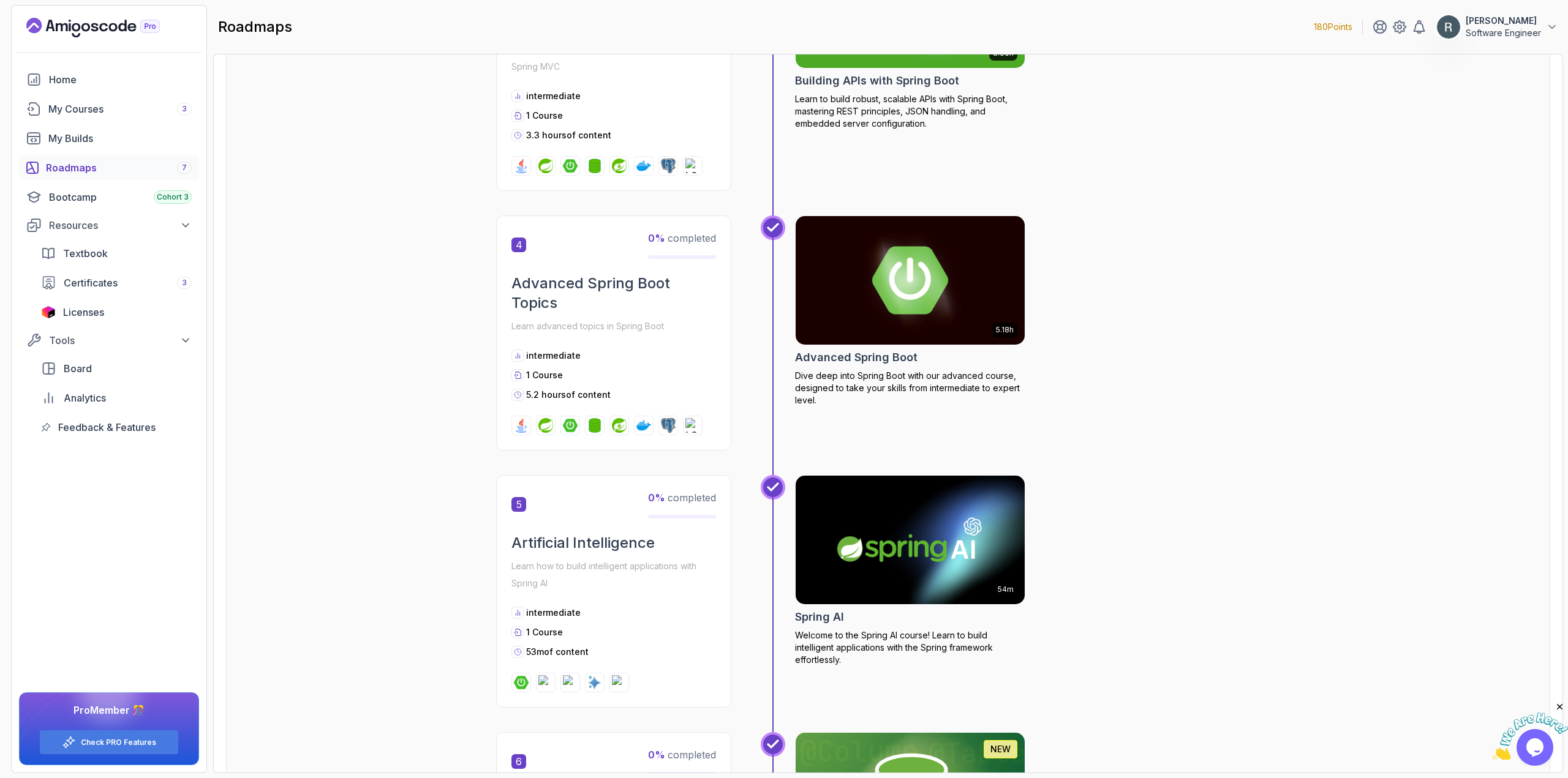
scroll to position [551, 0]
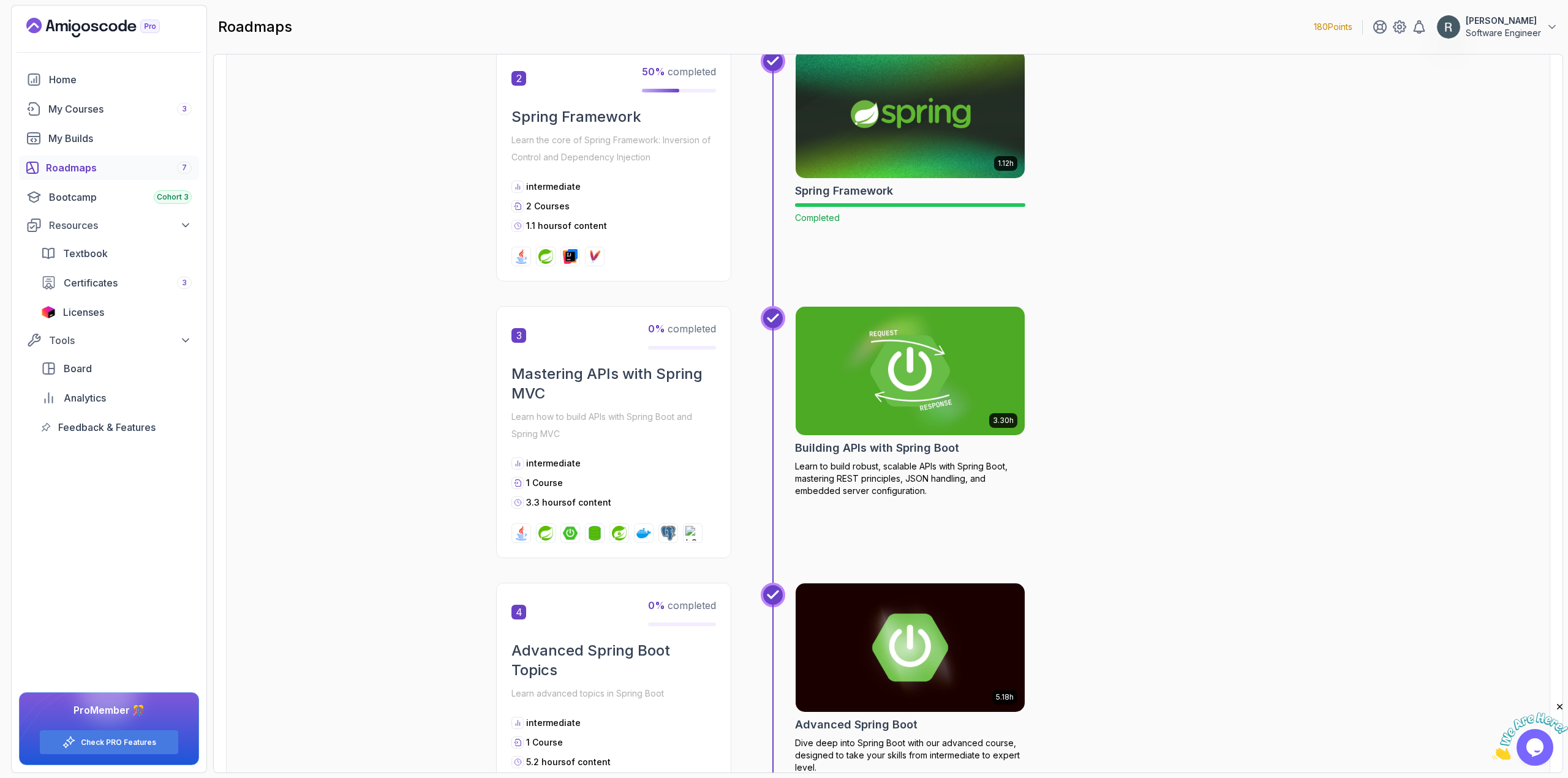
click at [945, 398] on img at bounding box center [910, 371] width 241 height 135
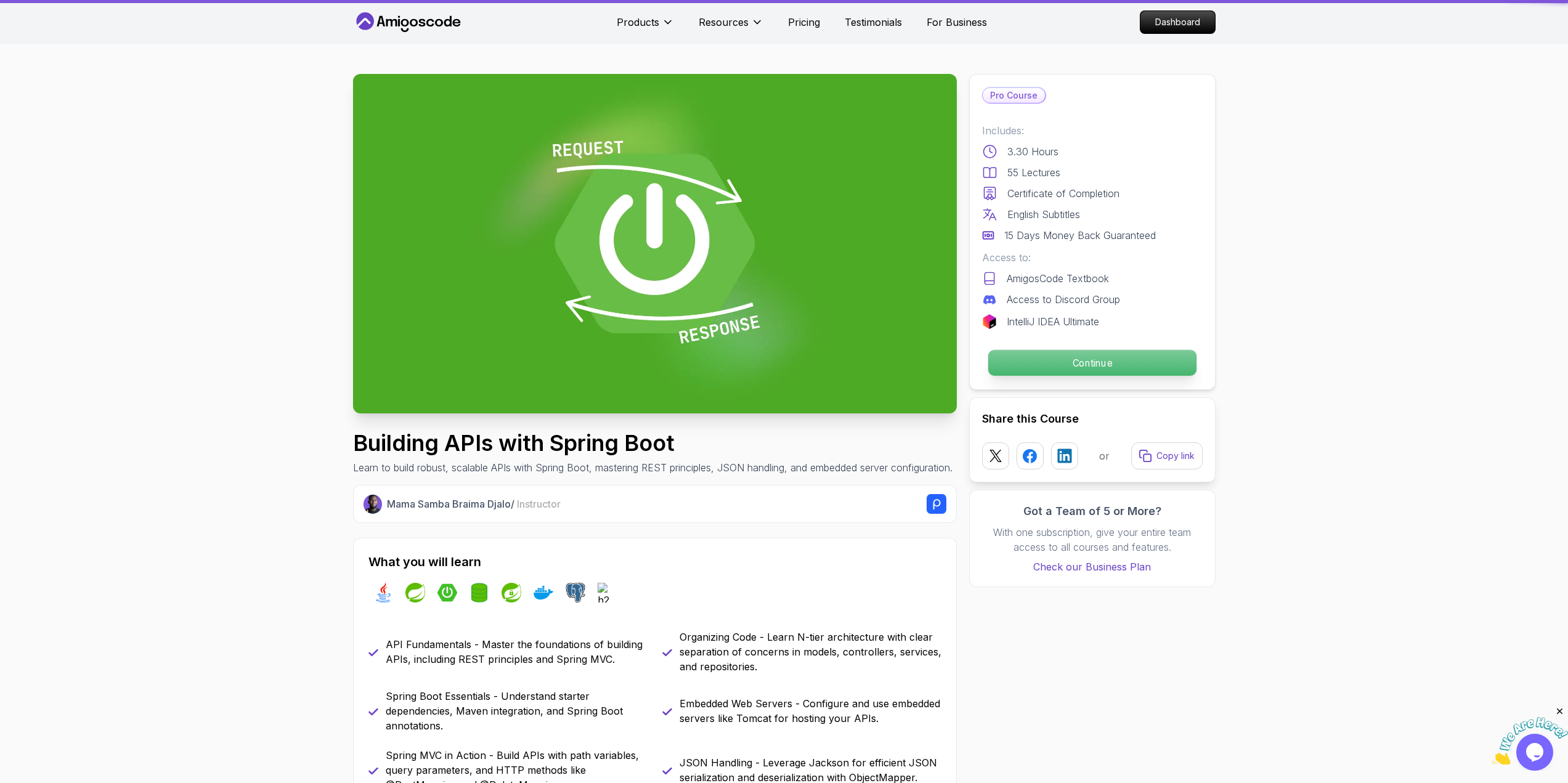
click at [1007, 361] on p "Continue" at bounding box center [1091, 362] width 208 height 26
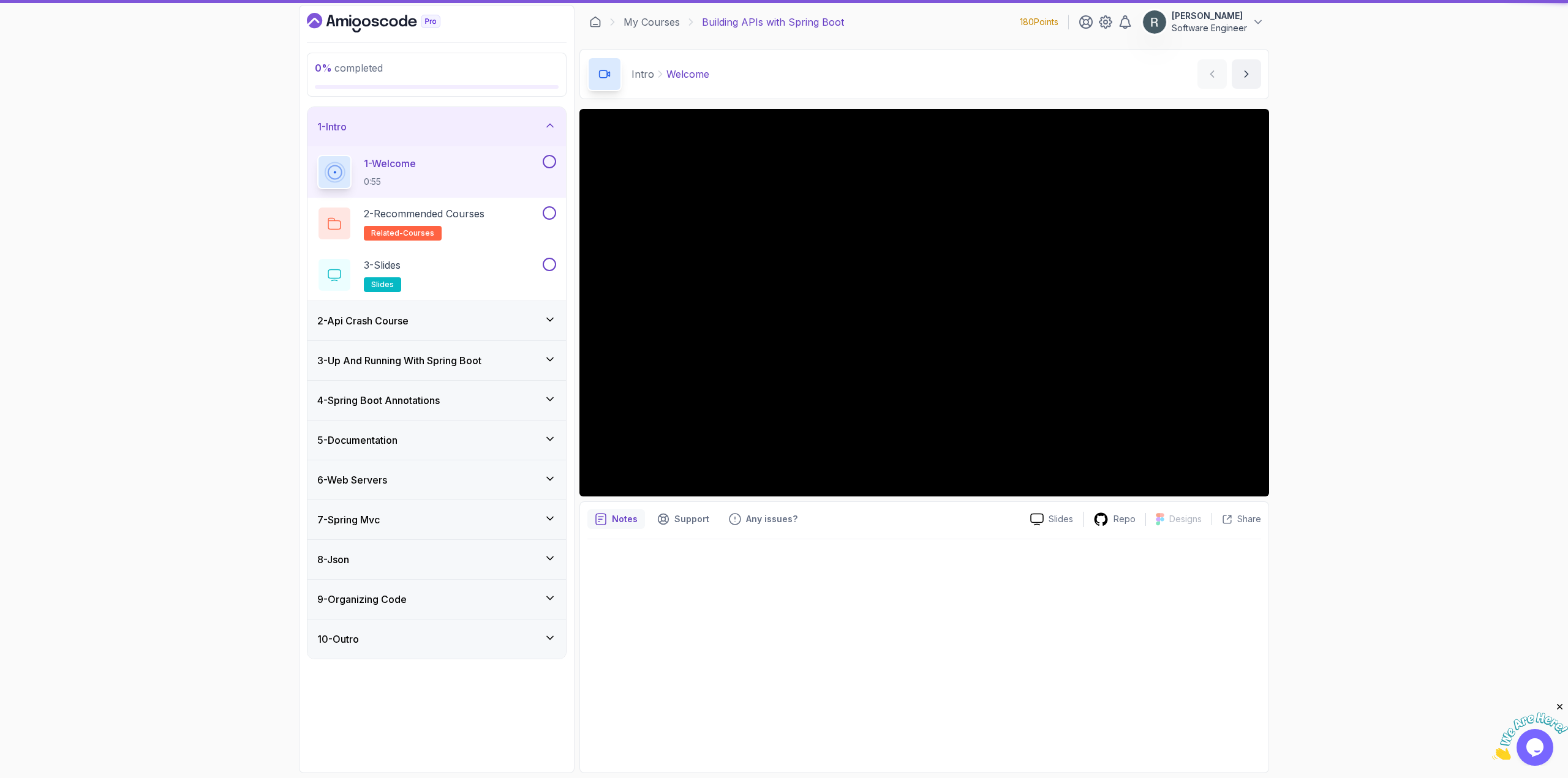
click at [549, 172] on button "1 - Welcome 0:55" at bounding box center [437, 172] width 239 height 34
click at [549, 167] on button at bounding box center [549, 161] width 13 height 13
click at [510, 219] on div "2 - Recommended Courses related-courses" at bounding box center [429, 223] width 223 height 34
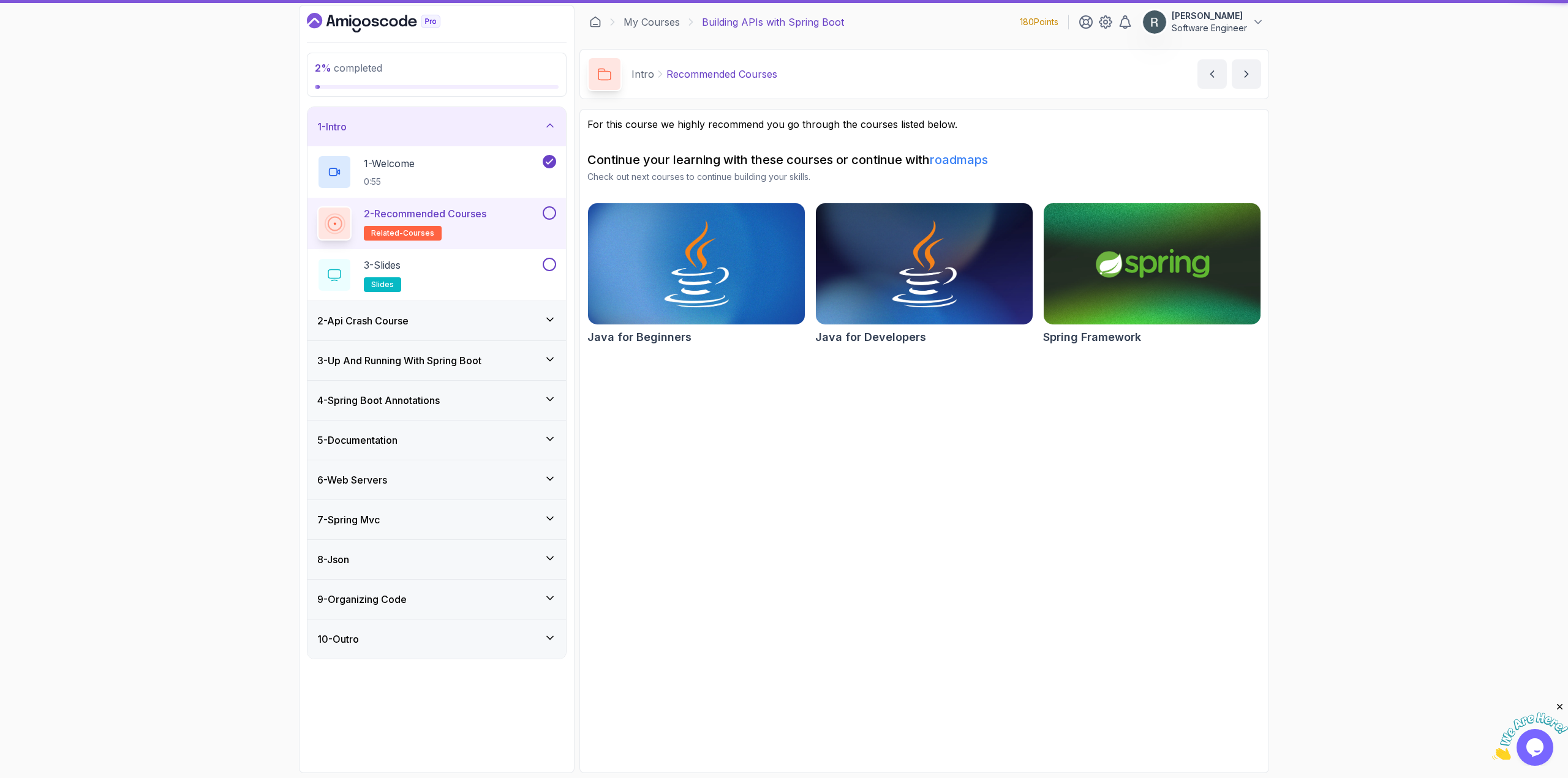
click at [549, 213] on button at bounding box center [549, 213] width 13 height 13
click at [506, 272] on div "3 - Slides slides" at bounding box center [429, 275] width 223 height 34
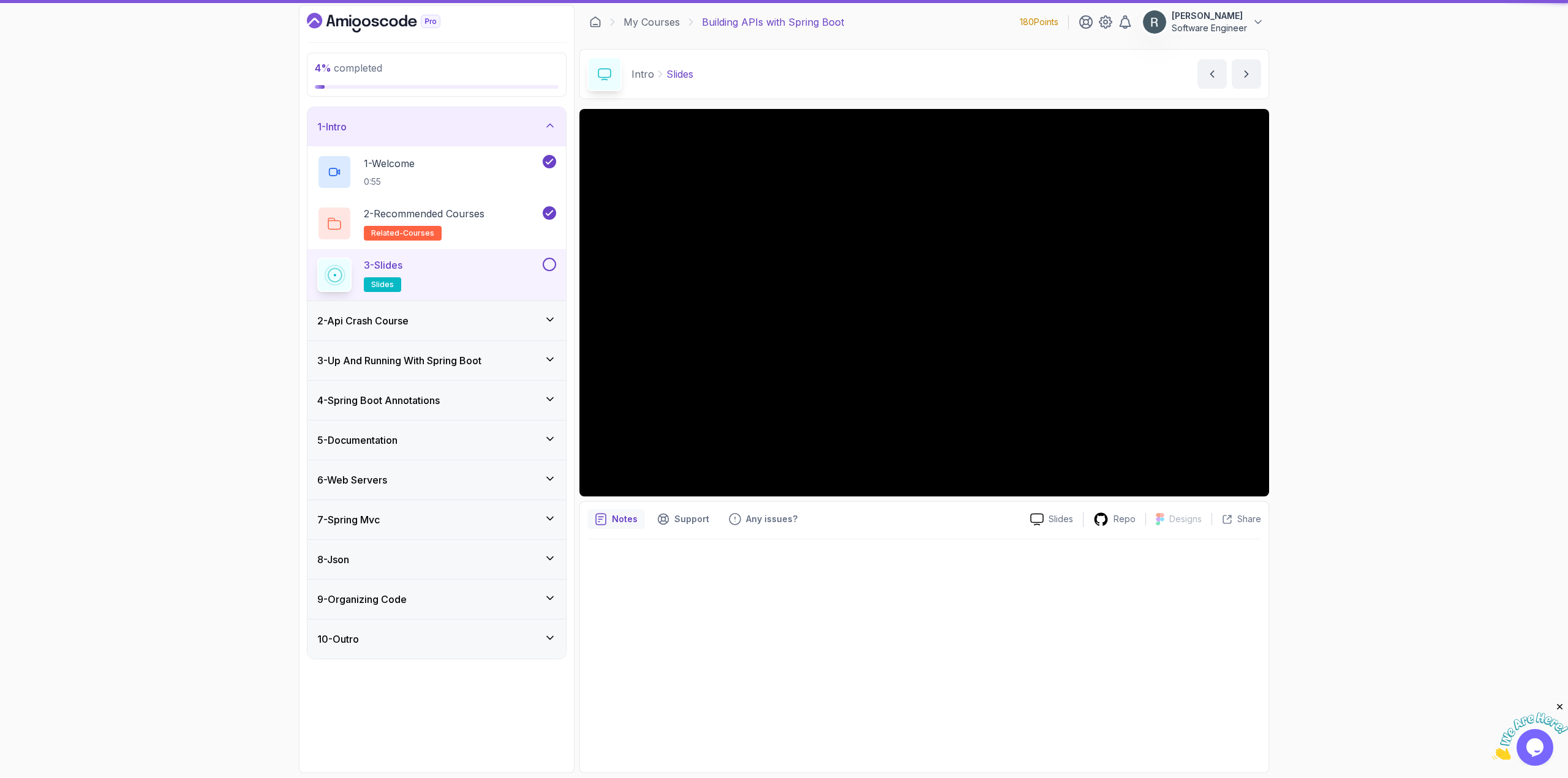
click at [549, 263] on button at bounding box center [549, 264] width 13 height 13
click at [459, 320] on div "2 - Api Crash Course" at bounding box center [437, 321] width 239 height 15
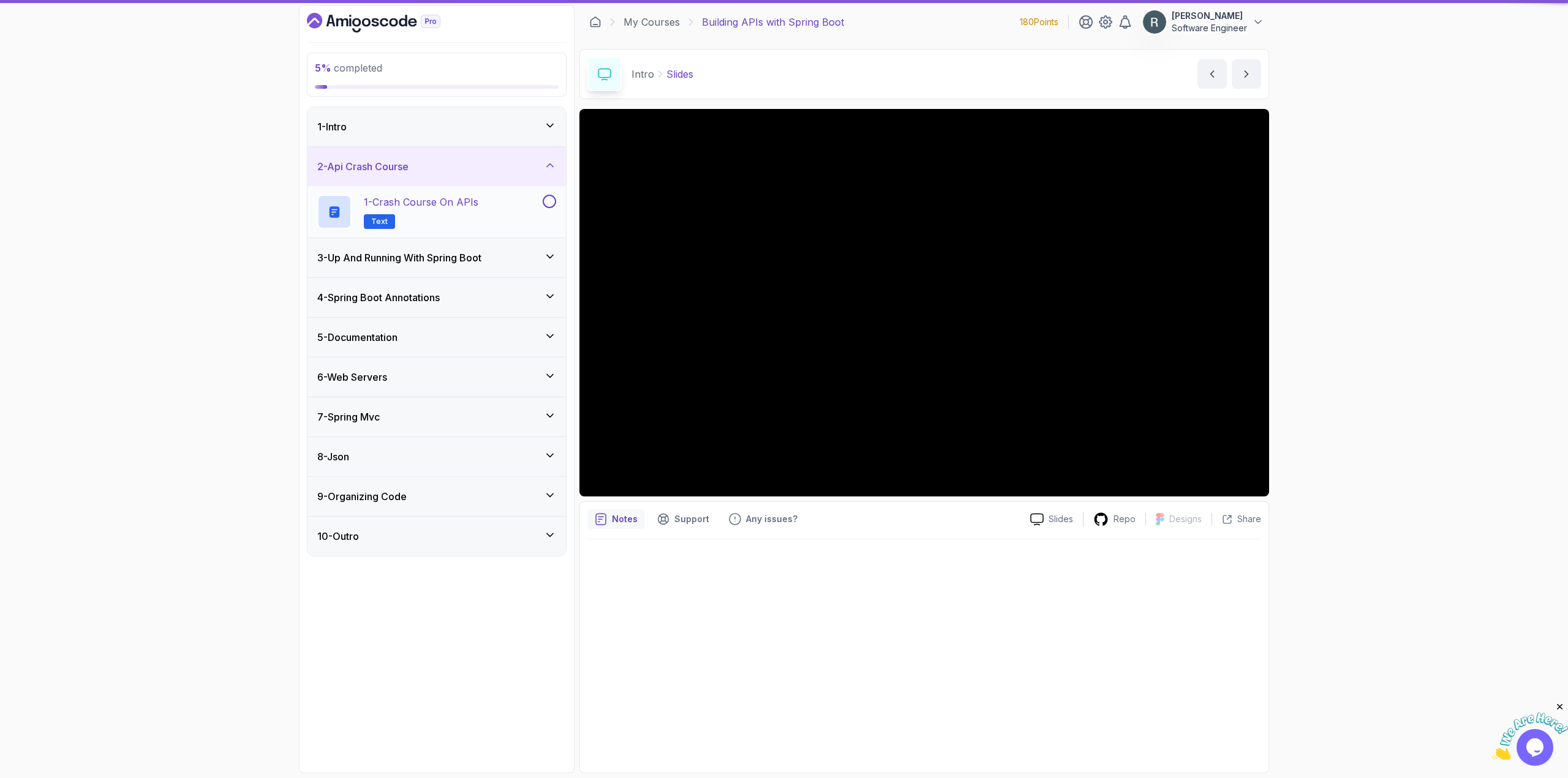
click at [484, 220] on div "1 - Crash Course on APIs Text" at bounding box center [429, 212] width 223 height 34
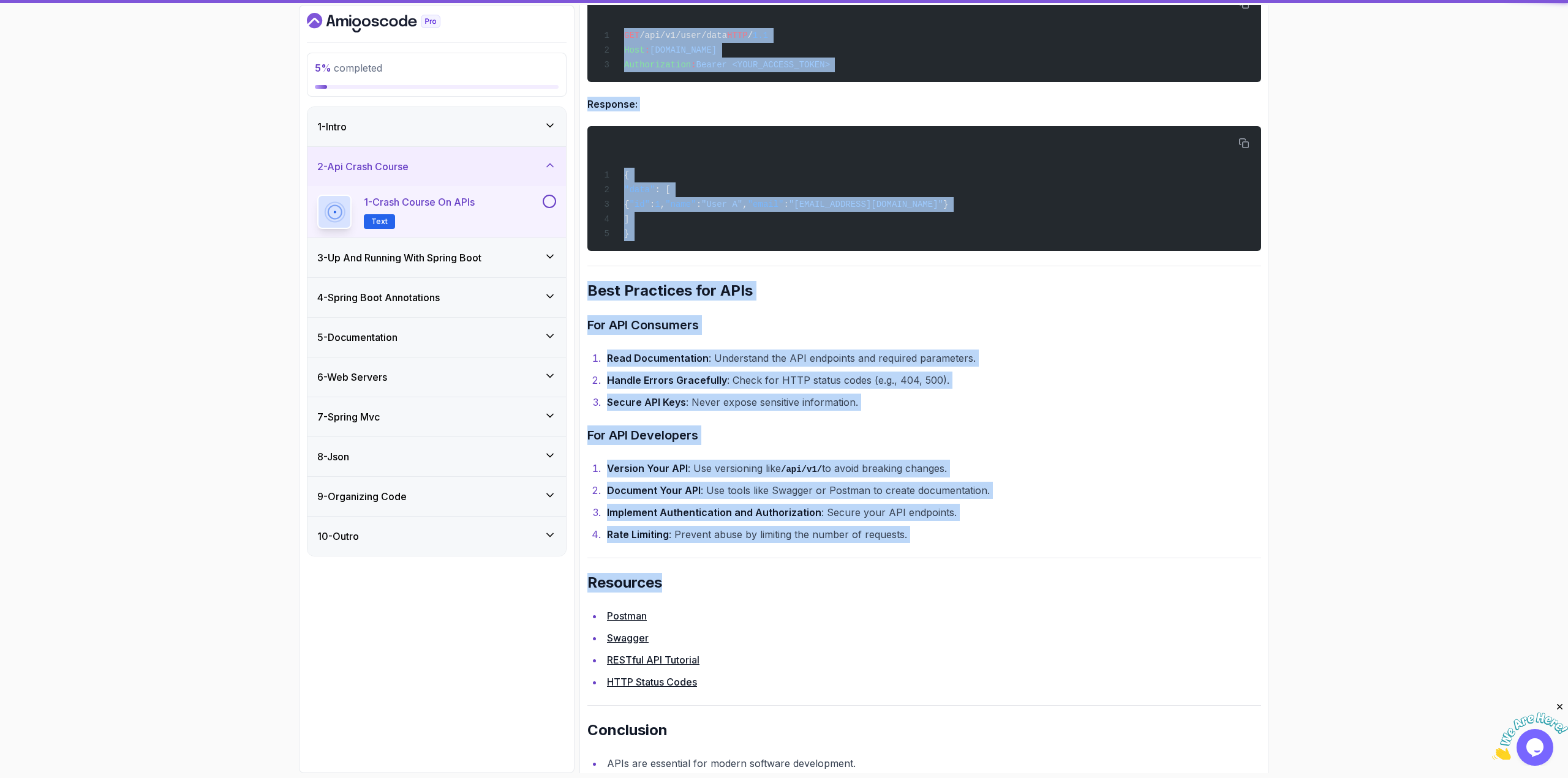
scroll to position [2293, 0]
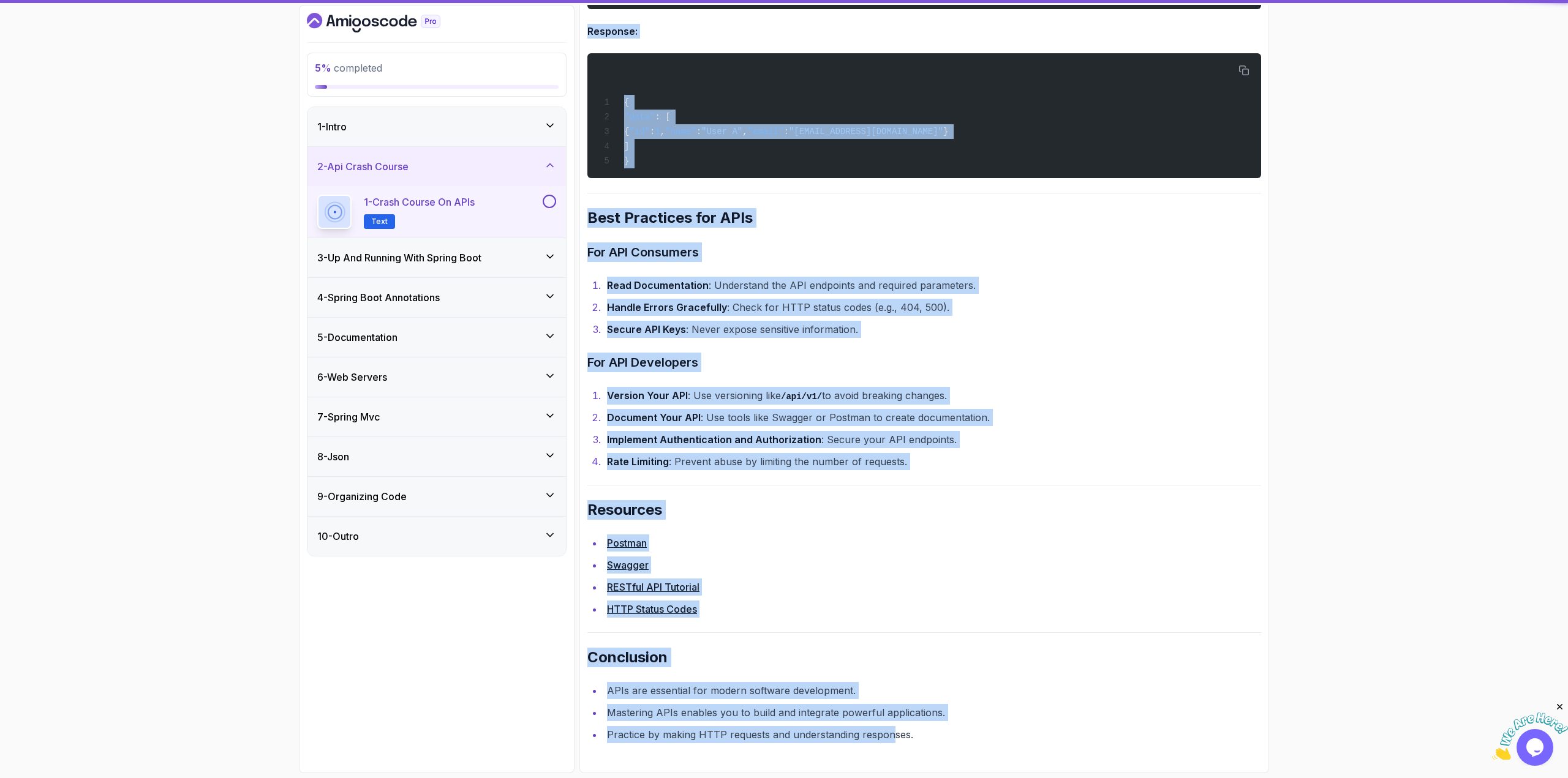
drag, startPoint x: 587, startPoint y: 89, endPoint x: 893, endPoint y: 730, distance: 710.3
click at [880, 659] on h2 "Conclusion" at bounding box center [924, 658] width 674 height 20
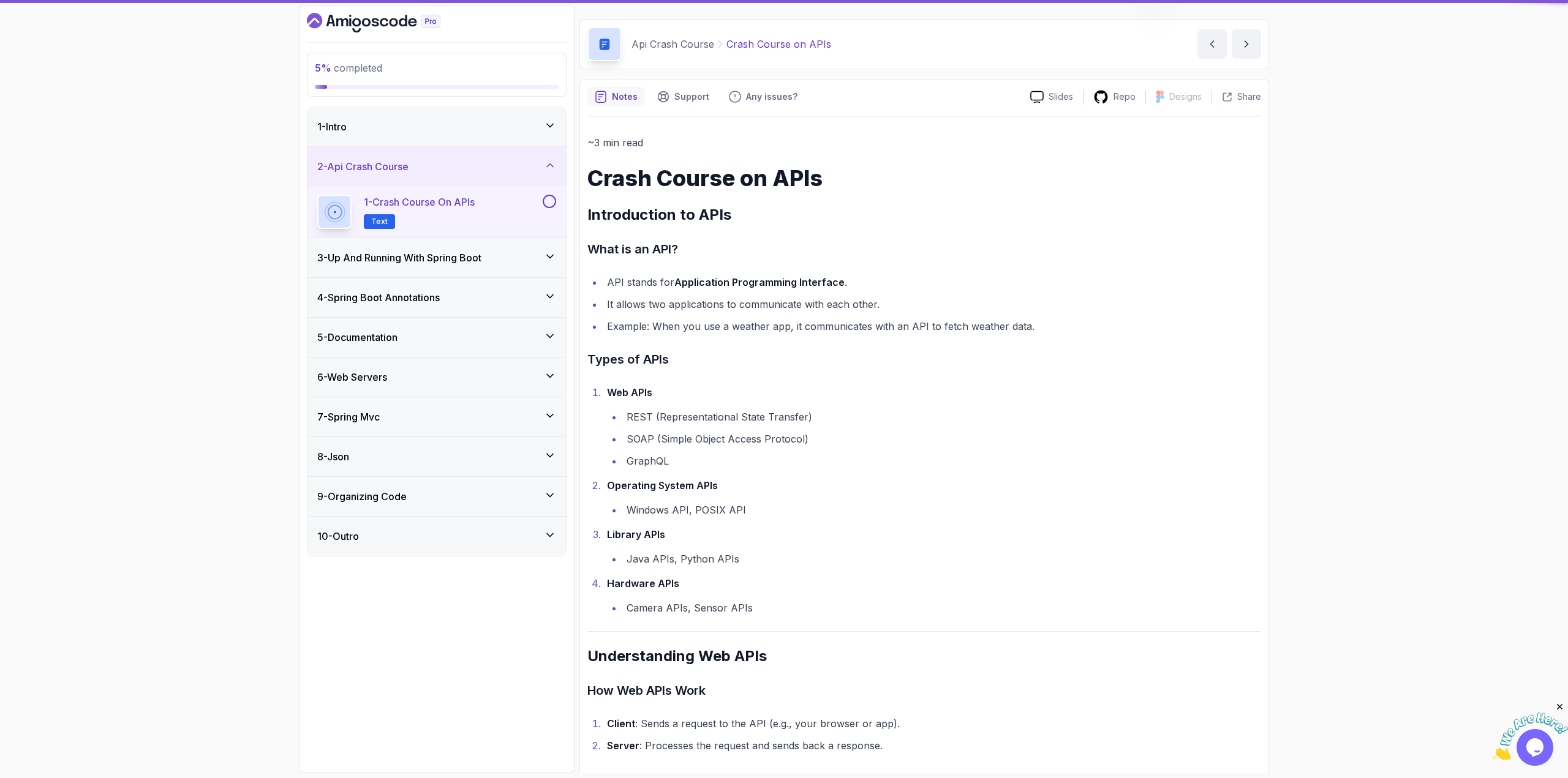
scroll to position [0, 0]
